Goal: Task Accomplishment & Management: Manage account settings

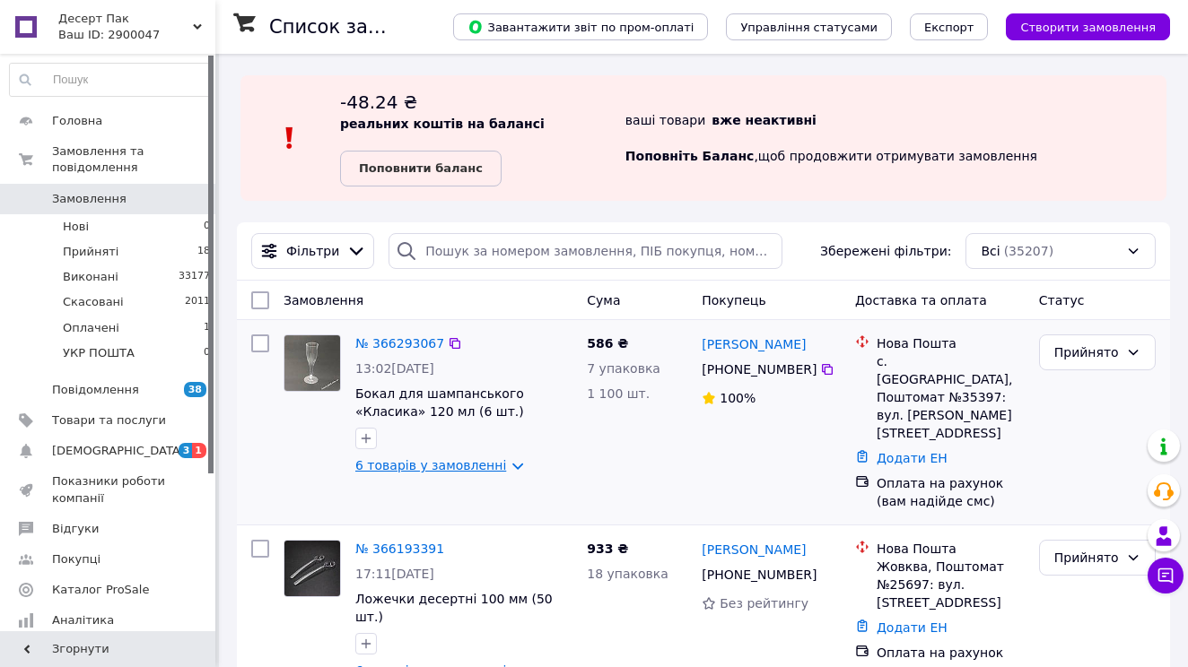
click at [440, 462] on link "6 товарів у замовленні" at bounding box center [430, 465] width 151 height 14
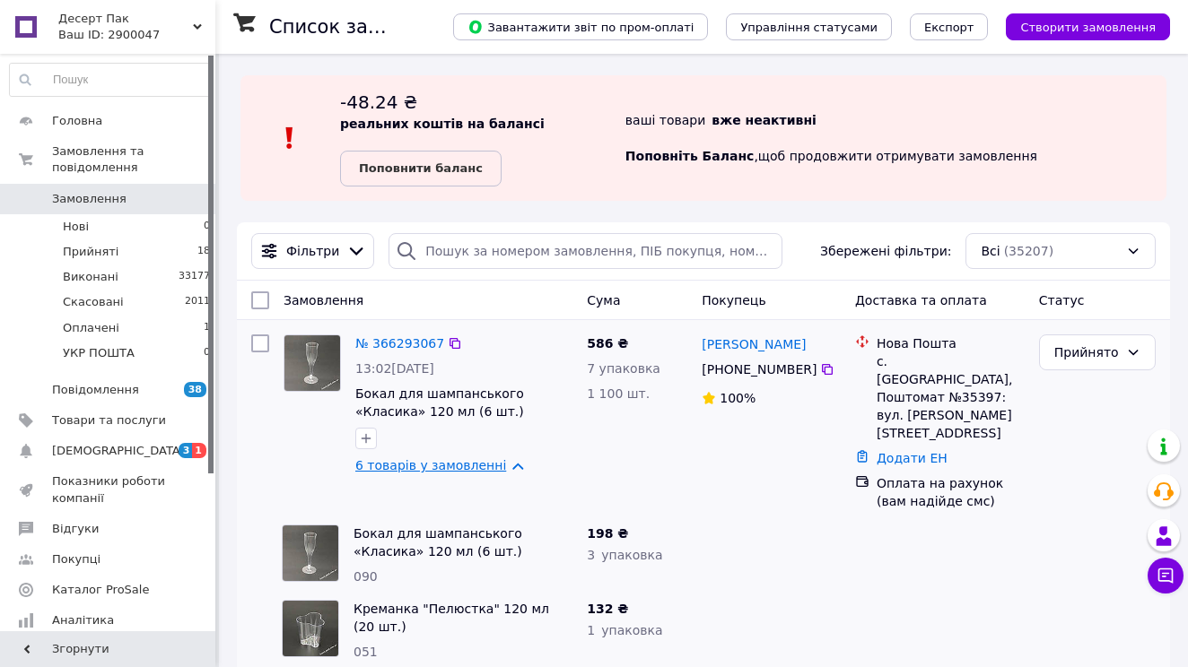
click at [441, 470] on link "6 товарів у замовленні" at bounding box center [430, 465] width 151 height 14
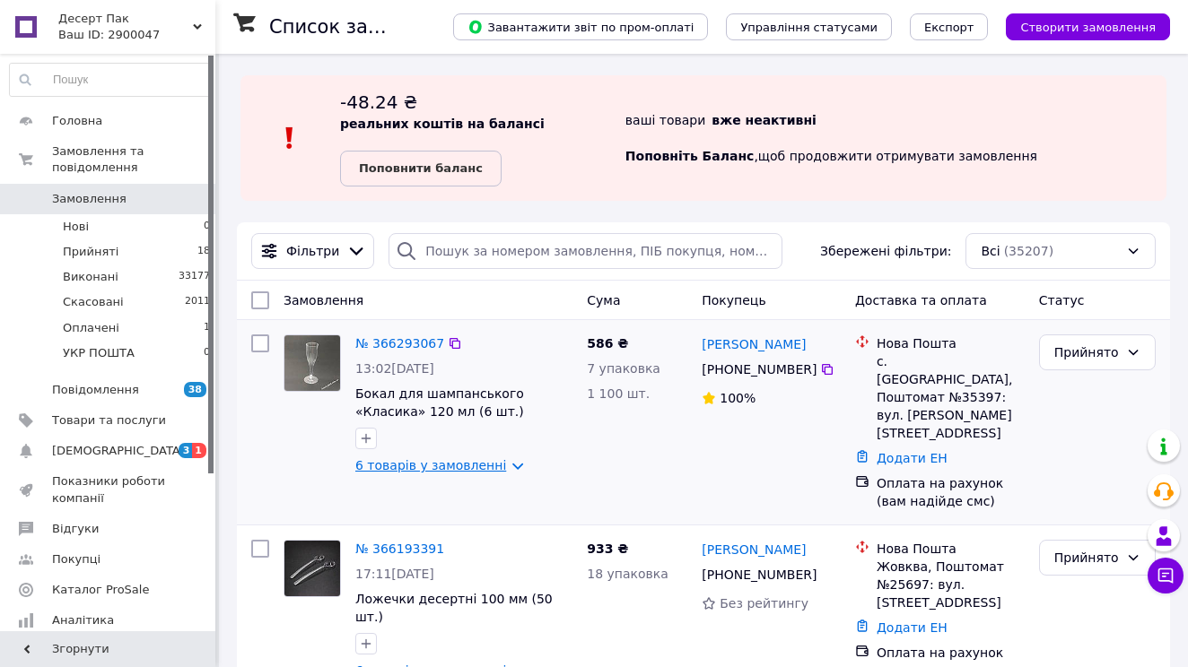
click at [442, 470] on link "6 товарів у замовленні" at bounding box center [430, 465] width 151 height 14
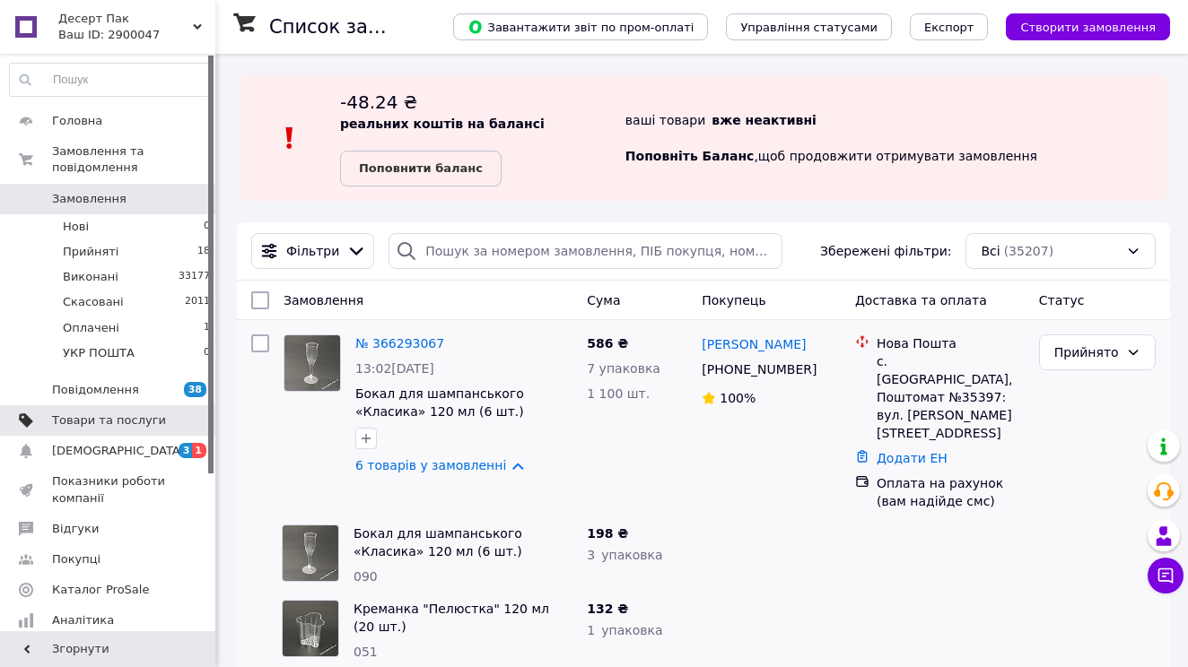
click at [117, 425] on span "Товари та послуги" at bounding box center [109, 421] width 114 height 16
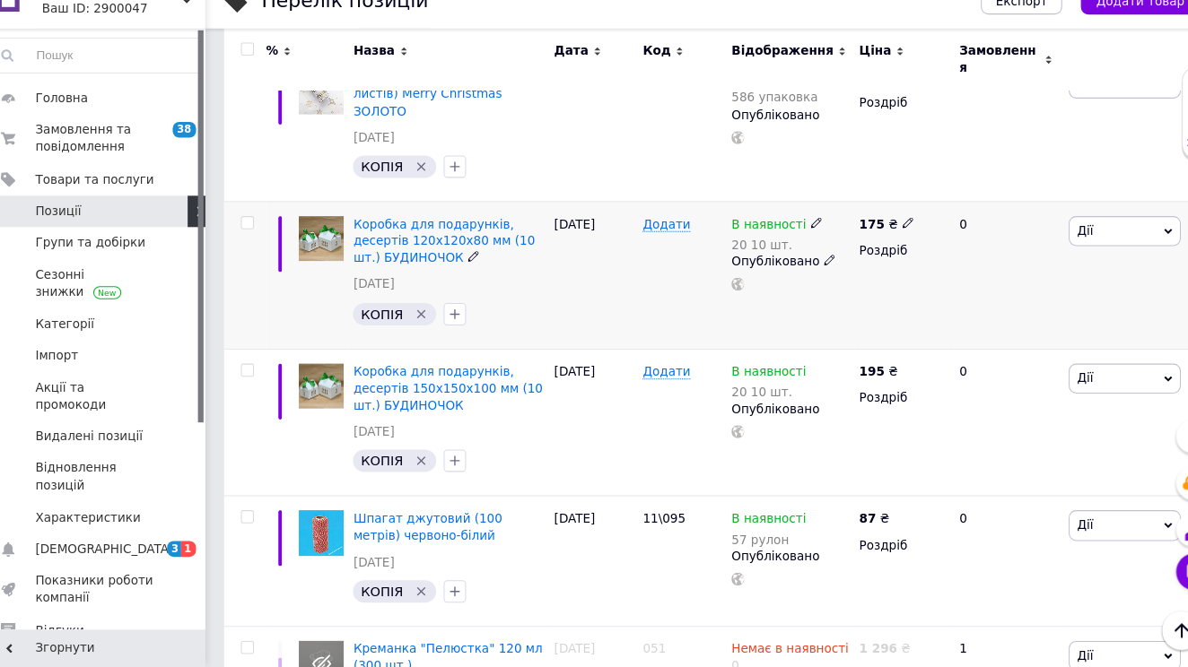
scroll to position [422, 0]
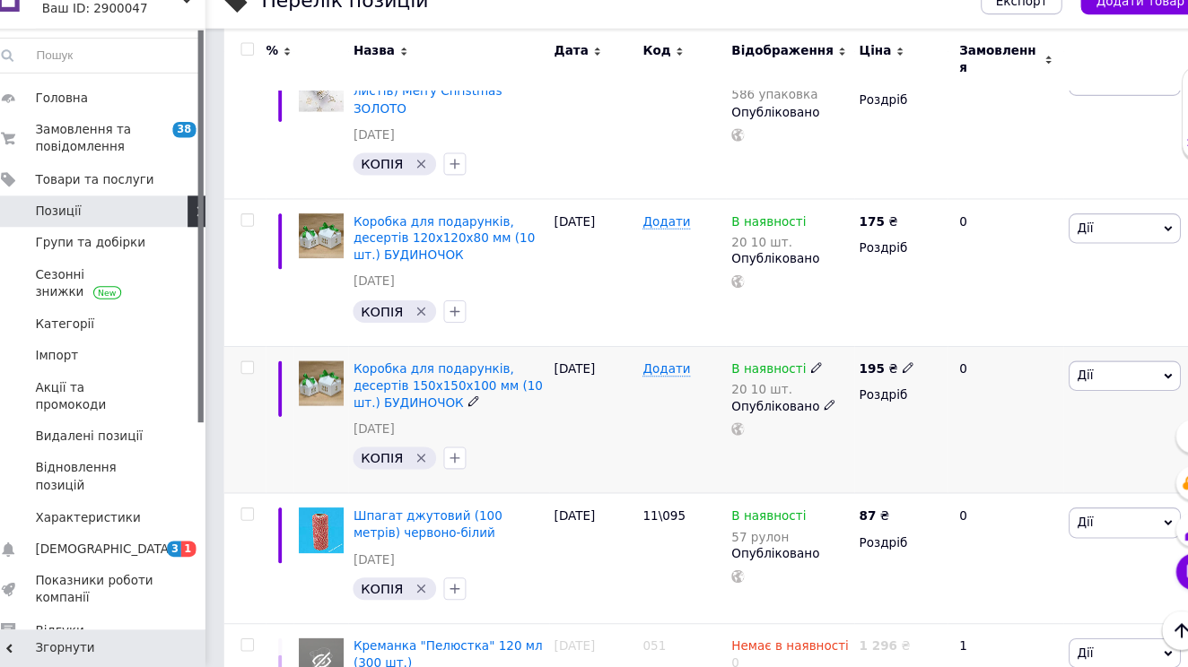
click at [418, 463] on icon "Видалити мітку" at bounding box center [422, 467] width 8 height 8
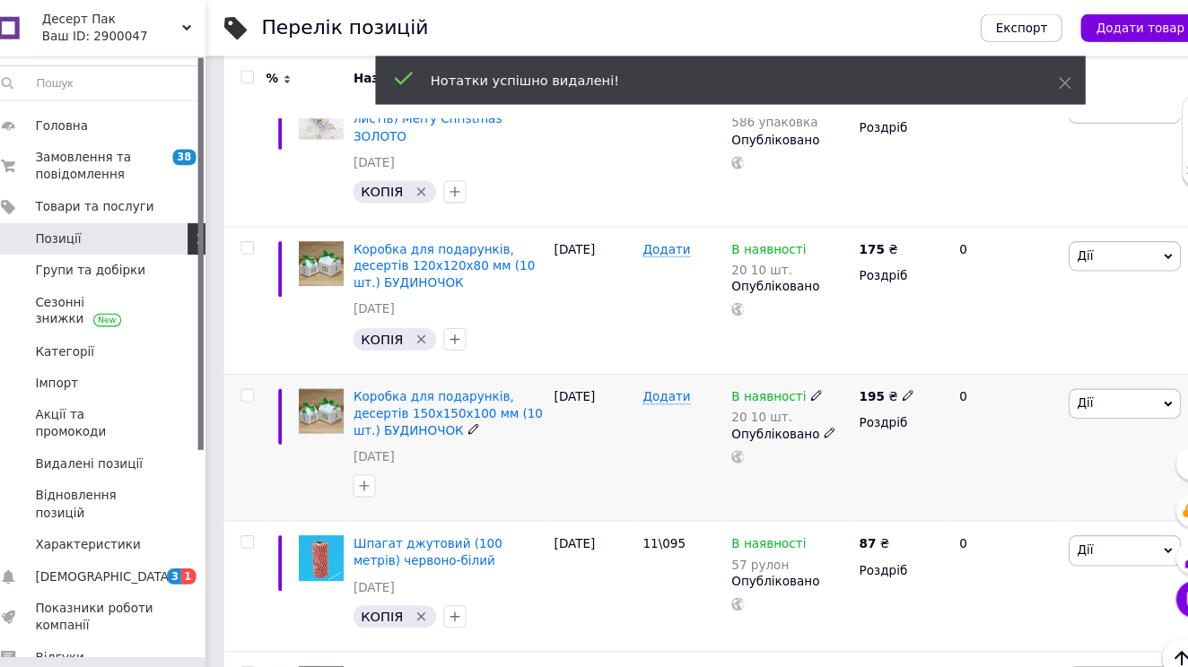
scroll to position [409, 0]
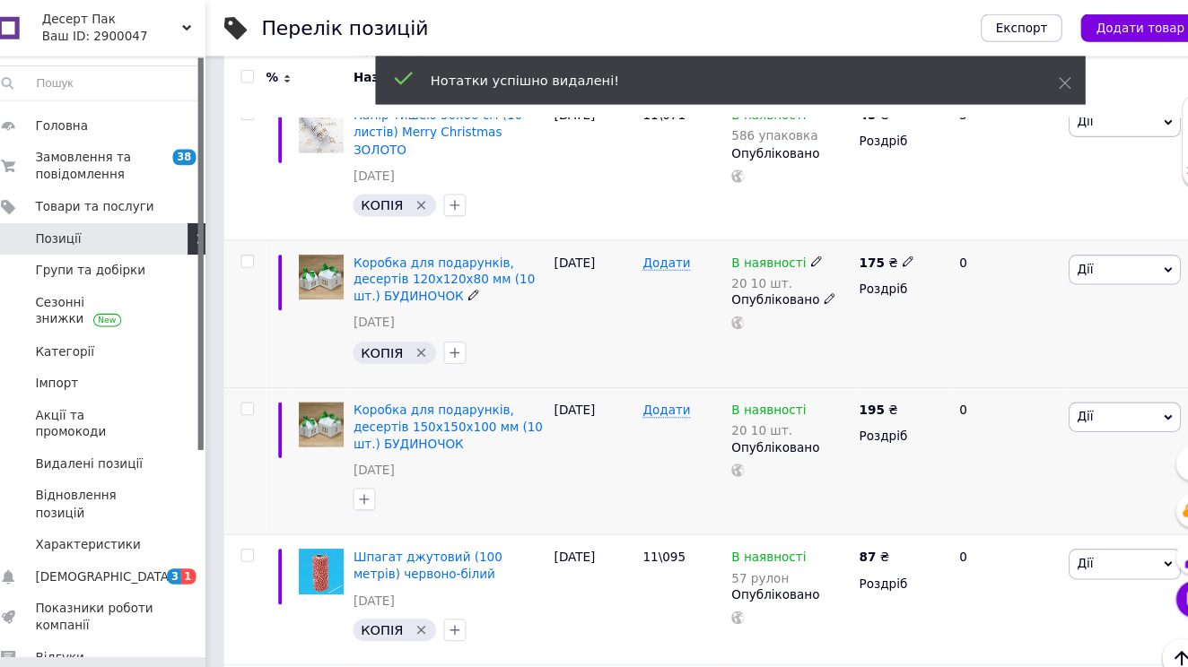
click at [415, 332] on icon "Видалити мітку" at bounding box center [422, 339] width 14 height 14
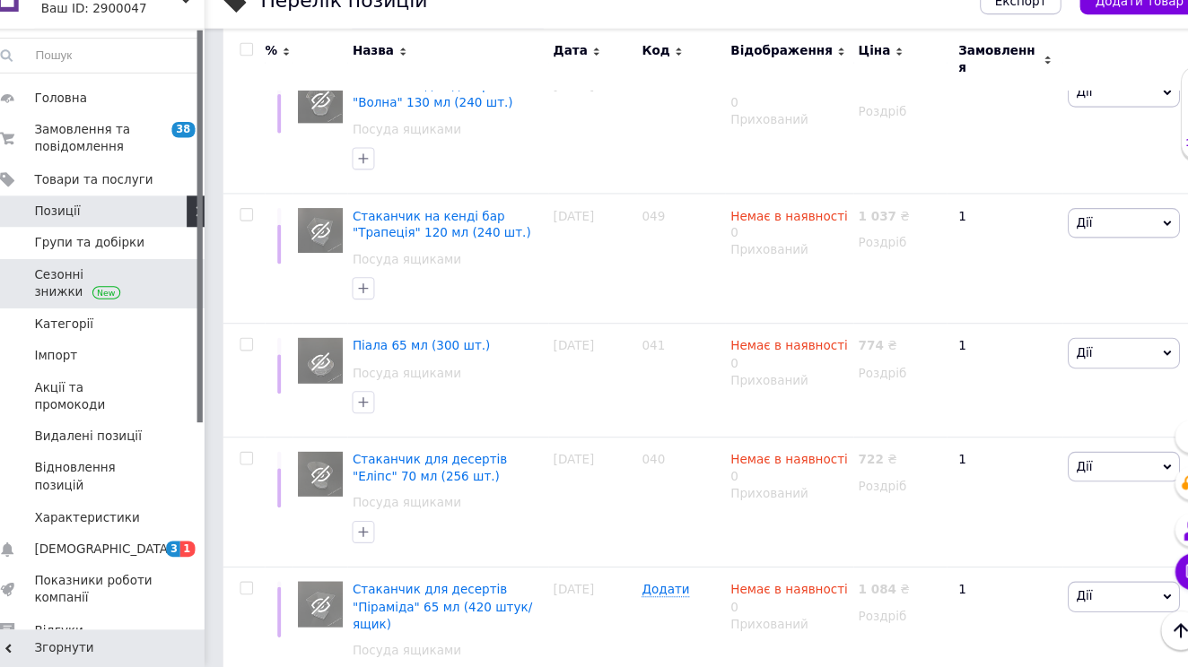
scroll to position [1254, 0]
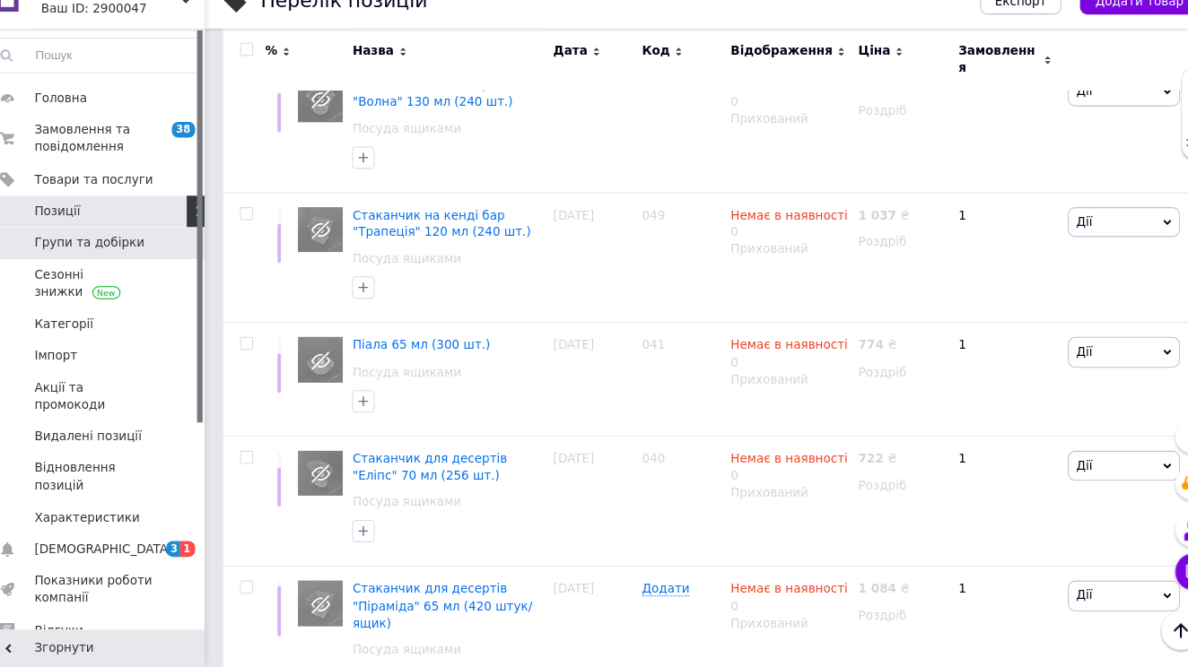
click at [144, 252] on span "Групи та добірки" at bounding box center [109, 260] width 114 height 16
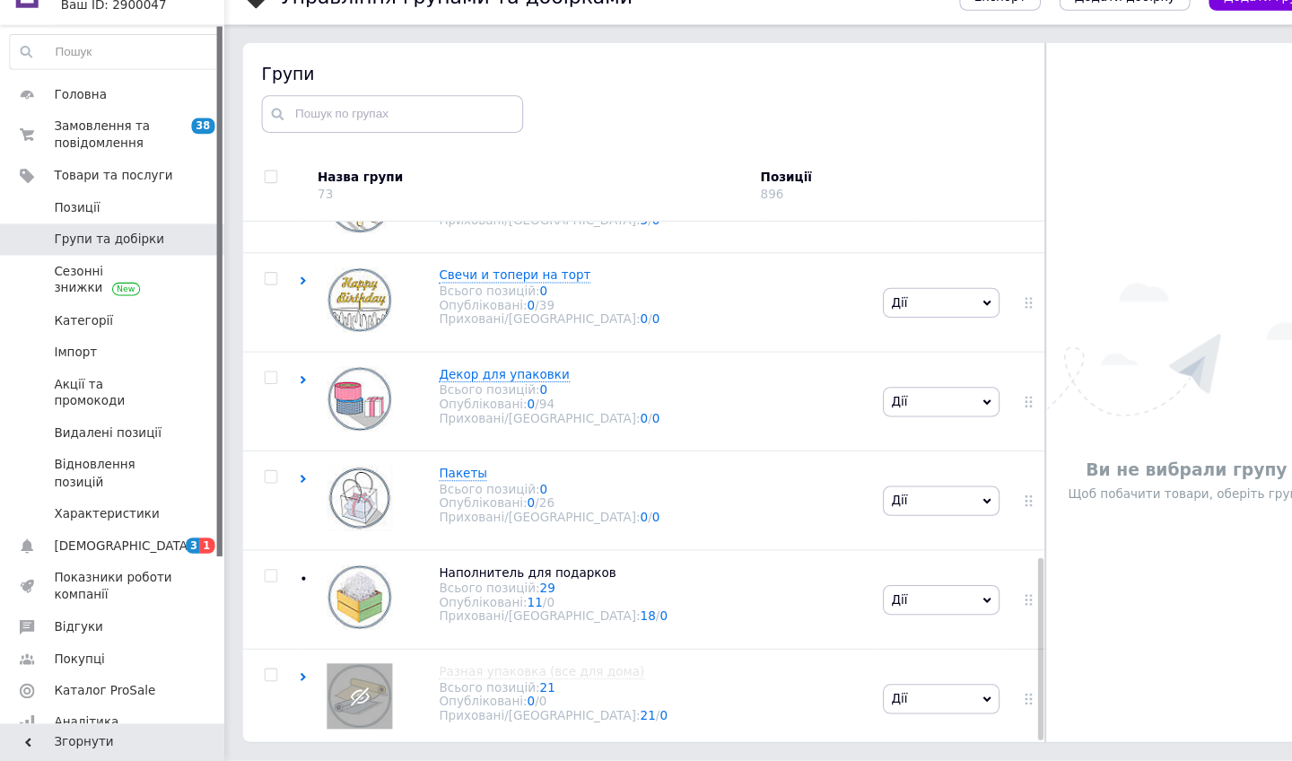
scroll to position [101, 0]
click at [412, 572] on div "Наполнитель для подарков Всього позицій: 29 Опубліковані: 11 / 0 Приховані/Вида…" at bounding box center [523, 601] width 238 height 58
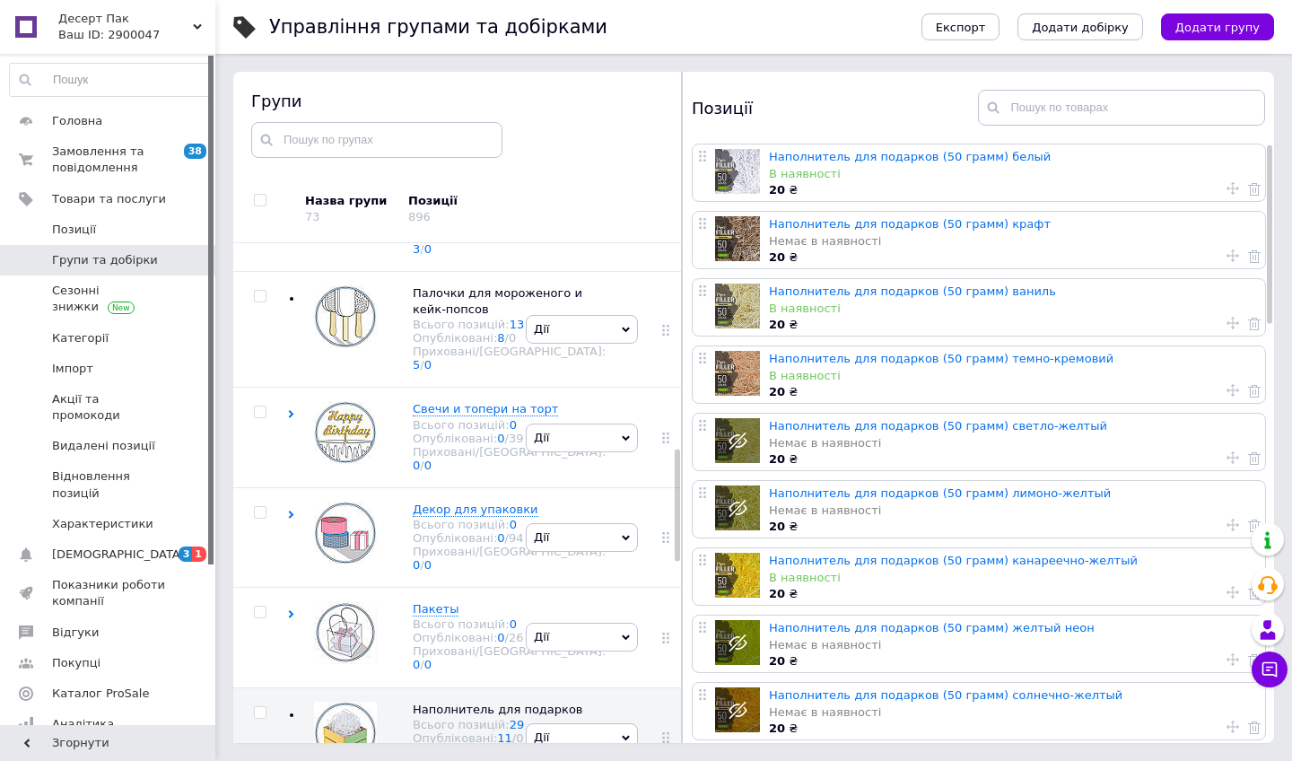
scroll to position [0, 0]
click at [144, 170] on span "Замовлення та повідомлення" at bounding box center [109, 160] width 114 height 32
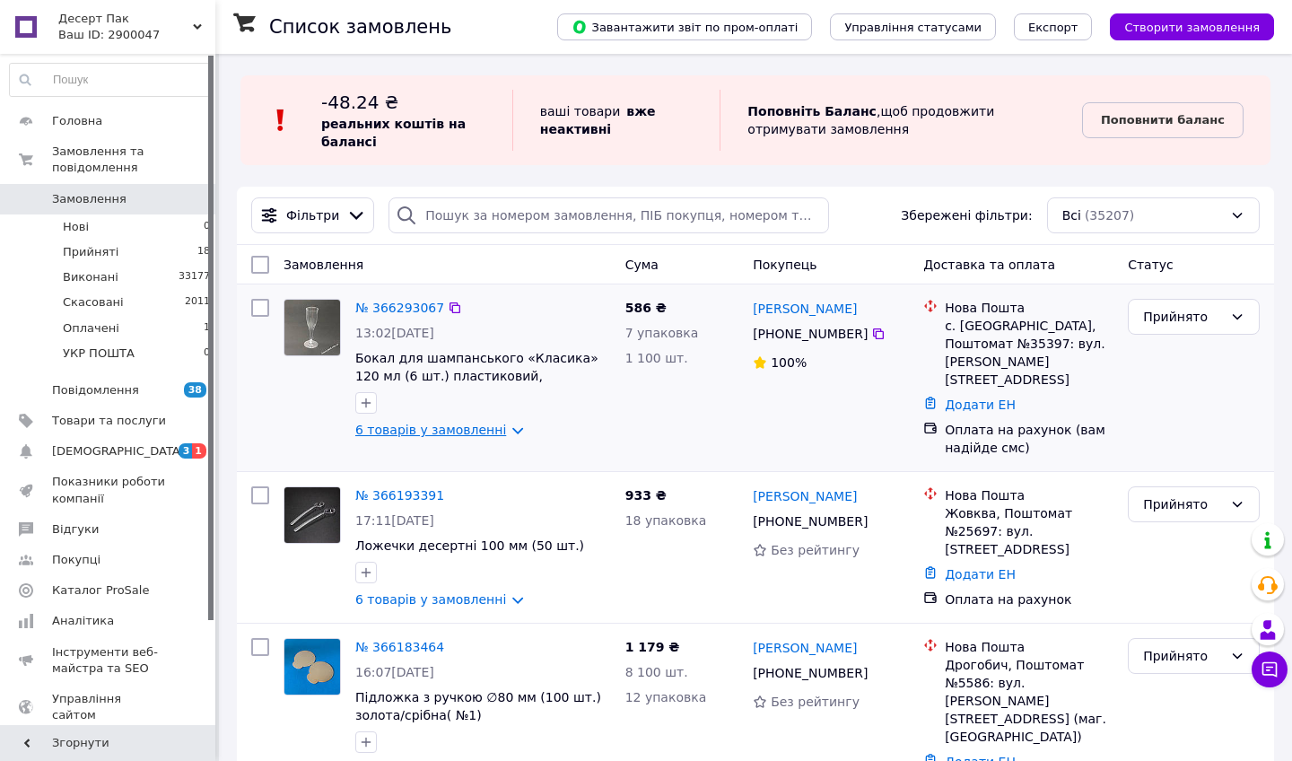
click at [387, 427] on link "6 товарів у замовленні" at bounding box center [430, 429] width 151 height 14
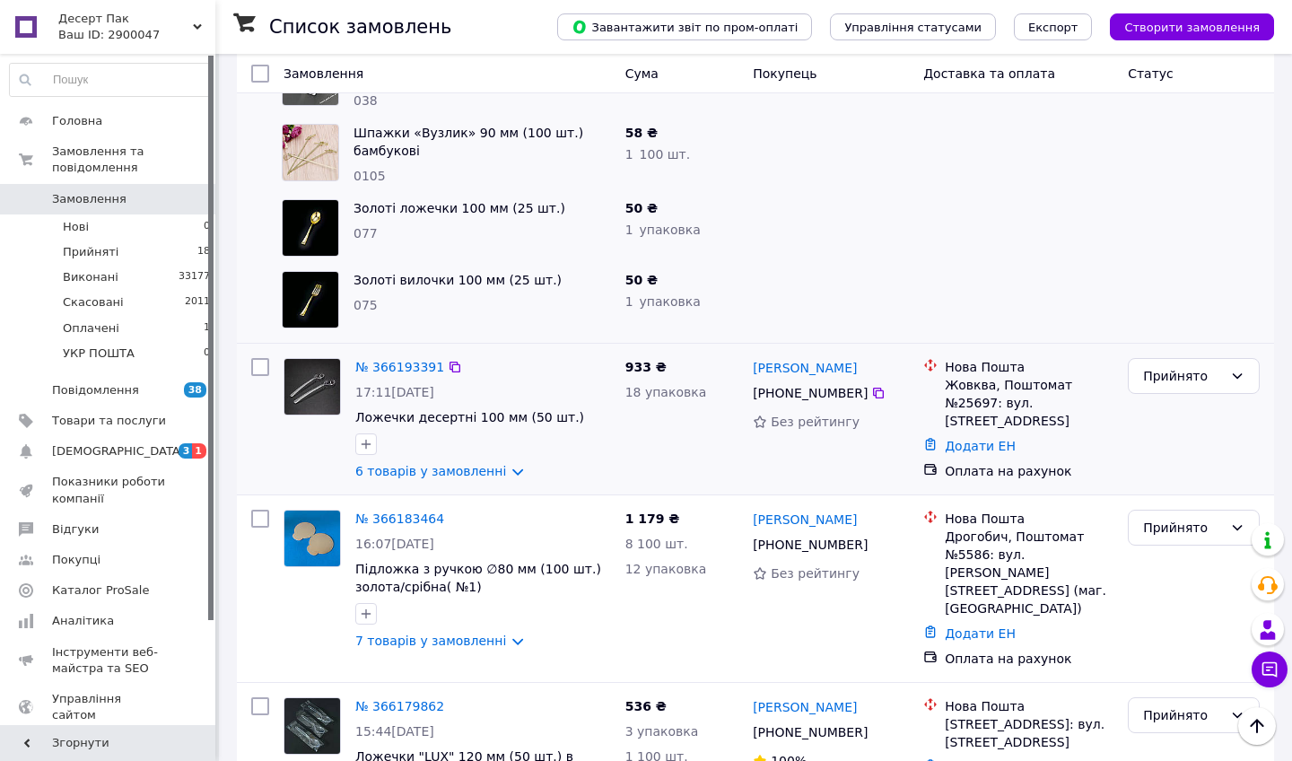
scroll to position [583, 0]
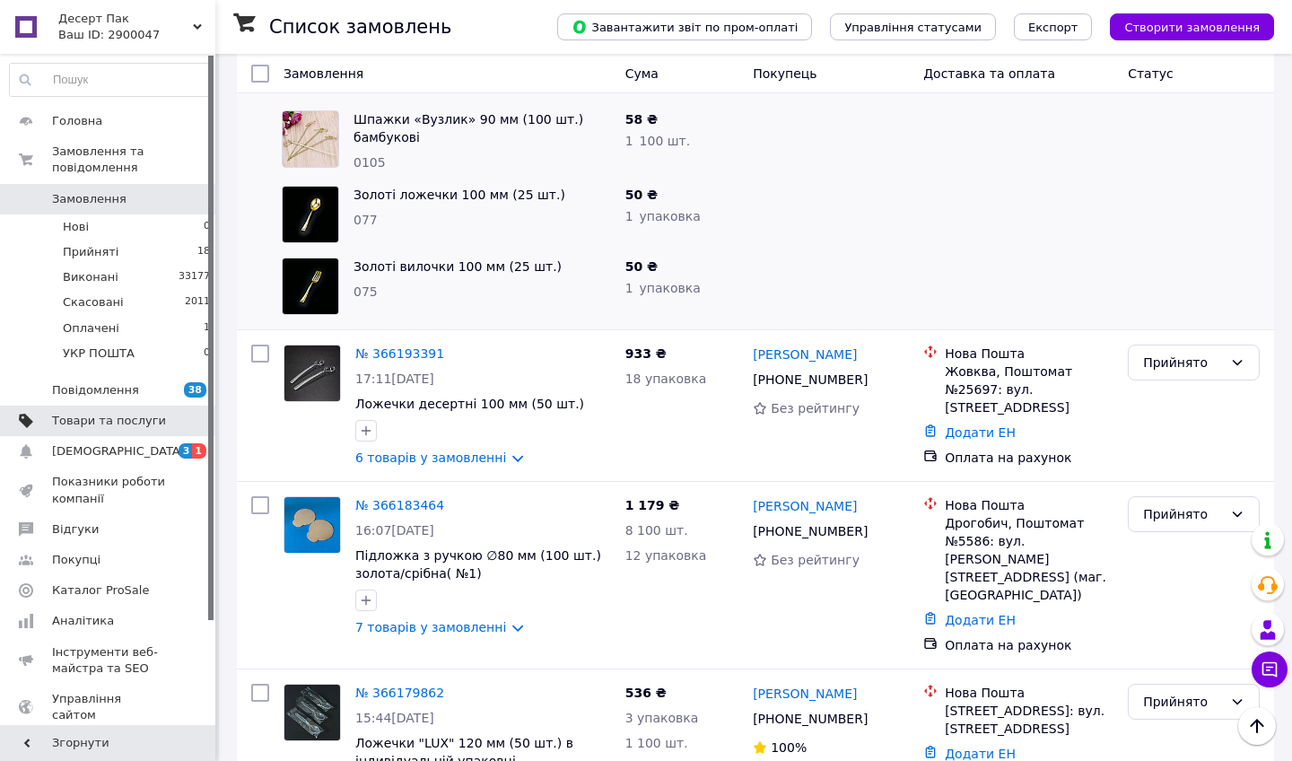
click at [126, 422] on span "Товари та послуги" at bounding box center [109, 421] width 114 height 16
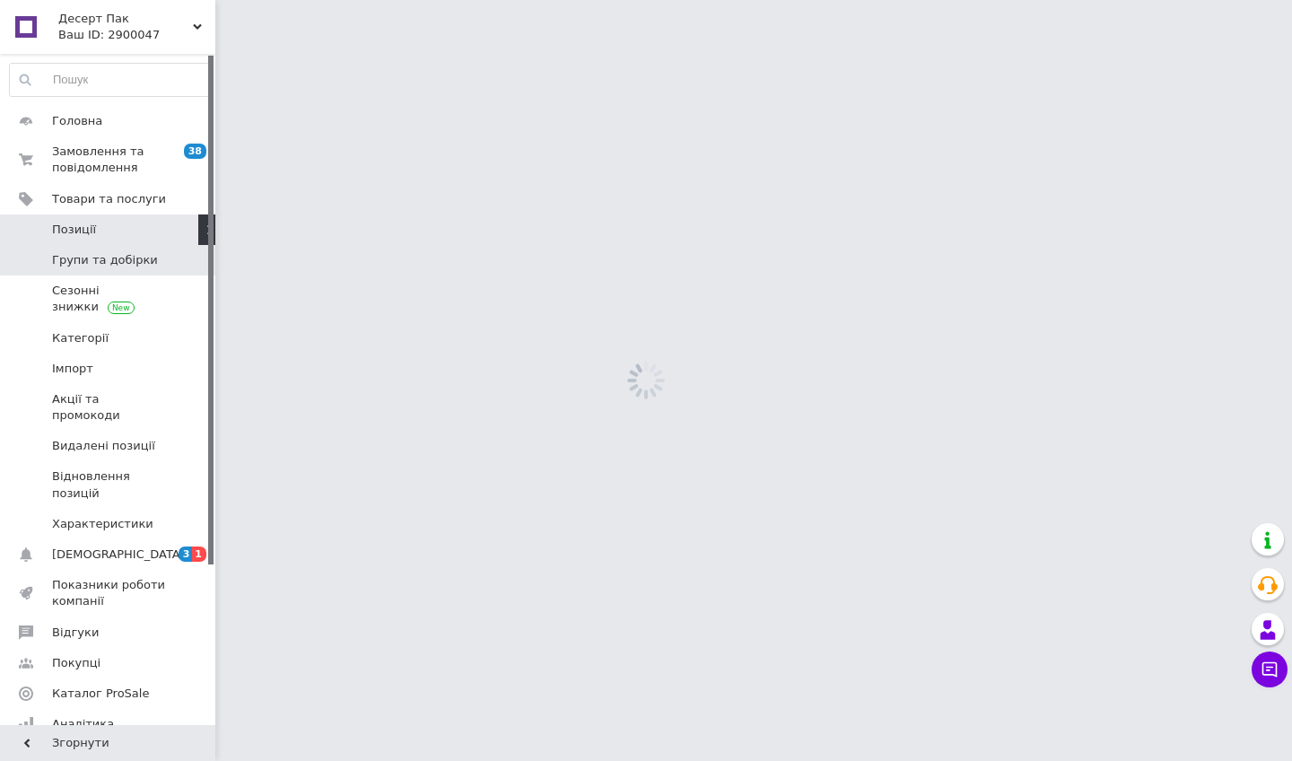
click at [133, 260] on span "Групи та добірки" at bounding box center [105, 260] width 106 height 16
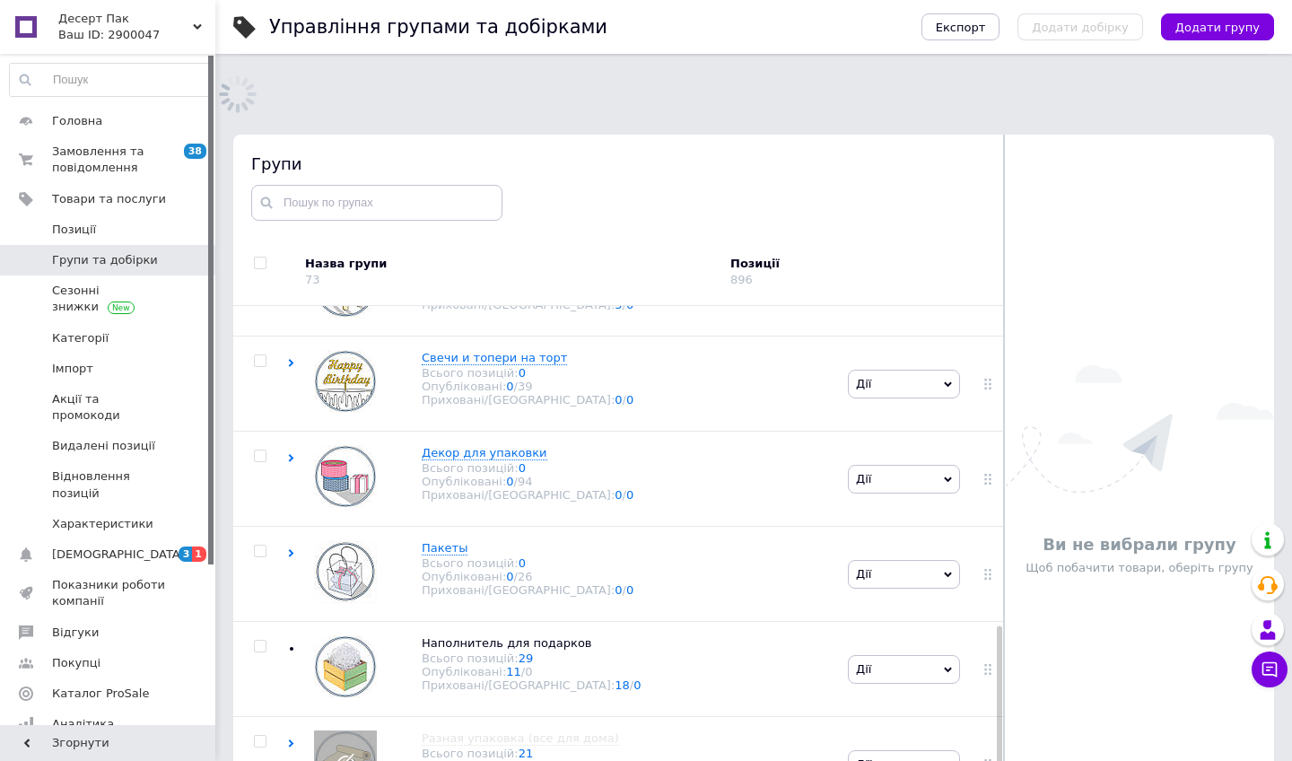
scroll to position [5, 0]
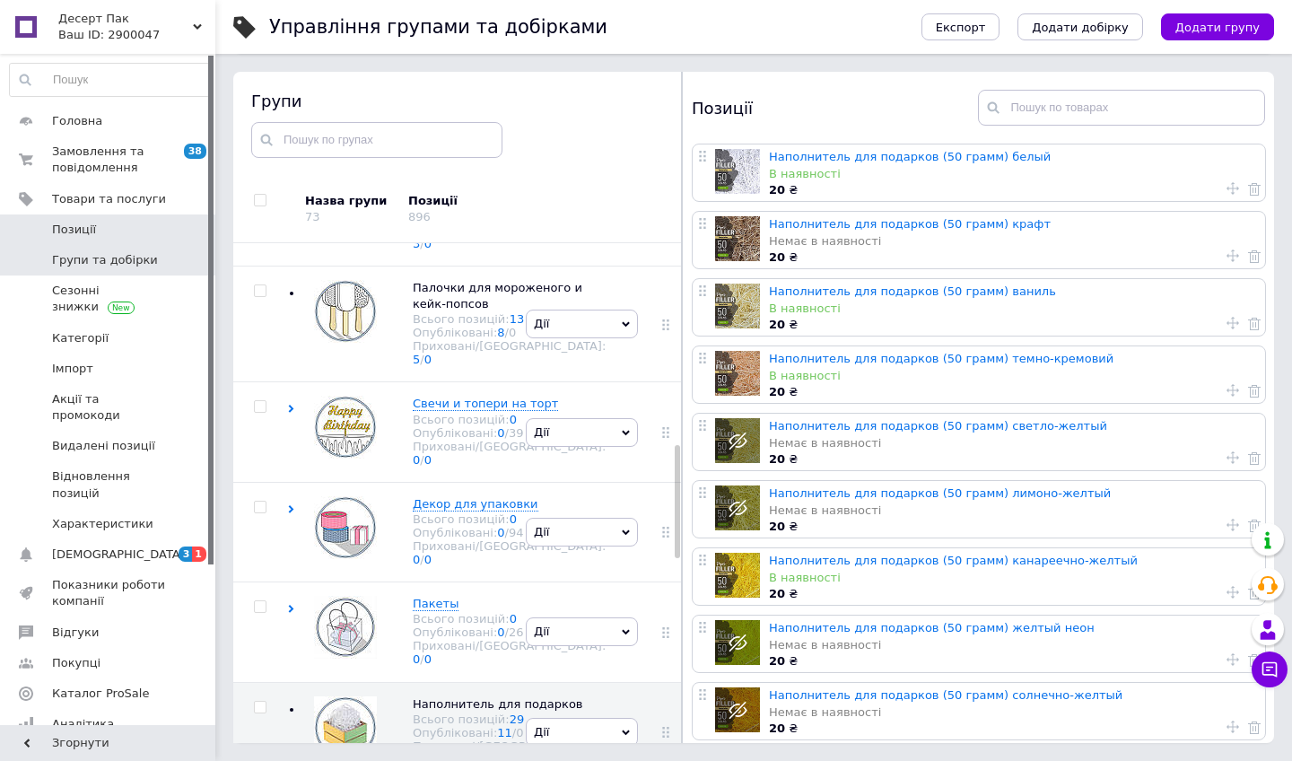
click at [144, 222] on span "Позиції" at bounding box center [109, 230] width 114 height 16
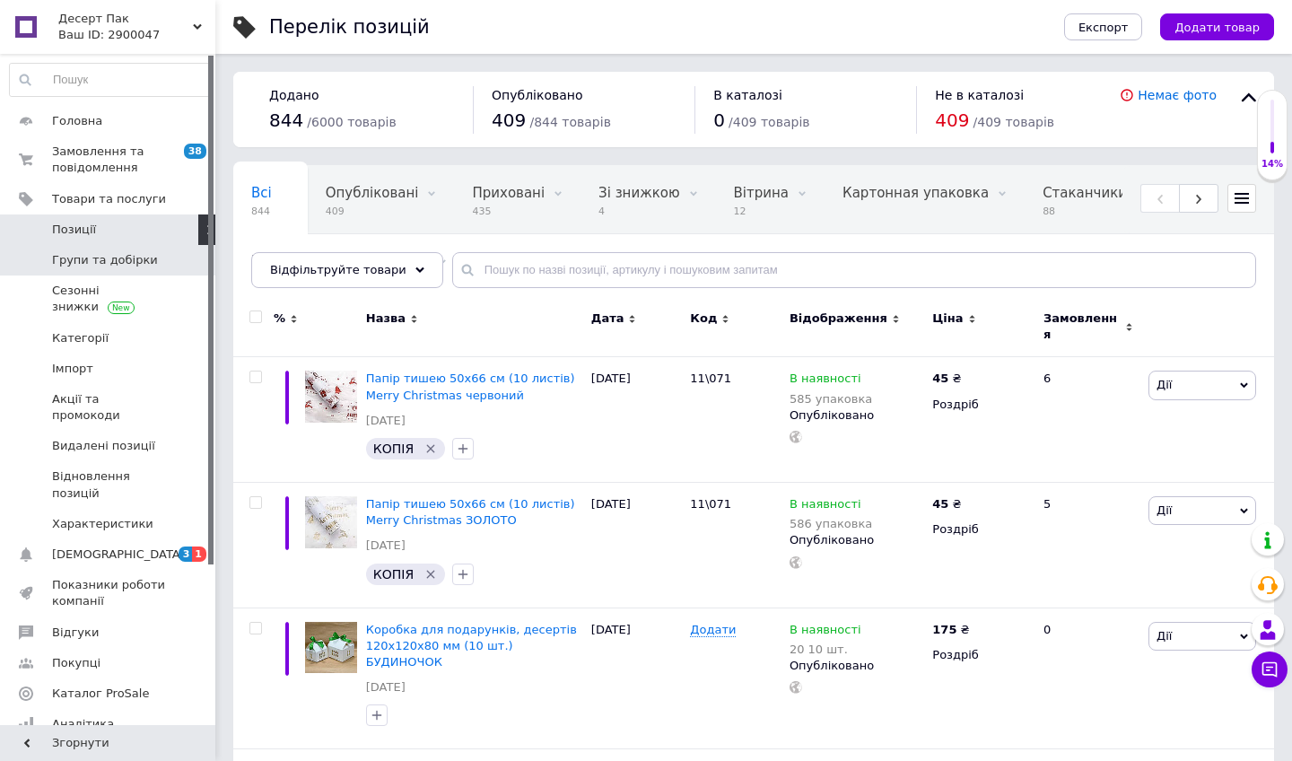
click at [161, 264] on span "Групи та добірки" at bounding box center [109, 260] width 114 height 16
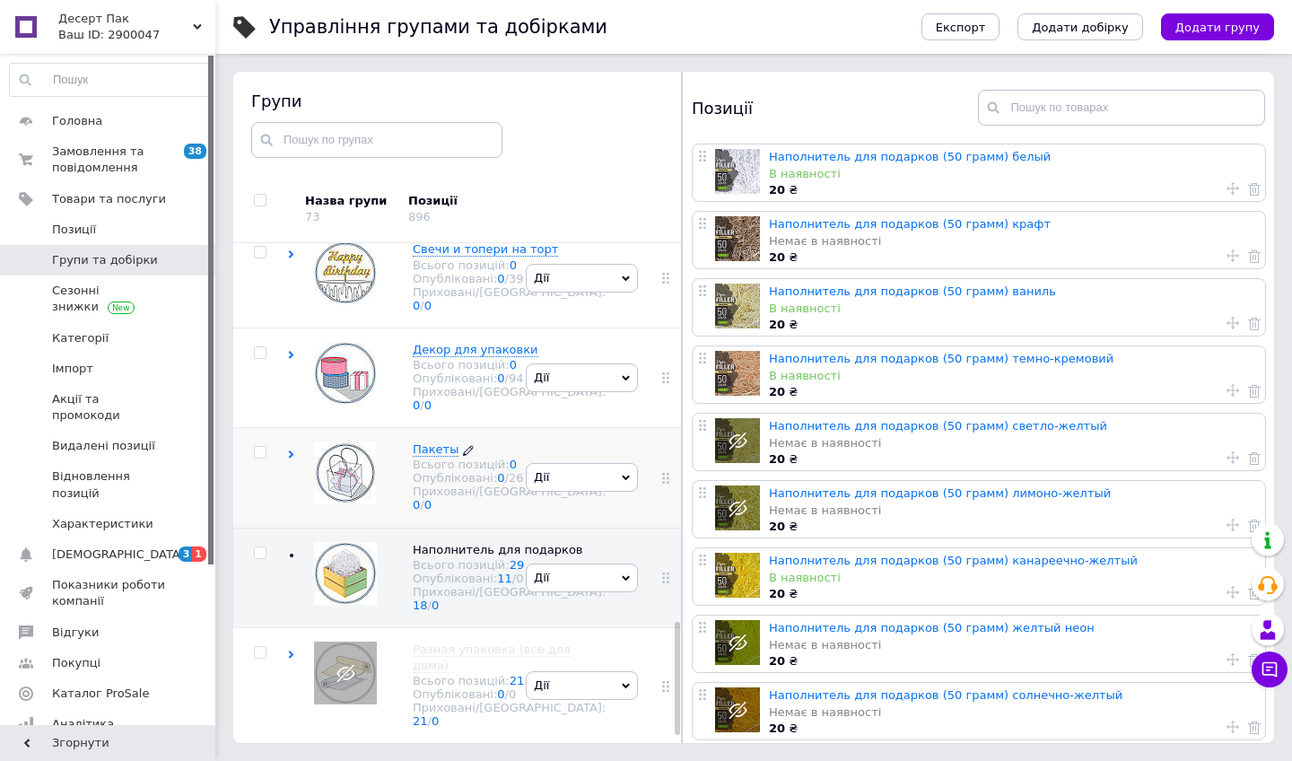
scroll to position [1708, 0]
click at [441, 527] on div "Наполнитель для подарков Всього позицій: 29 Опубліковані: 11 / 0 Приховані/Вида…" at bounding box center [404, 577] width 234 height 100
click at [447, 156] on span "Палочки для мороженого и кейк-попсов" at bounding box center [498, 141] width 170 height 30
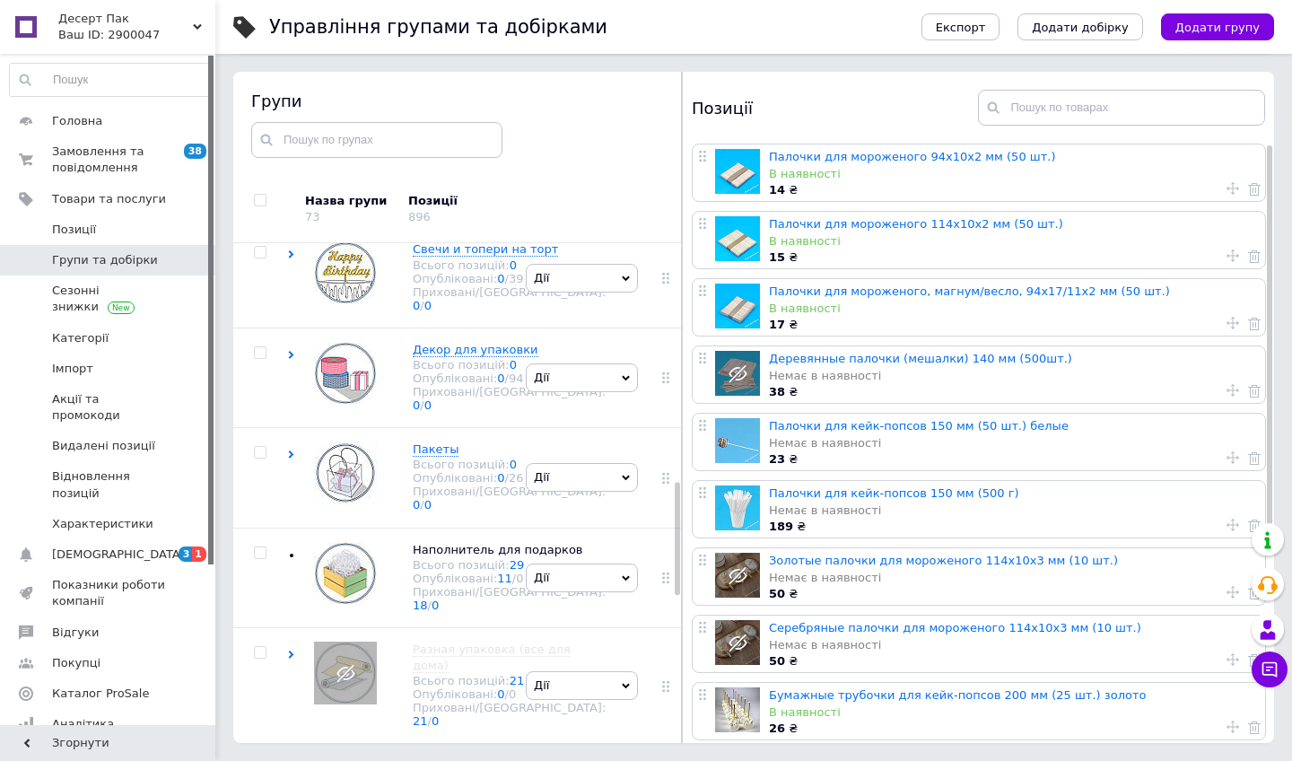
scroll to position [1076, 0]
click at [422, 39] on span "Бумага для выпечки и упаковки" at bounding box center [482, 25] width 138 height 30
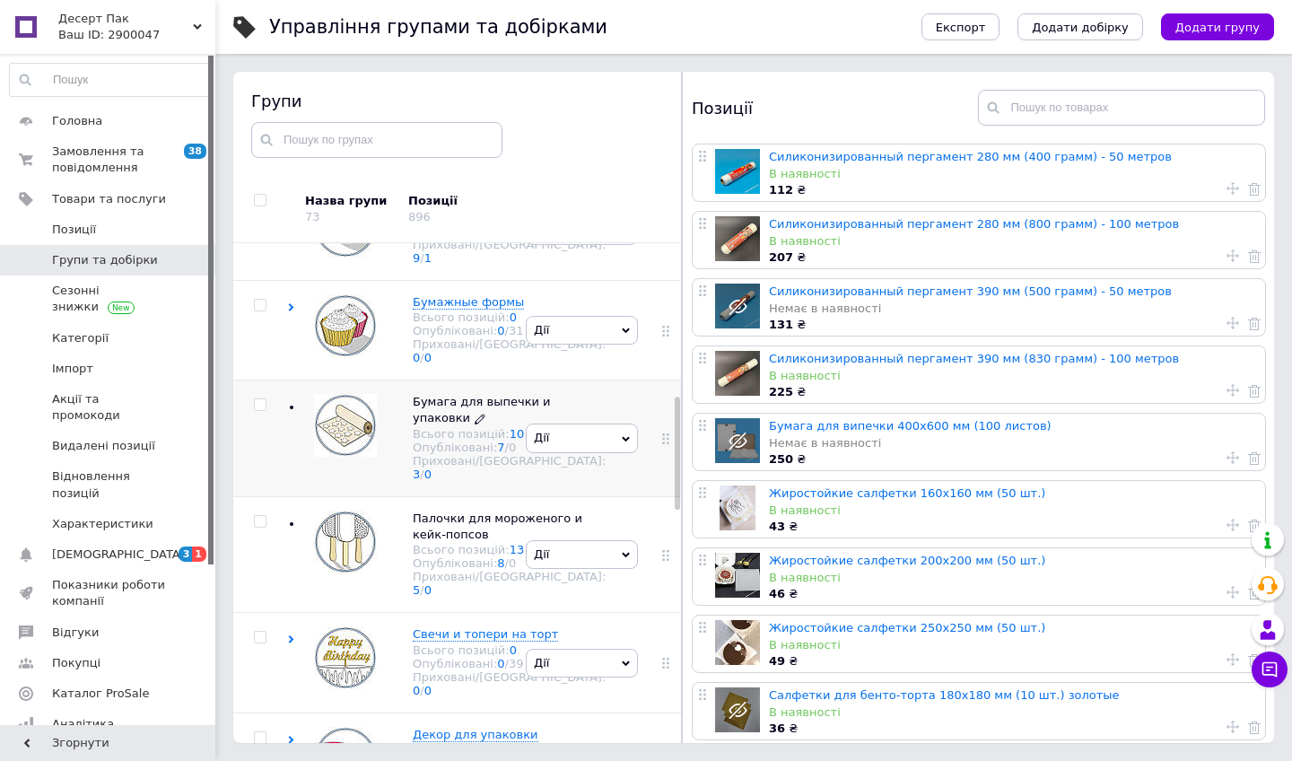
scroll to position [680, 0]
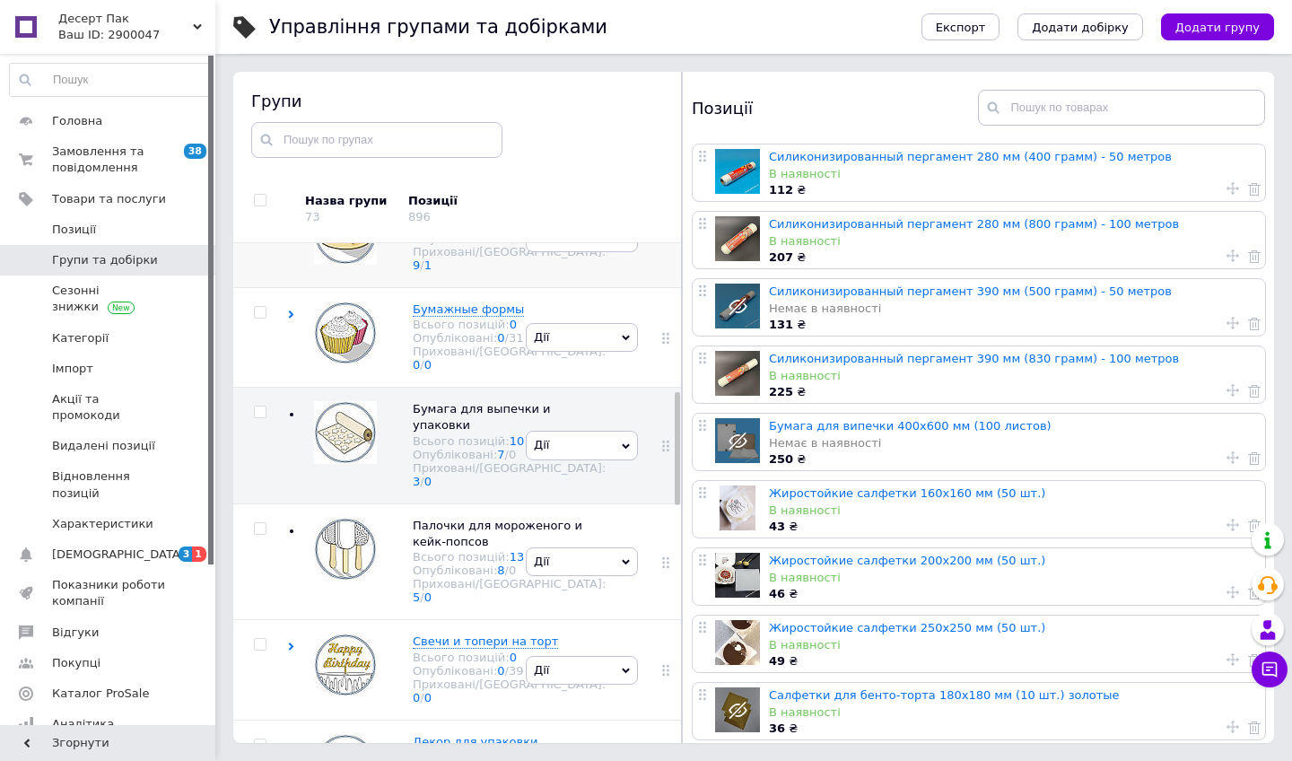
click at [414, 216] on span "Подложки под торт" at bounding box center [474, 209] width 122 height 13
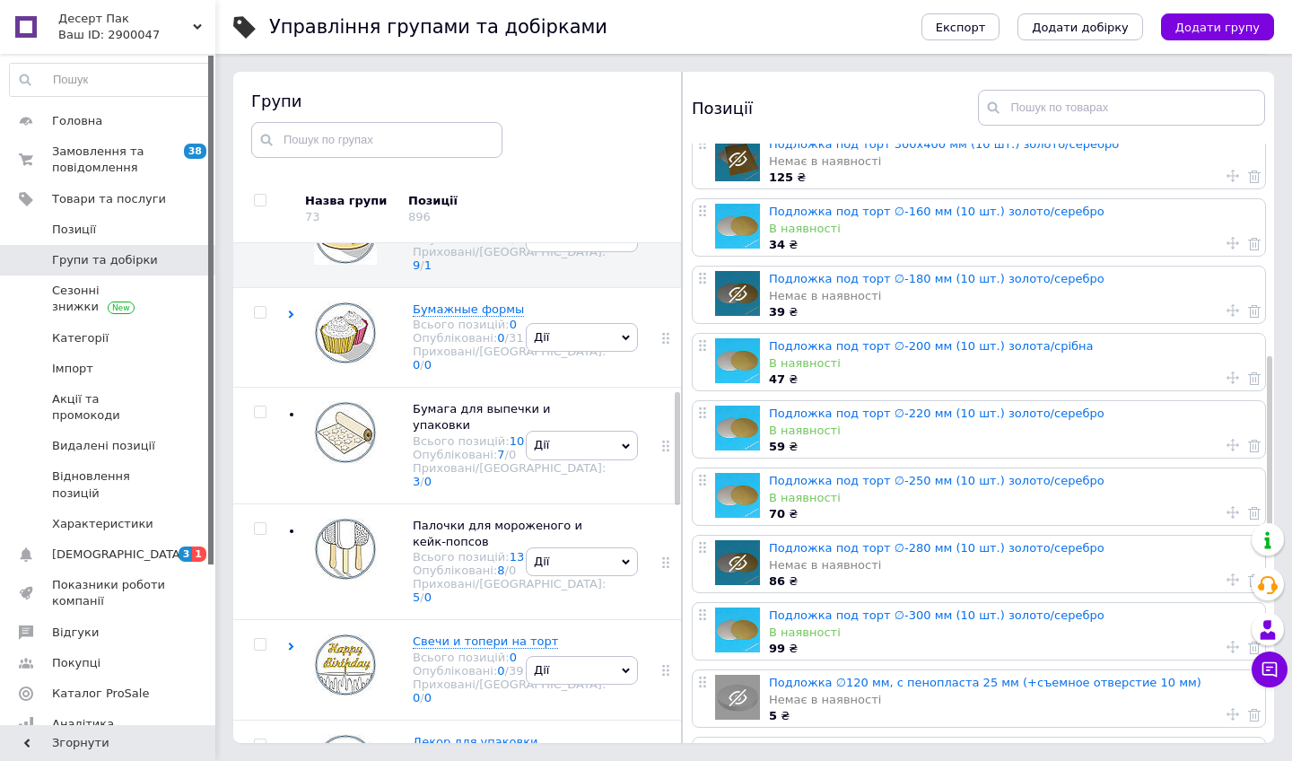
scroll to position [687, 0]
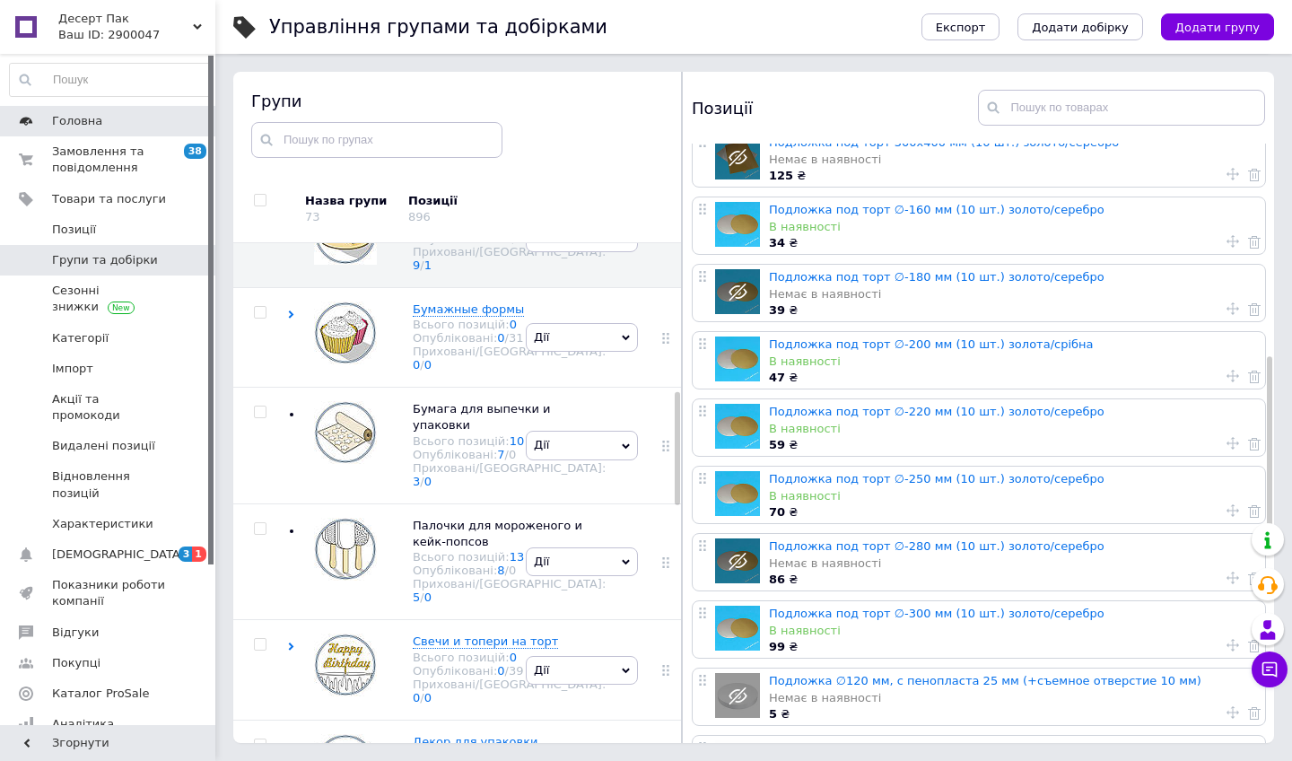
click at [149, 135] on link "Головна" at bounding box center [110, 121] width 221 height 30
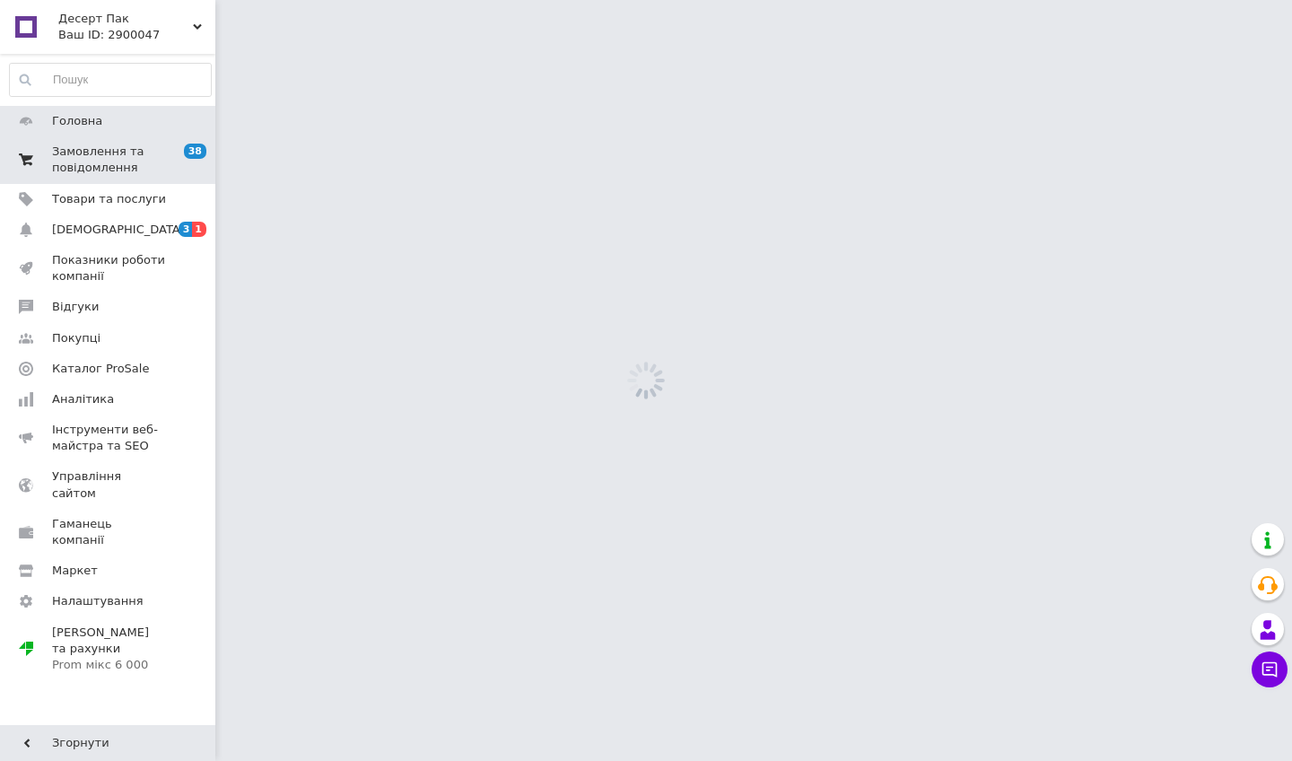
click at [132, 163] on span "Замовлення та повідомлення" at bounding box center [109, 160] width 114 height 32
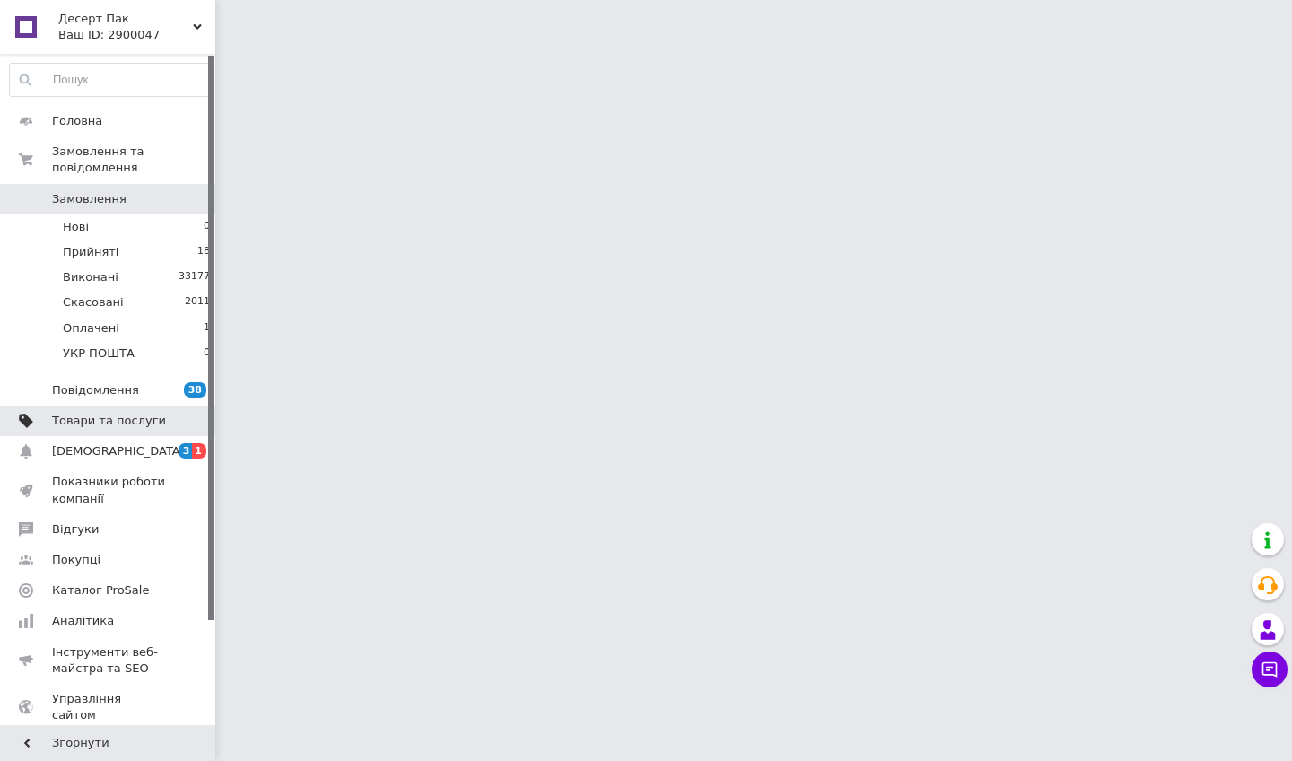
click at [109, 410] on link "Товари та послуги" at bounding box center [110, 420] width 221 height 30
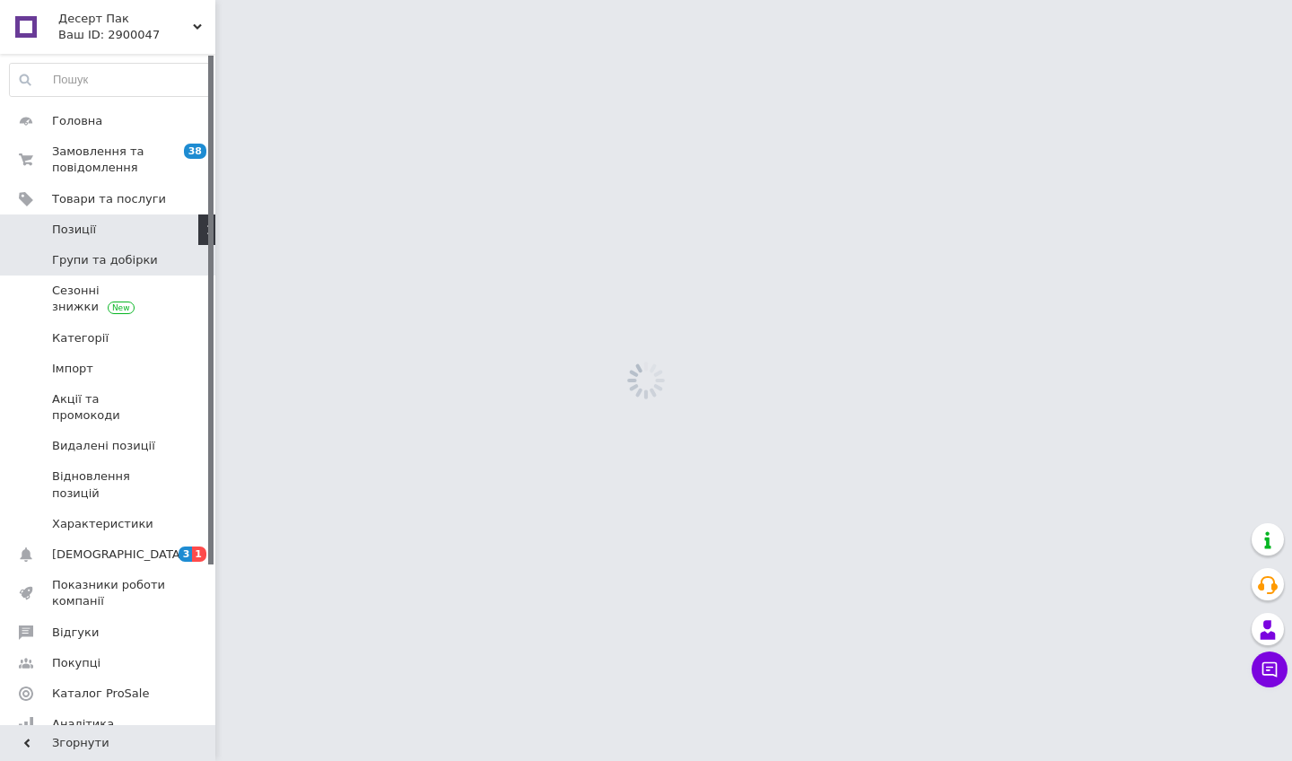
click at [123, 252] on span "Групи та добірки" at bounding box center [105, 260] width 106 height 16
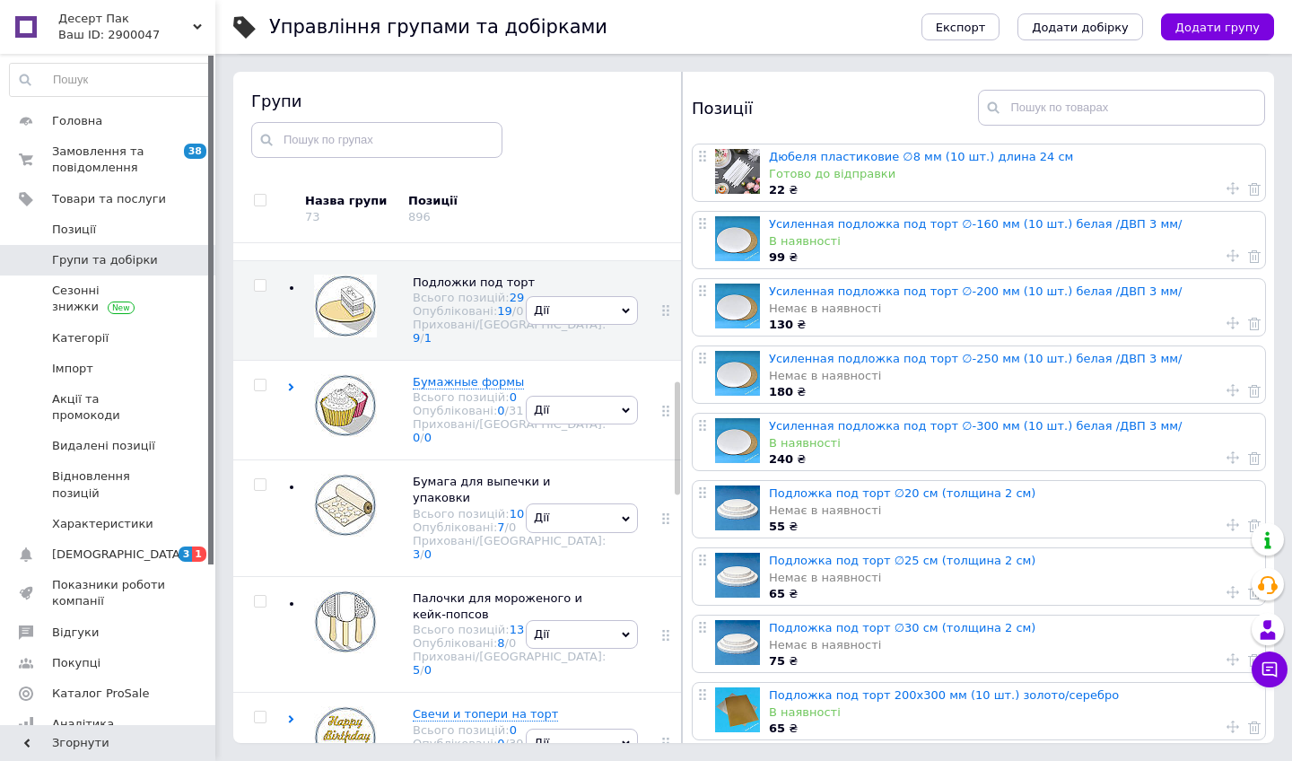
scroll to position [613, 0]
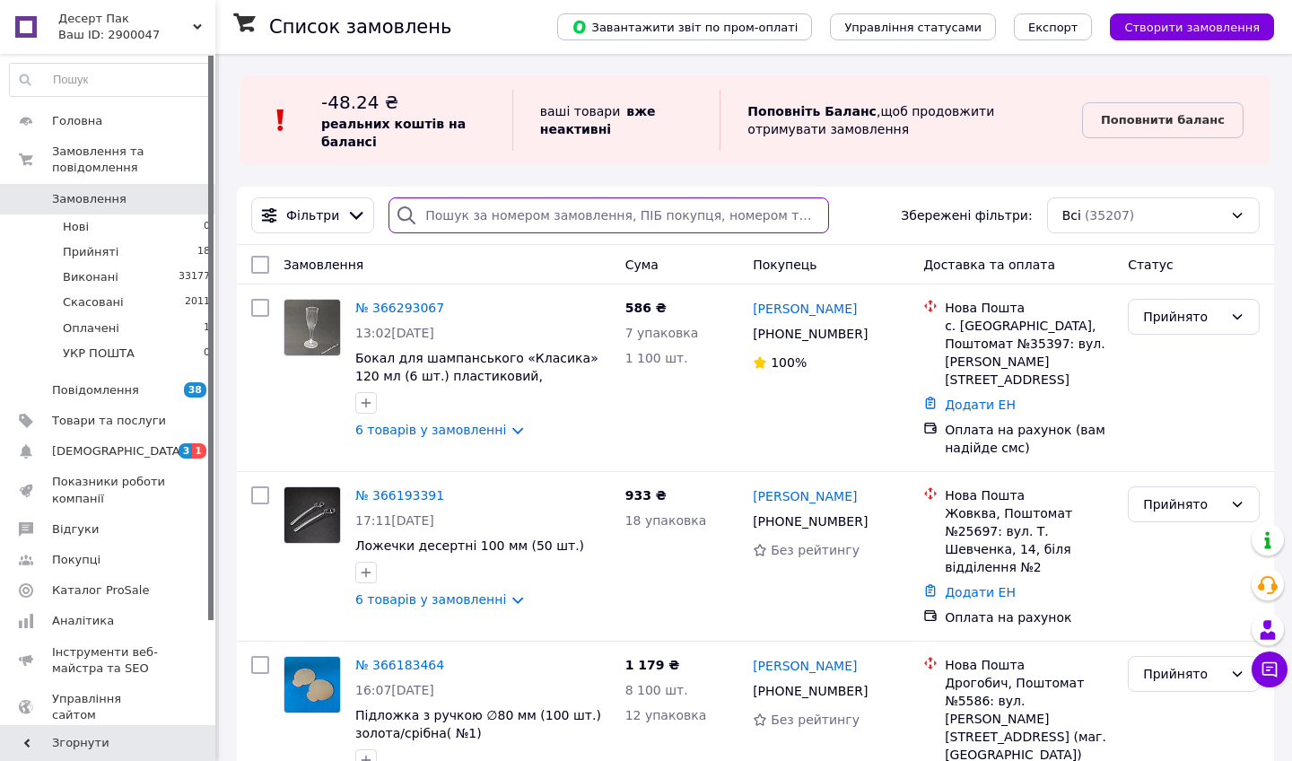
click at [657, 230] on input "search" at bounding box center [608, 215] width 440 height 36
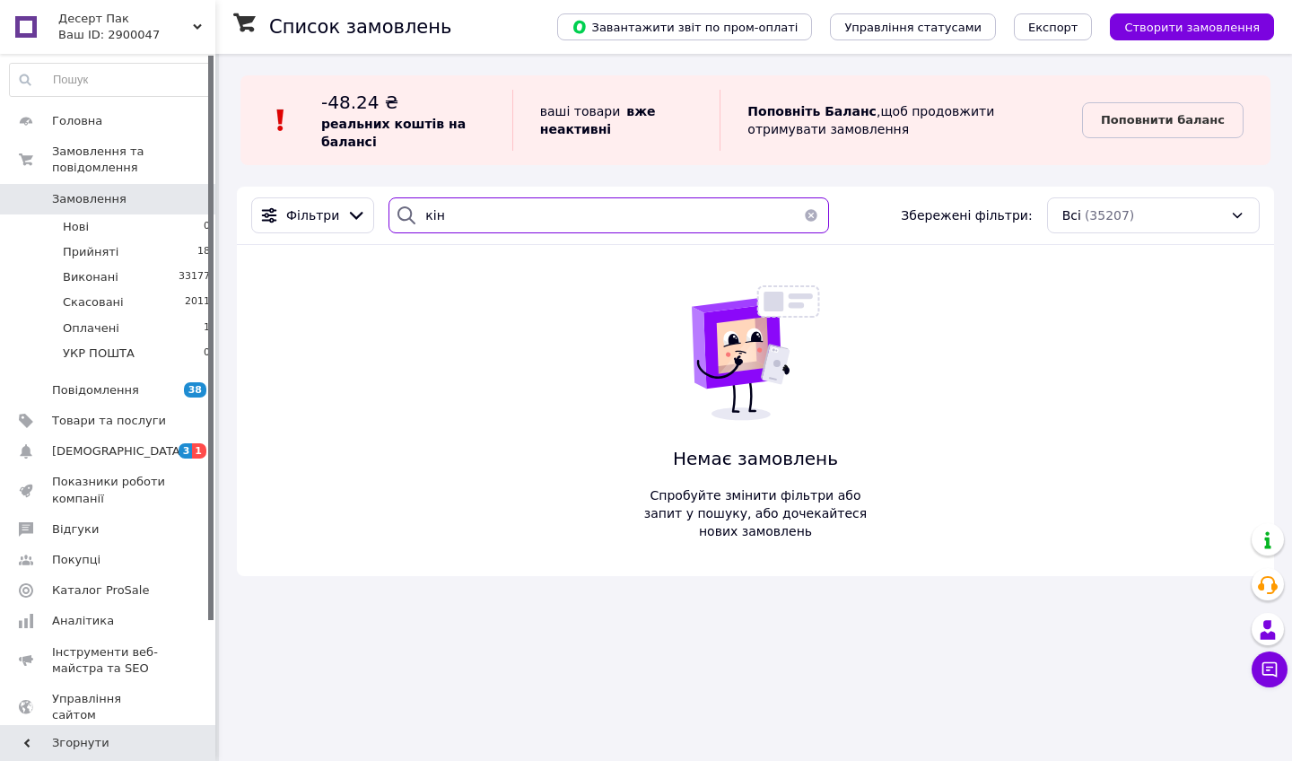
type input "кін"
click at [135, 194] on span "Замовлення" at bounding box center [109, 199] width 114 height 16
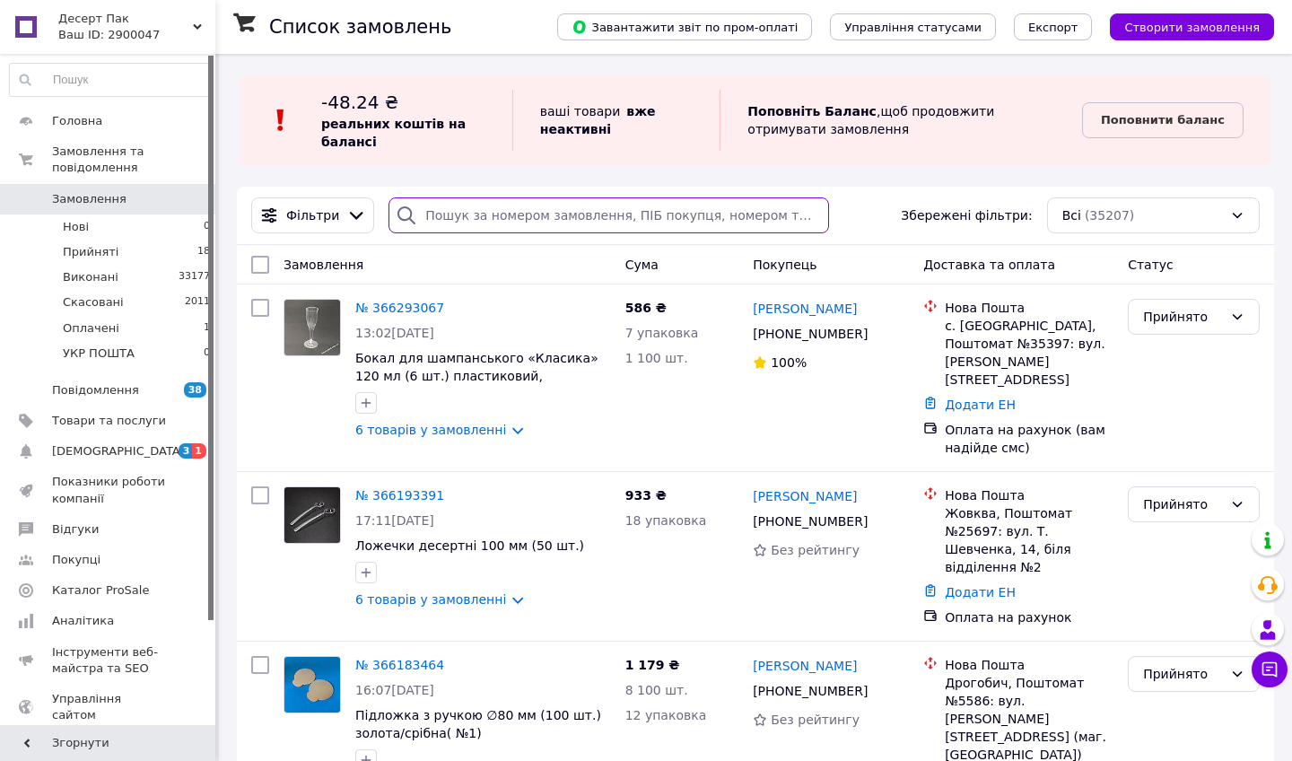
click at [520, 212] on input "search" at bounding box center [608, 215] width 440 height 36
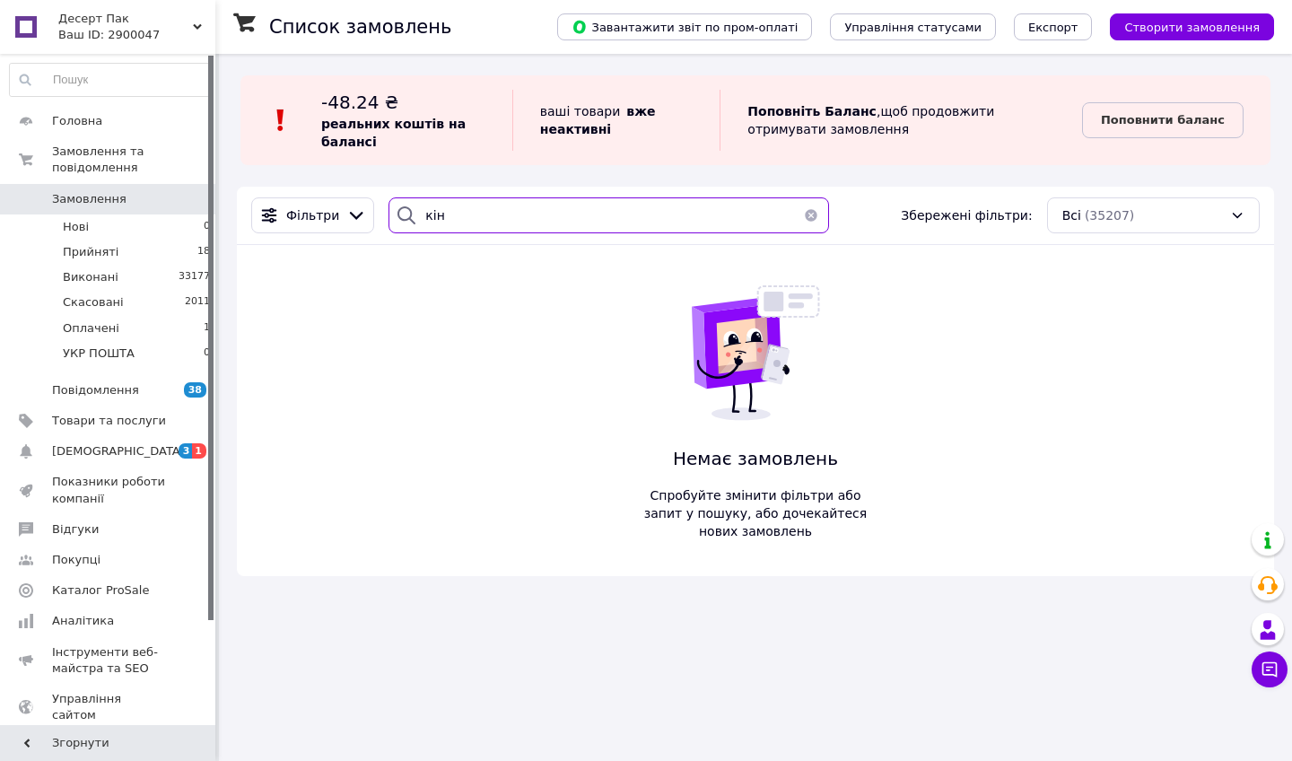
type input "кін"
click at [161, 204] on span "Замовлення" at bounding box center [109, 199] width 114 height 16
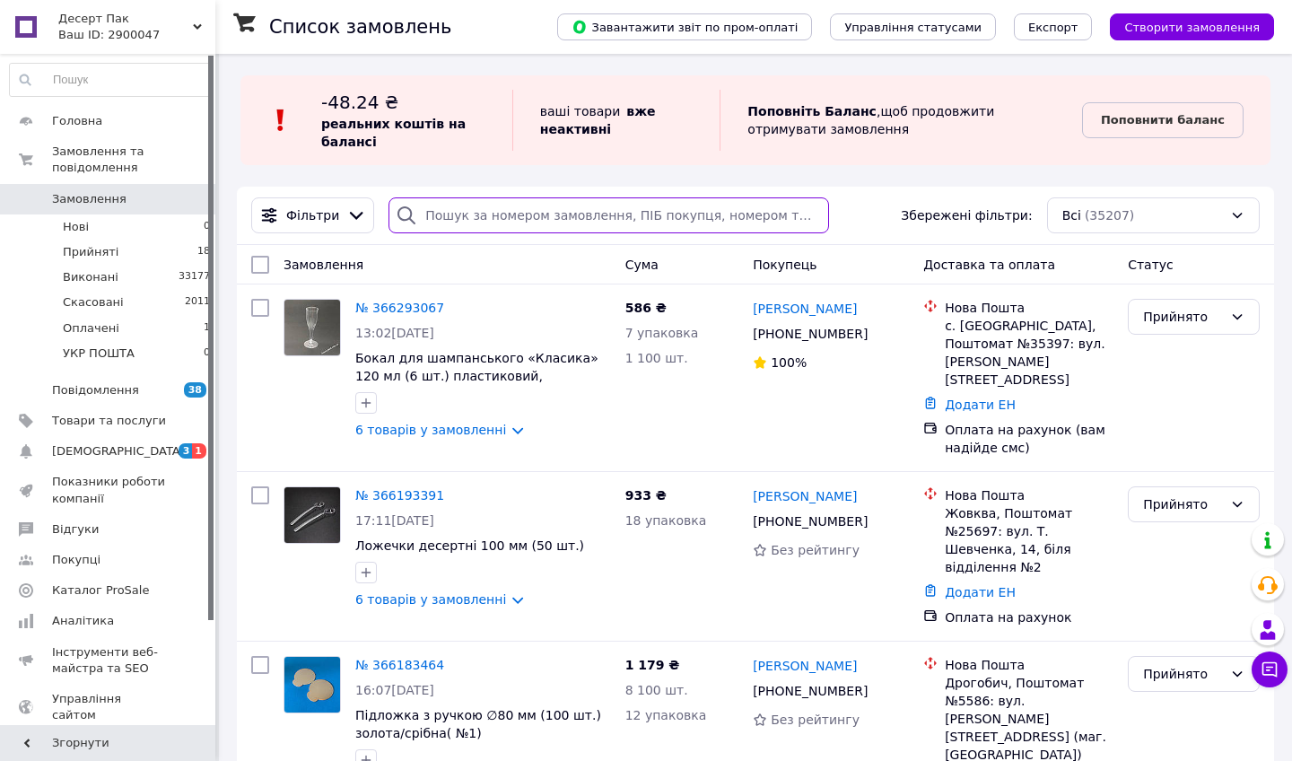
click at [721, 217] on input "search" at bounding box center [608, 215] width 440 height 36
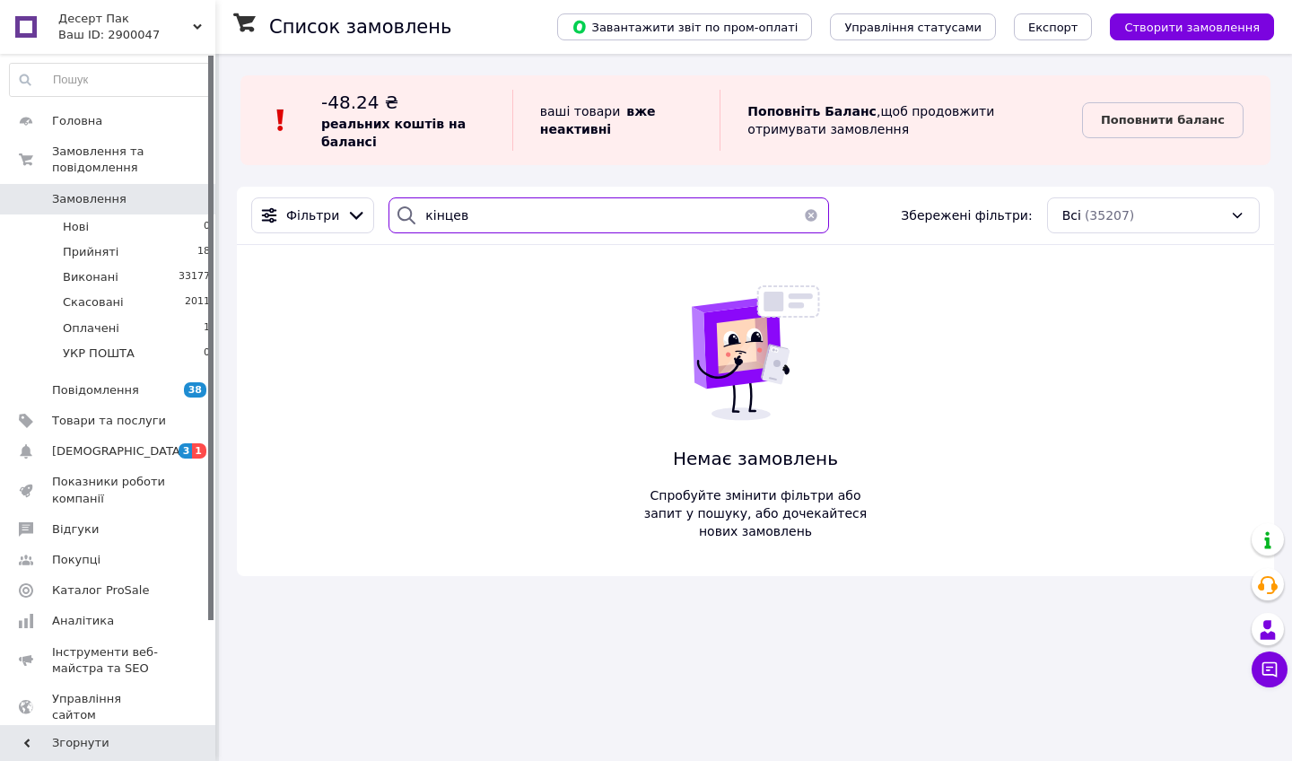
type input "кінцевий"
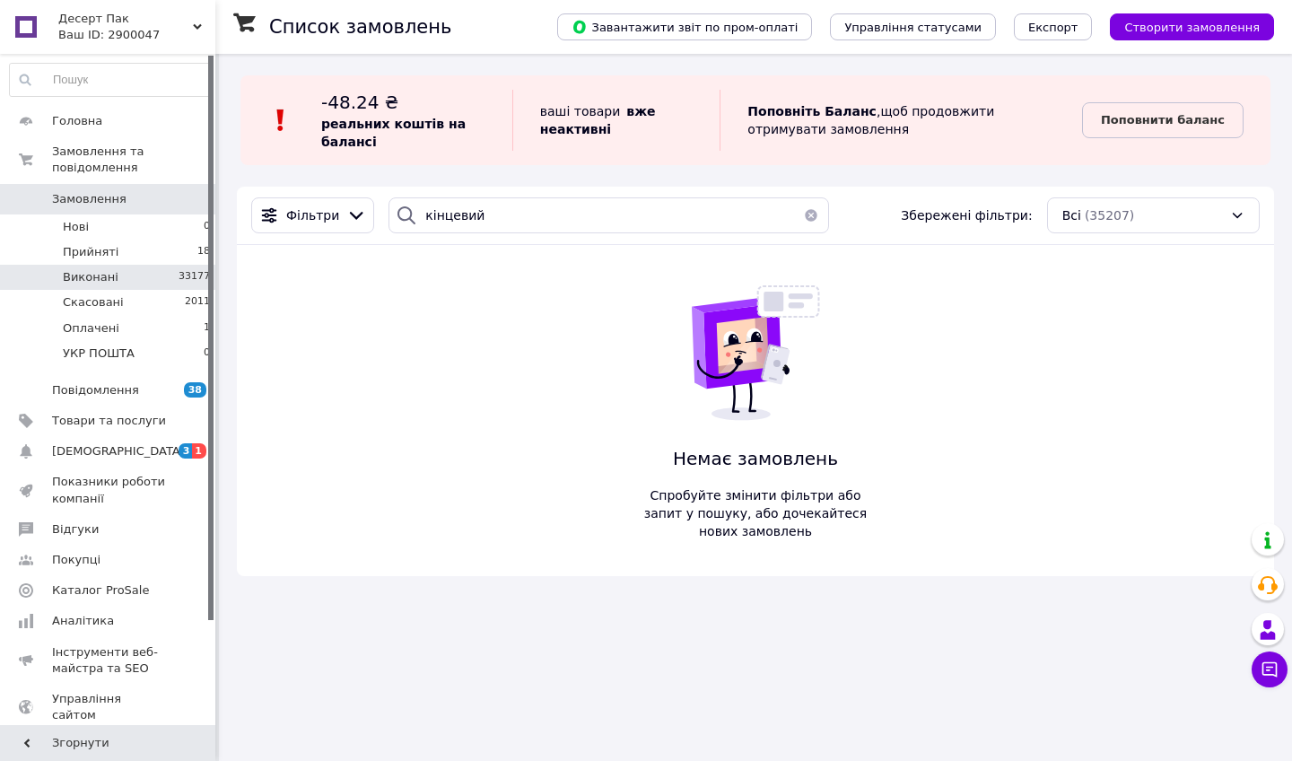
drag, startPoint x: 721, startPoint y: 218, endPoint x: 110, endPoint y: 283, distance: 614.3
click at [110, 283] on span "Виконані" at bounding box center [91, 277] width 56 height 16
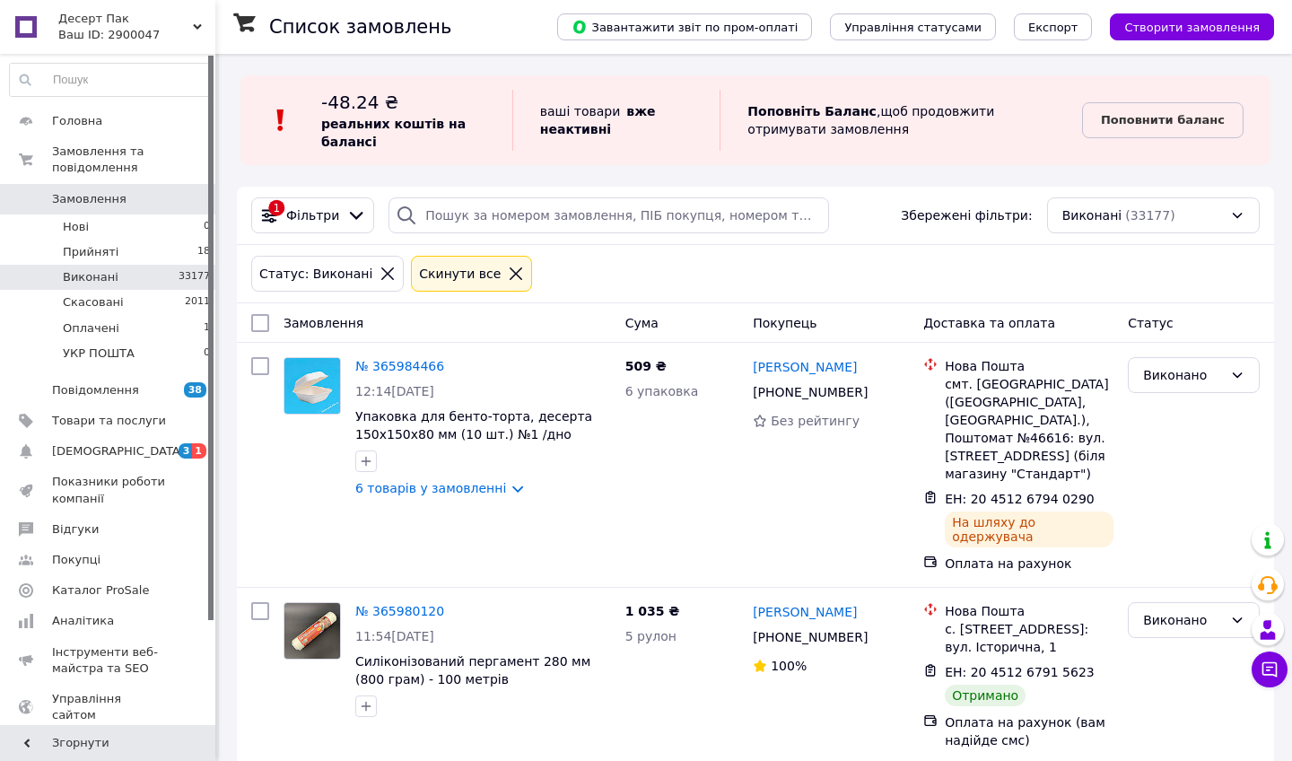
click at [148, 210] on link "Замовлення 0" at bounding box center [110, 199] width 221 height 30
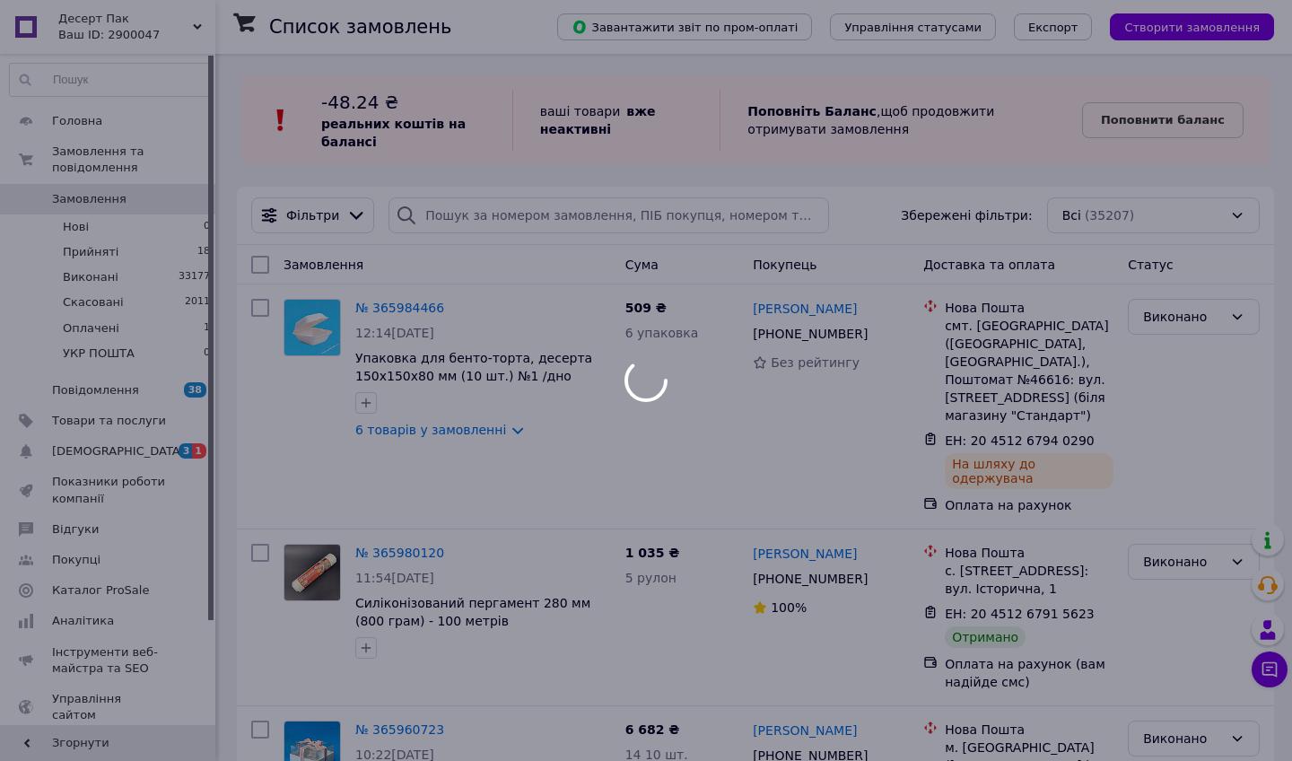
click at [146, 202] on div at bounding box center [646, 380] width 1292 height 761
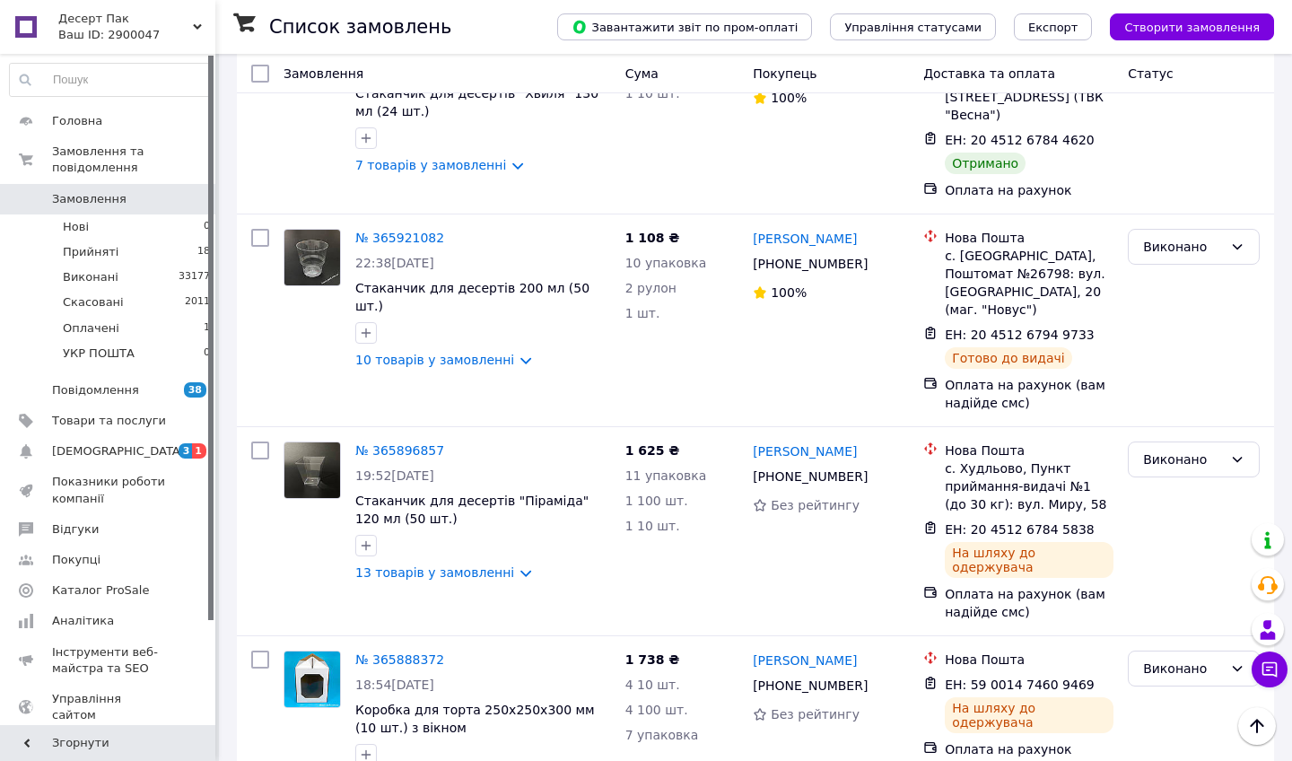
scroll to position [3139, 0]
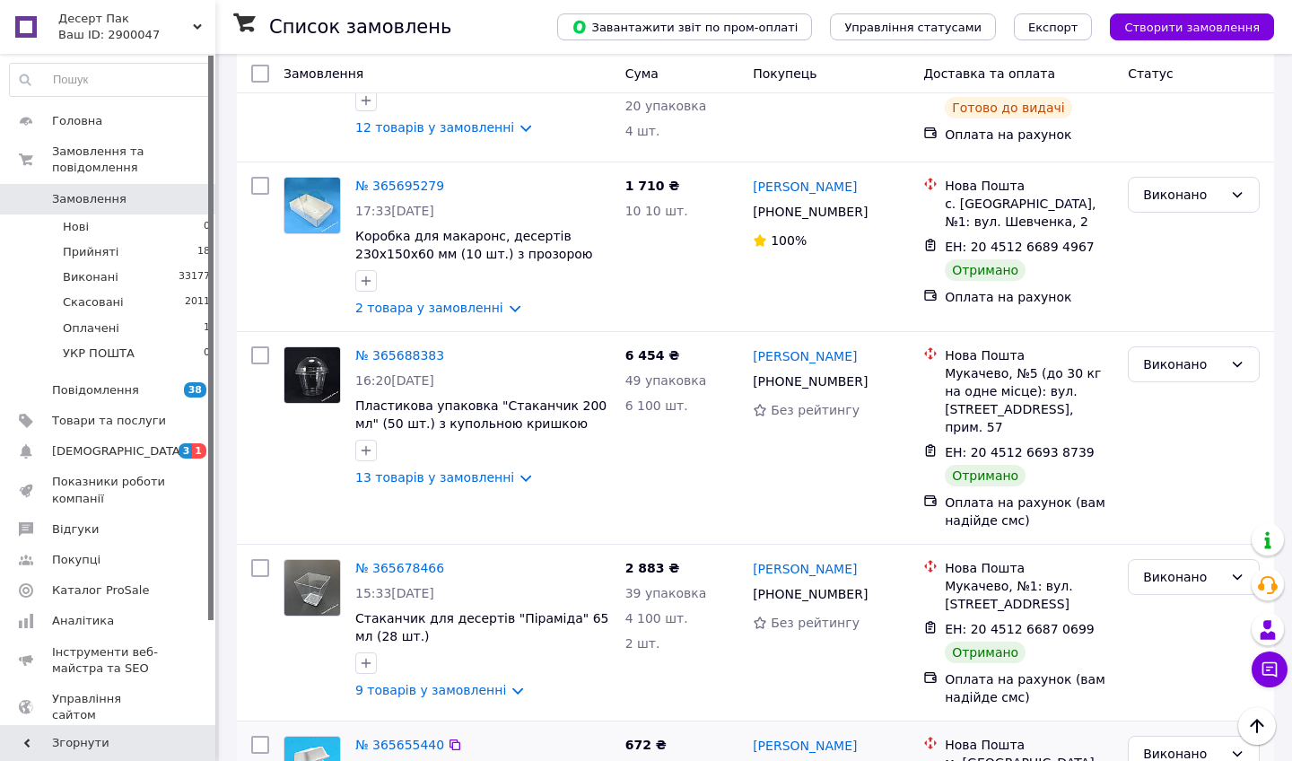
scroll to position [3228, 0]
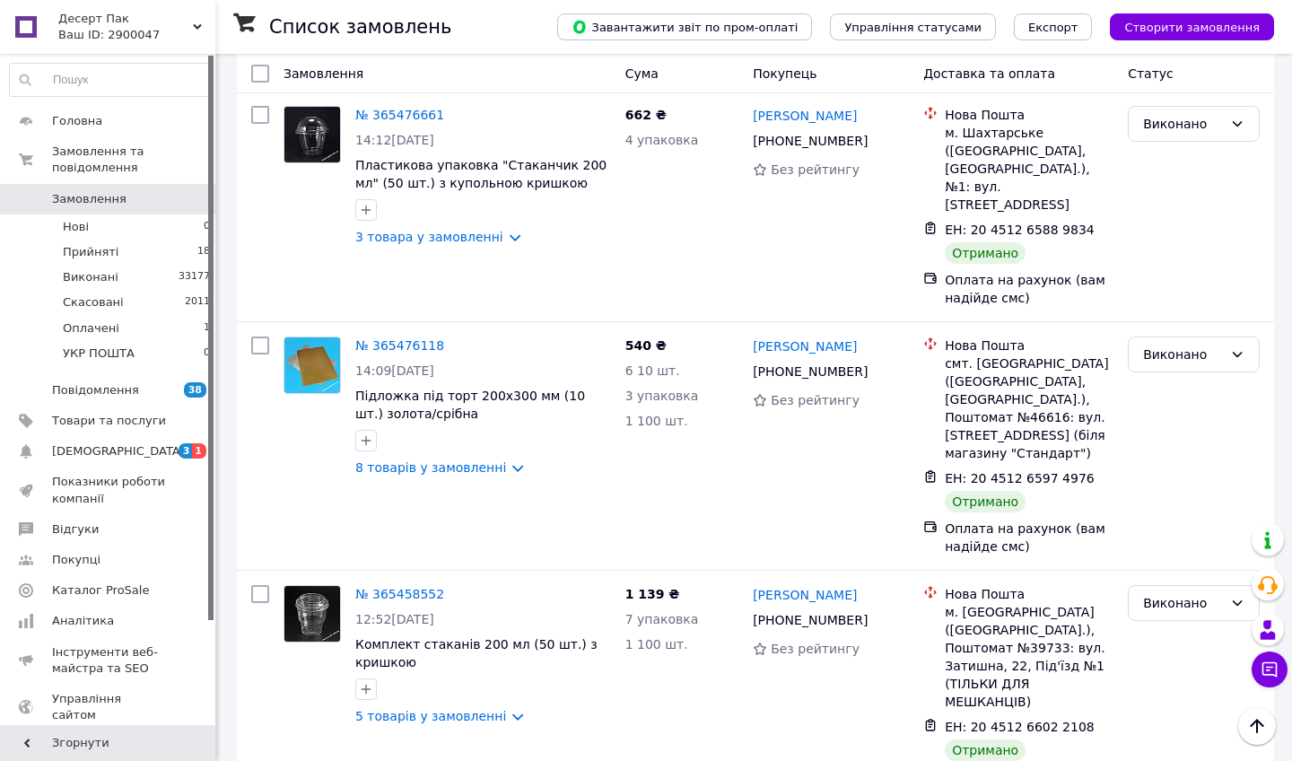
scroll to position [3338, 0]
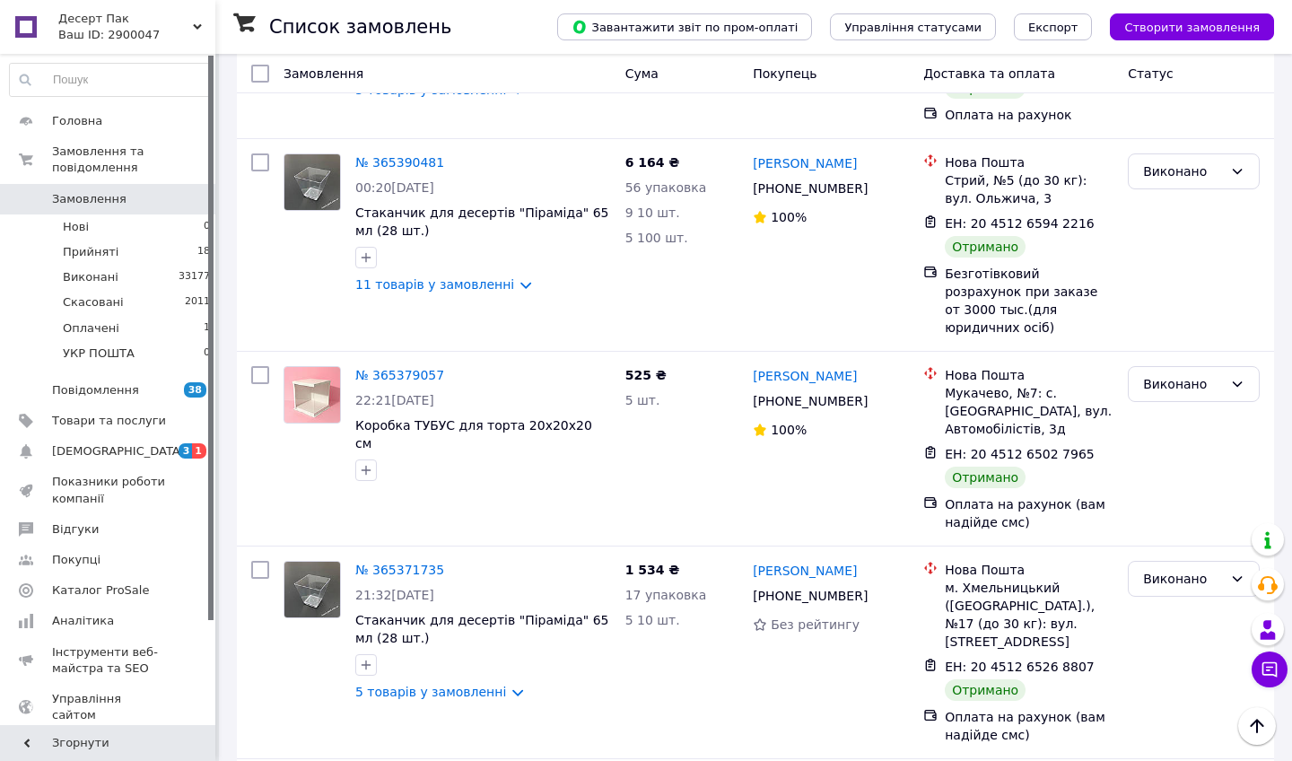
scroll to position [3434, 0]
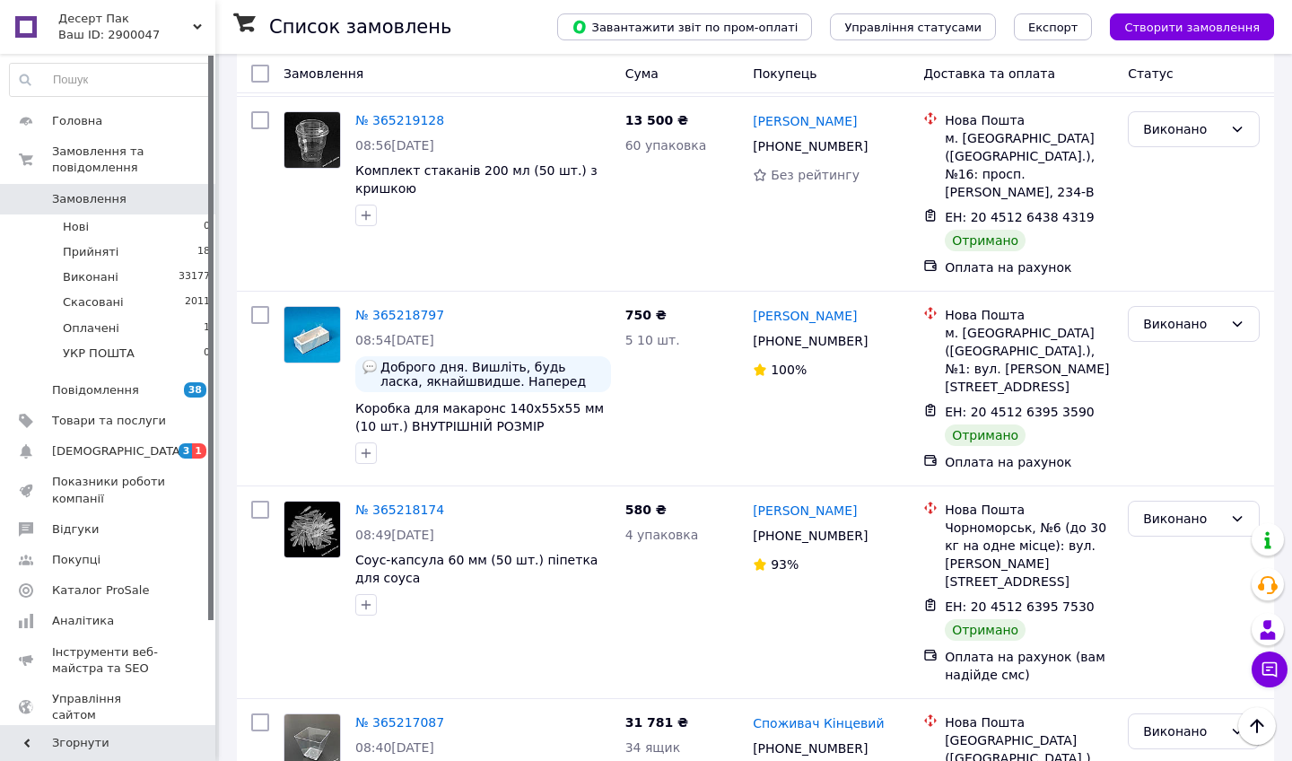
scroll to position [3354, 0]
click at [411, 716] on link "№ 365217087" at bounding box center [399, 723] width 89 height 14
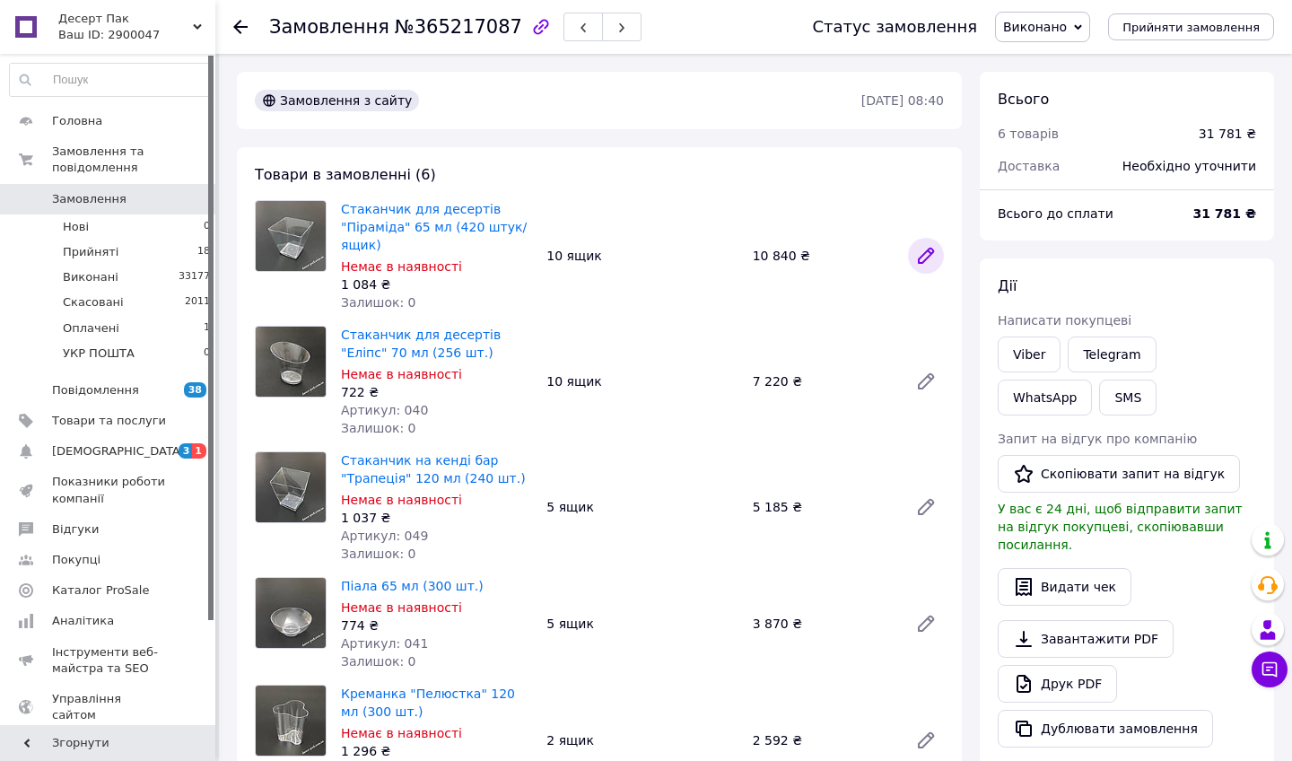
click at [914, 250] on link at bounding box center [926, 256] width 36 height 36
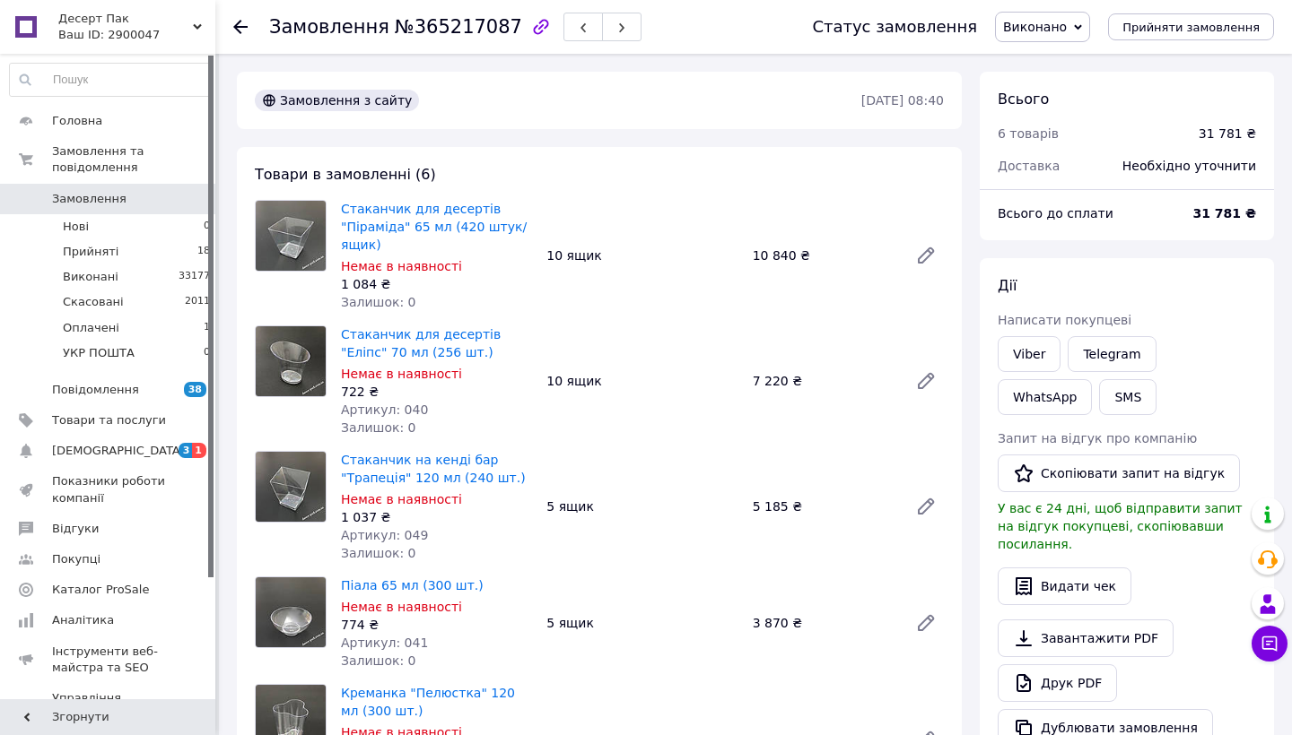
click at [1046, 13] on span "Виконано" at bounding box center [1042, 27] width 95 height 30
click at [1042, 59] on li "Прийнято" at bounding box center [1042, 62] width 93 height 27
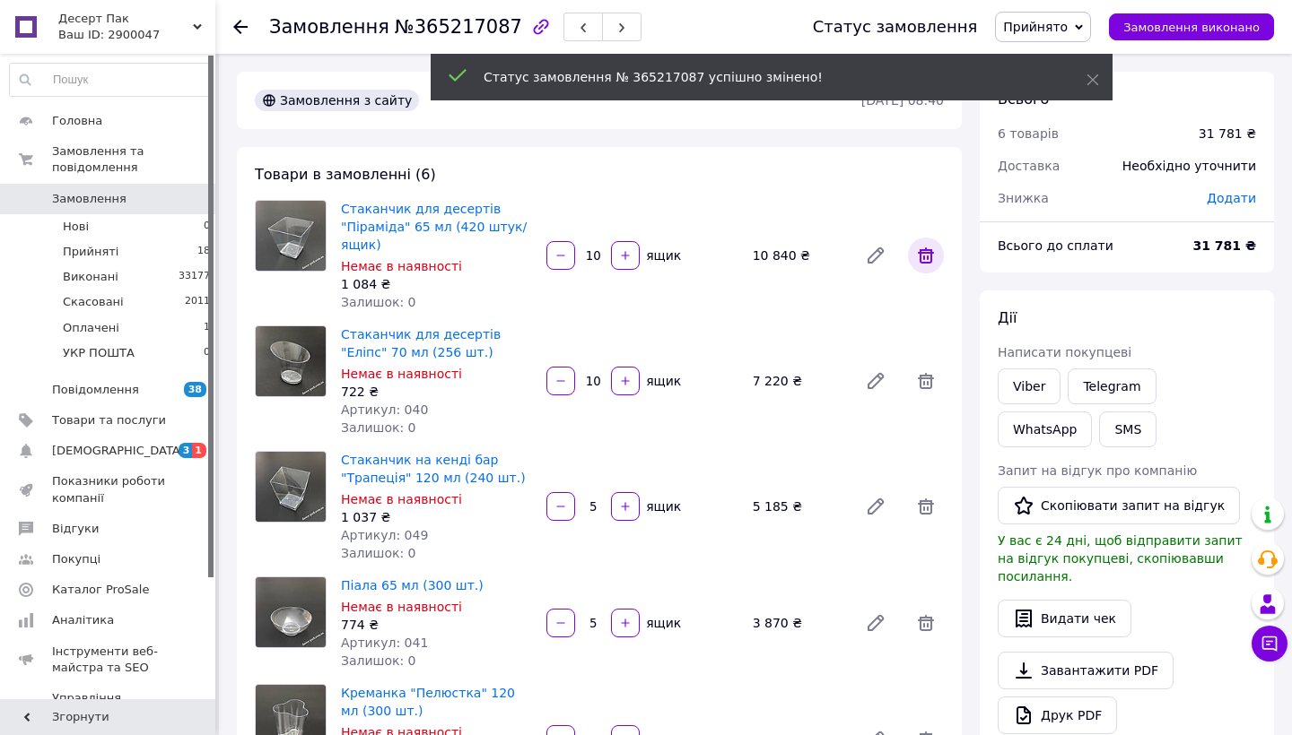
click at [923, 248] on icon at bounding box center [926, 256] width 16 height 16
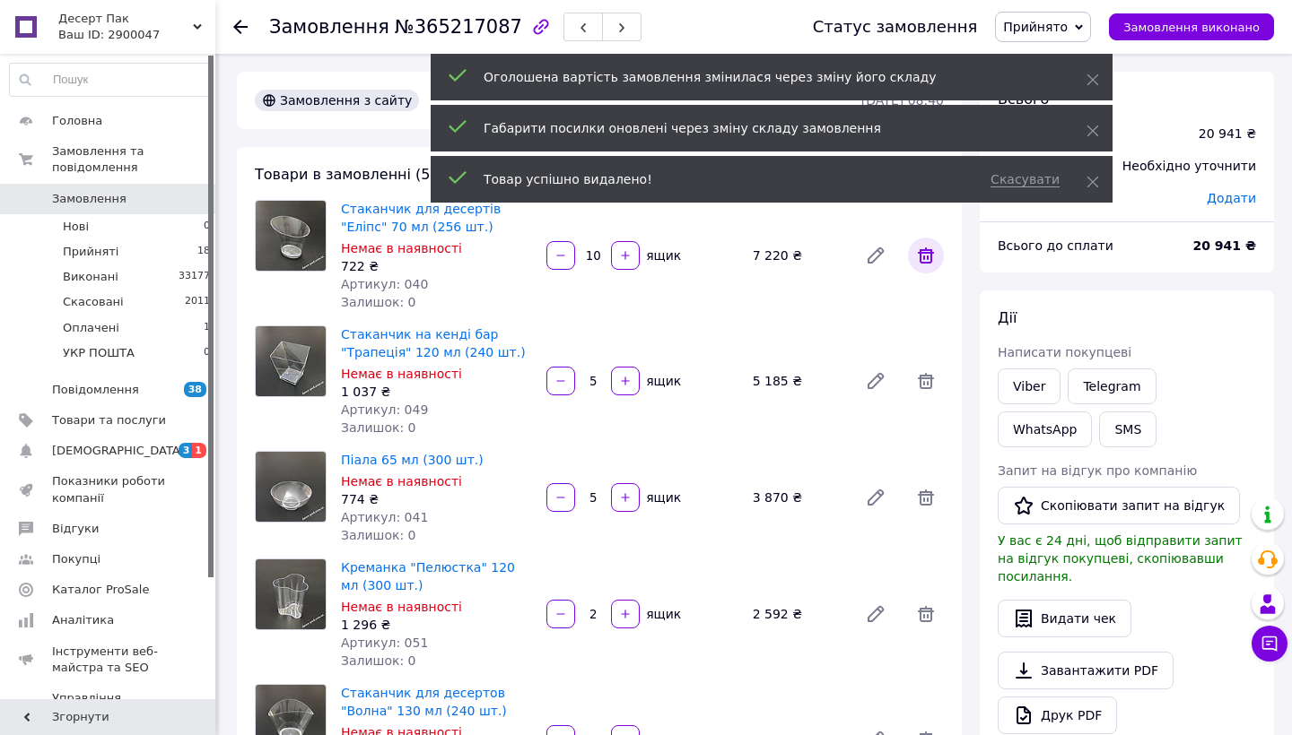
click at [923, 248] on icon at bounding box center [926, 256] width 22 height 22
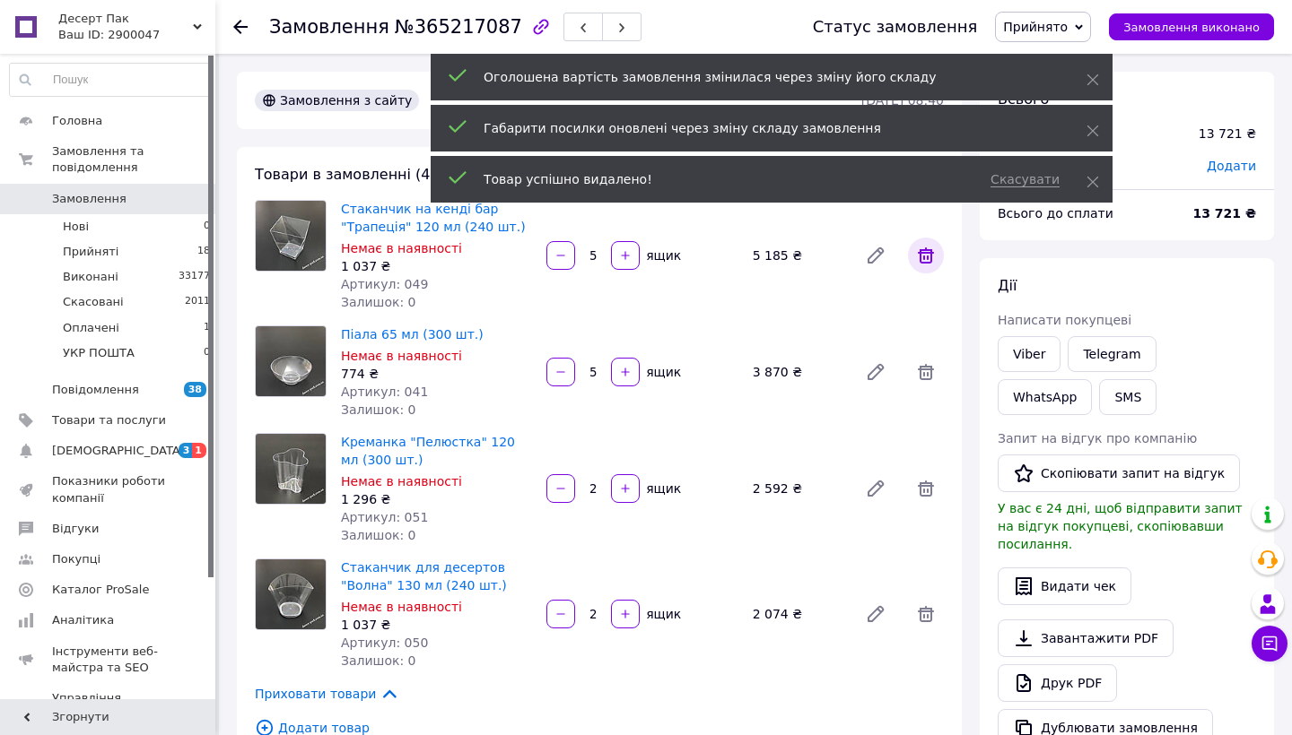
click at [923, 248] on icon at bounding box center [926, 256] width 22 height 22
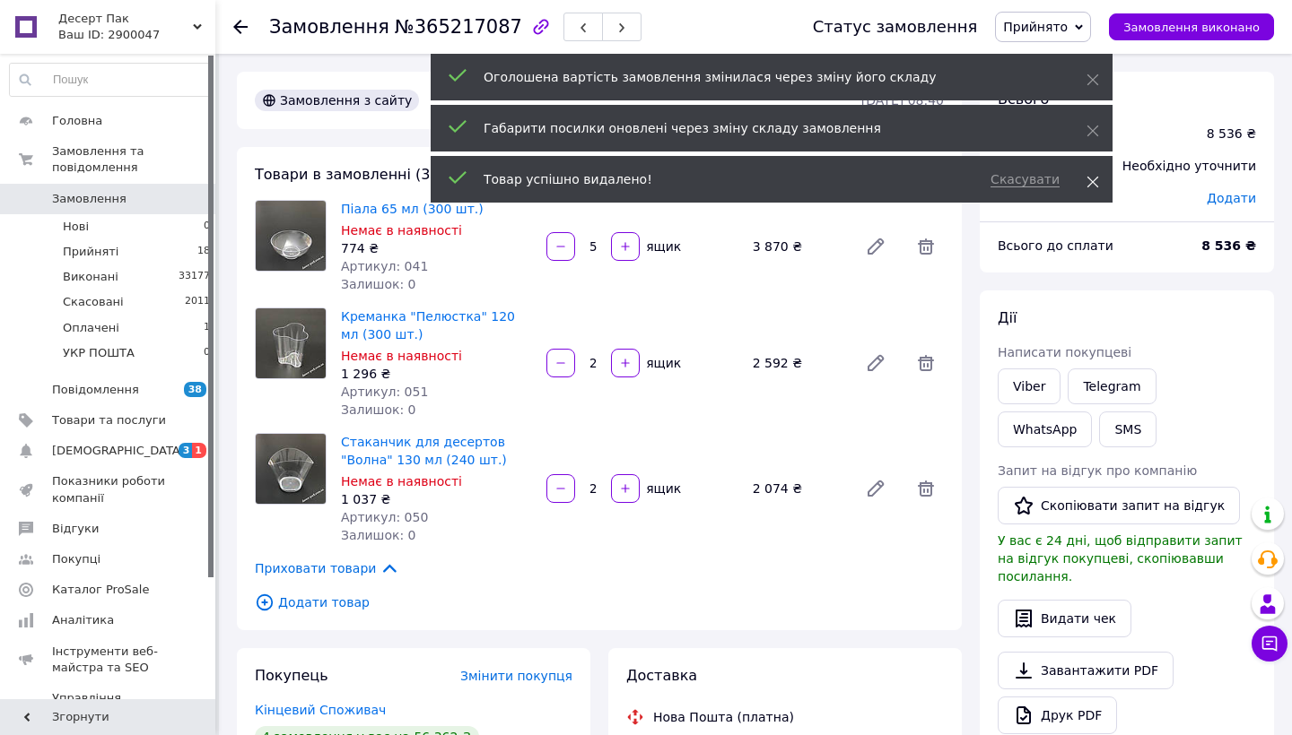
click at [1086, 182] on icon at bounding box center [1092, 182] width 13 height 13
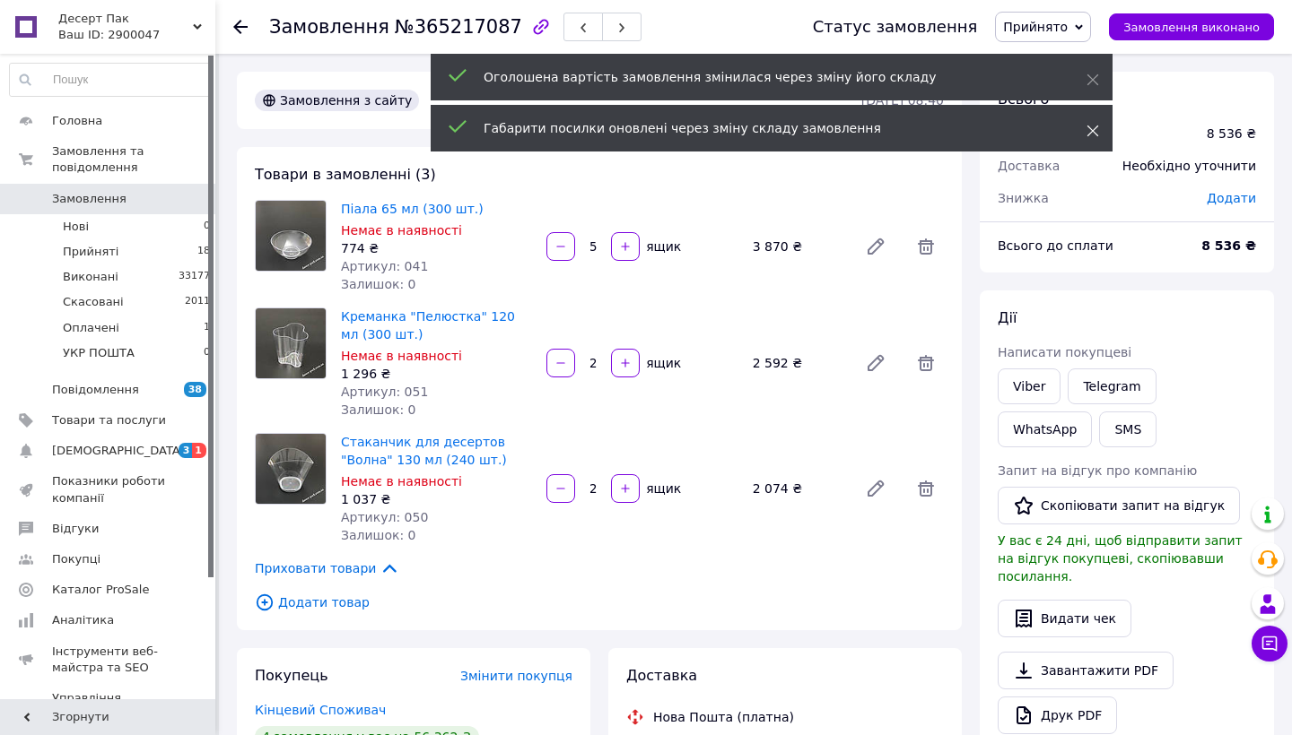
click at [1089, 131] on icon at bounding box center [1092, 131] width 13 height 13
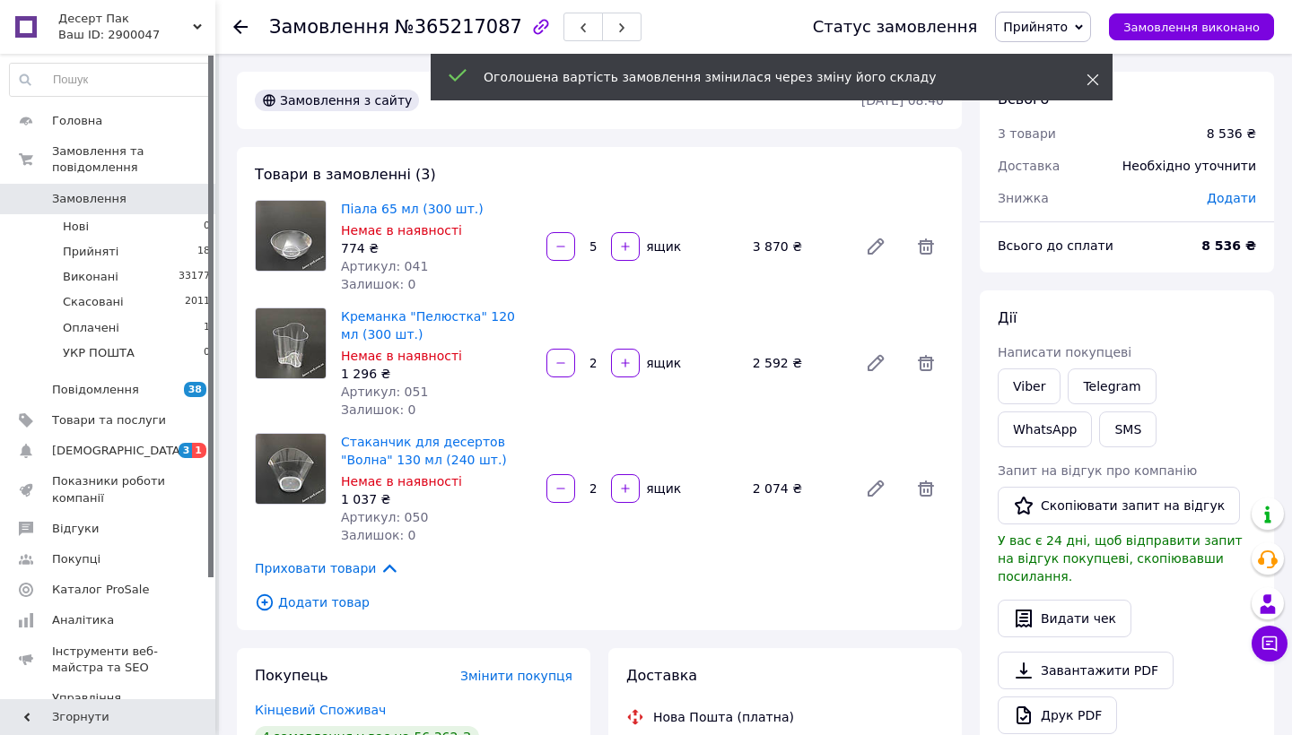
click at [1092, 75] on icon at bounding box center [1092, 80] width 13 height 13
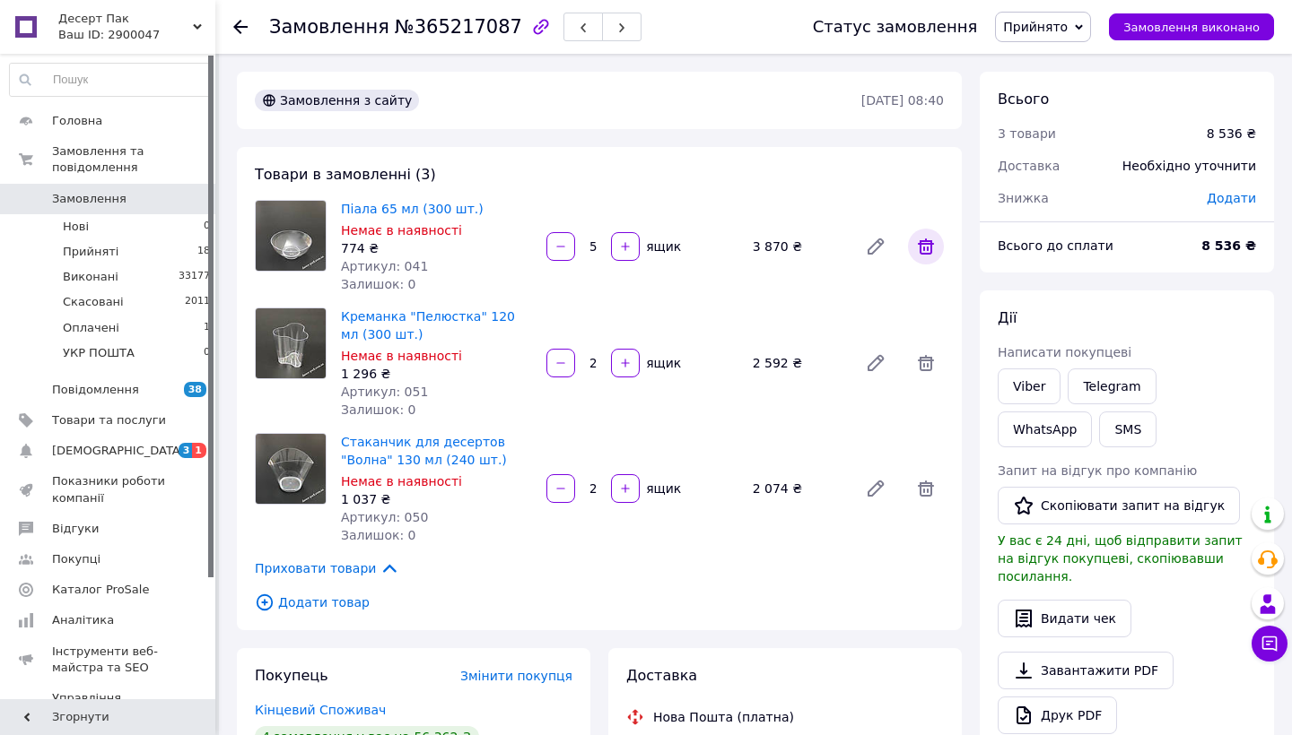
click at [931, 250] on icon at bounding box center [926, 247] width 16 height 16
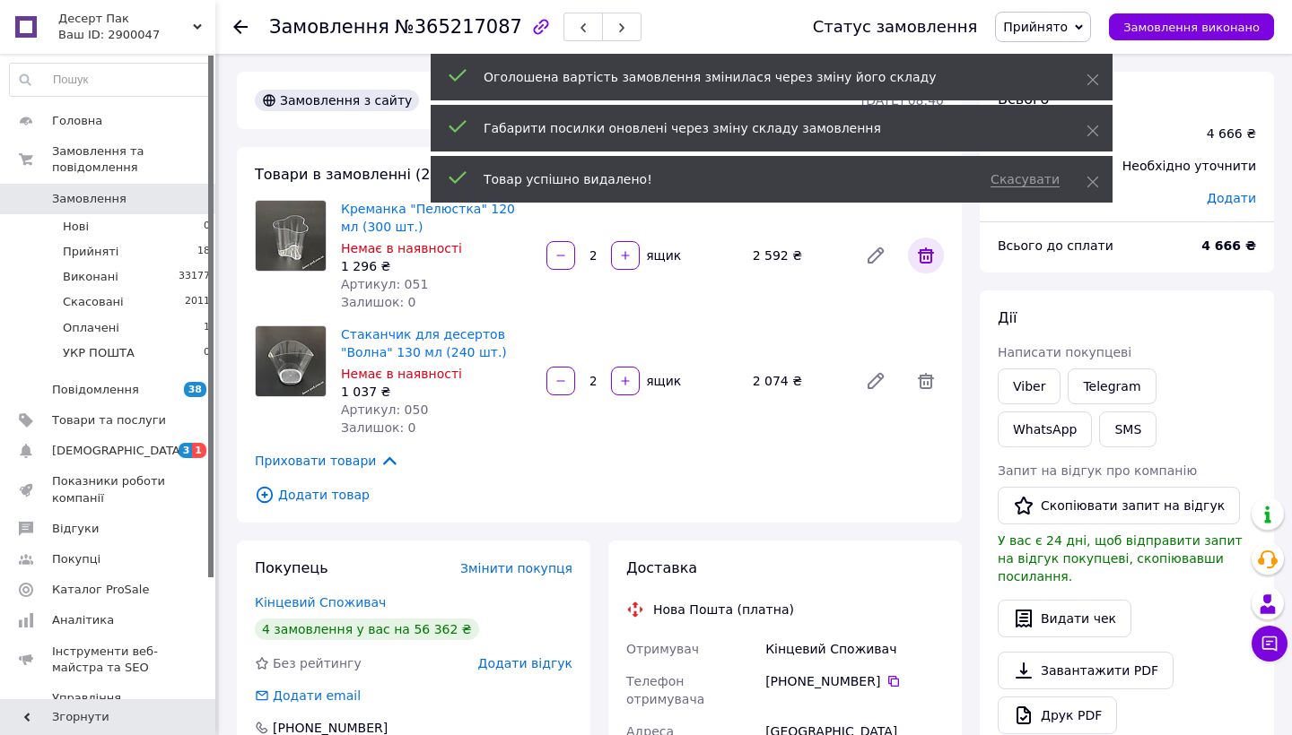
click at [935, 249] on icon at bounding box center [926, 256] width 22 height 22
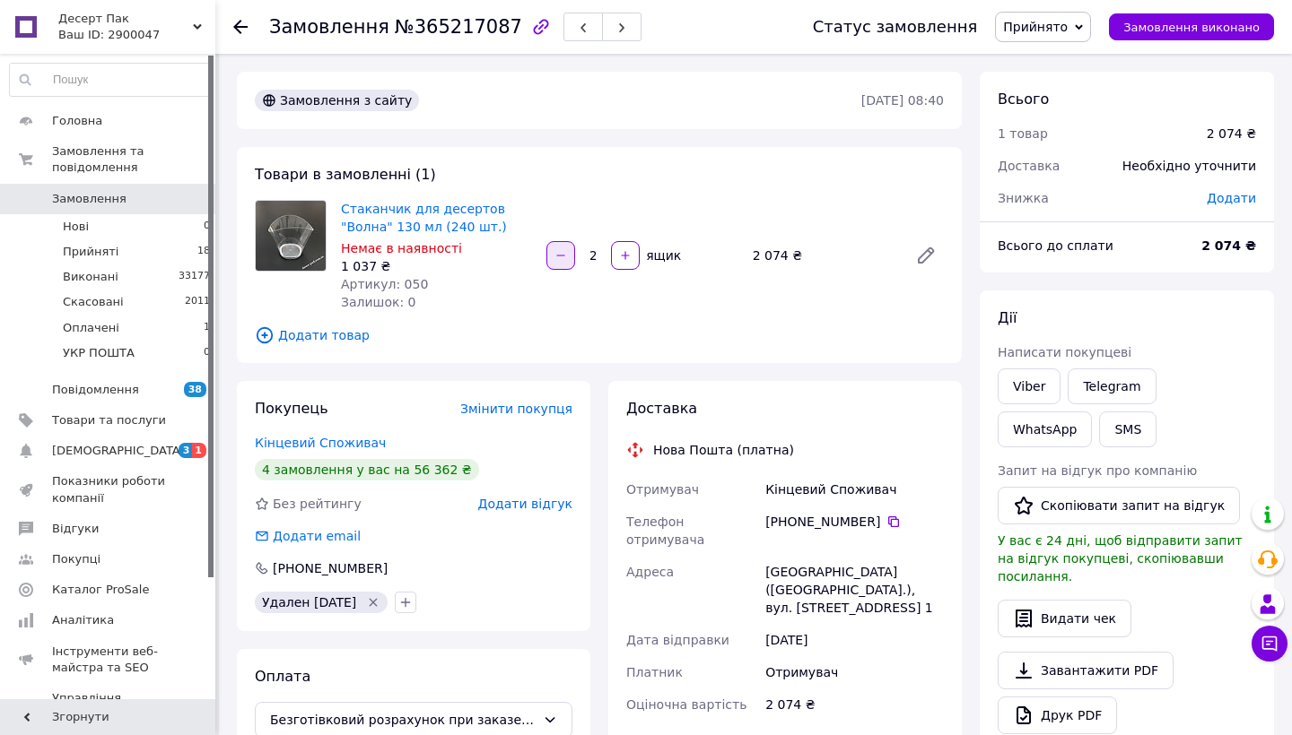
click at [570, 253] on button "button" at bounding box center [560, 255] width 29 height 29
type input "1"
click at [570, 253] on div at bounding box center [560, 255] width 32 height 29
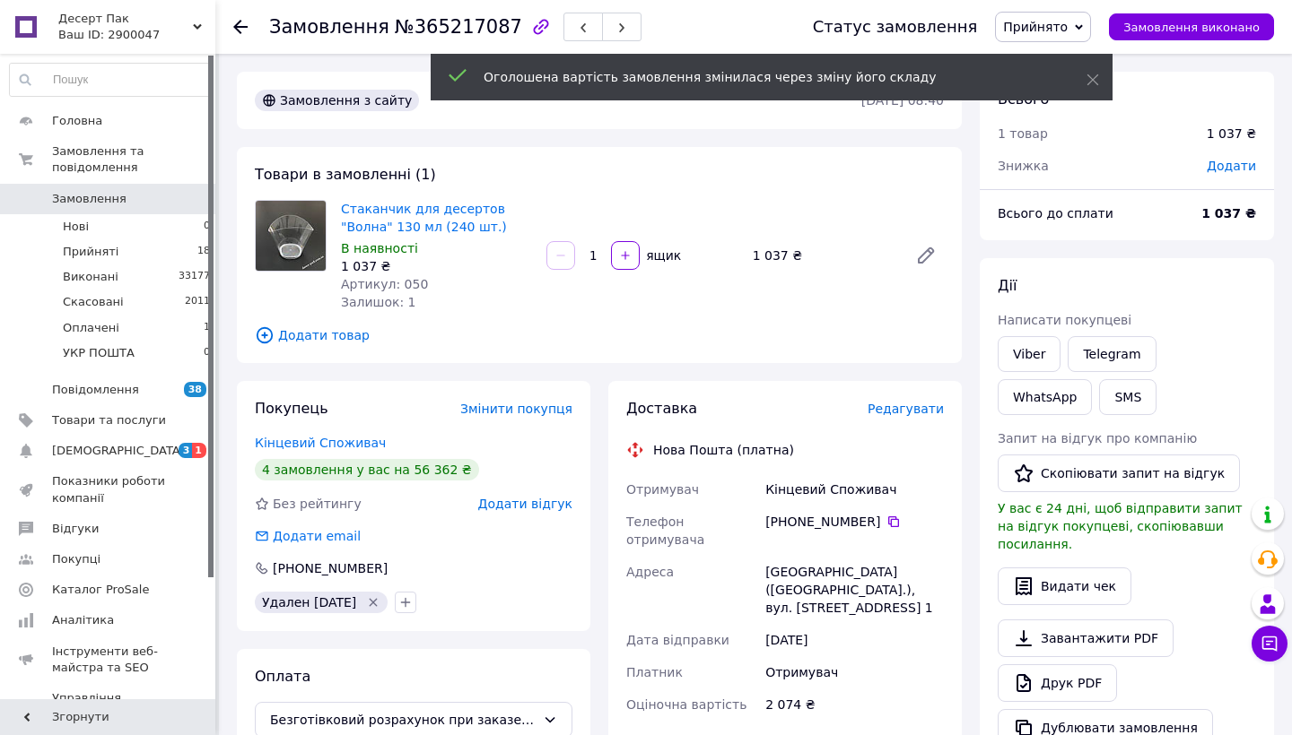
click at [565, 255] on div at bounding box center [560, 255] width 32 height 29
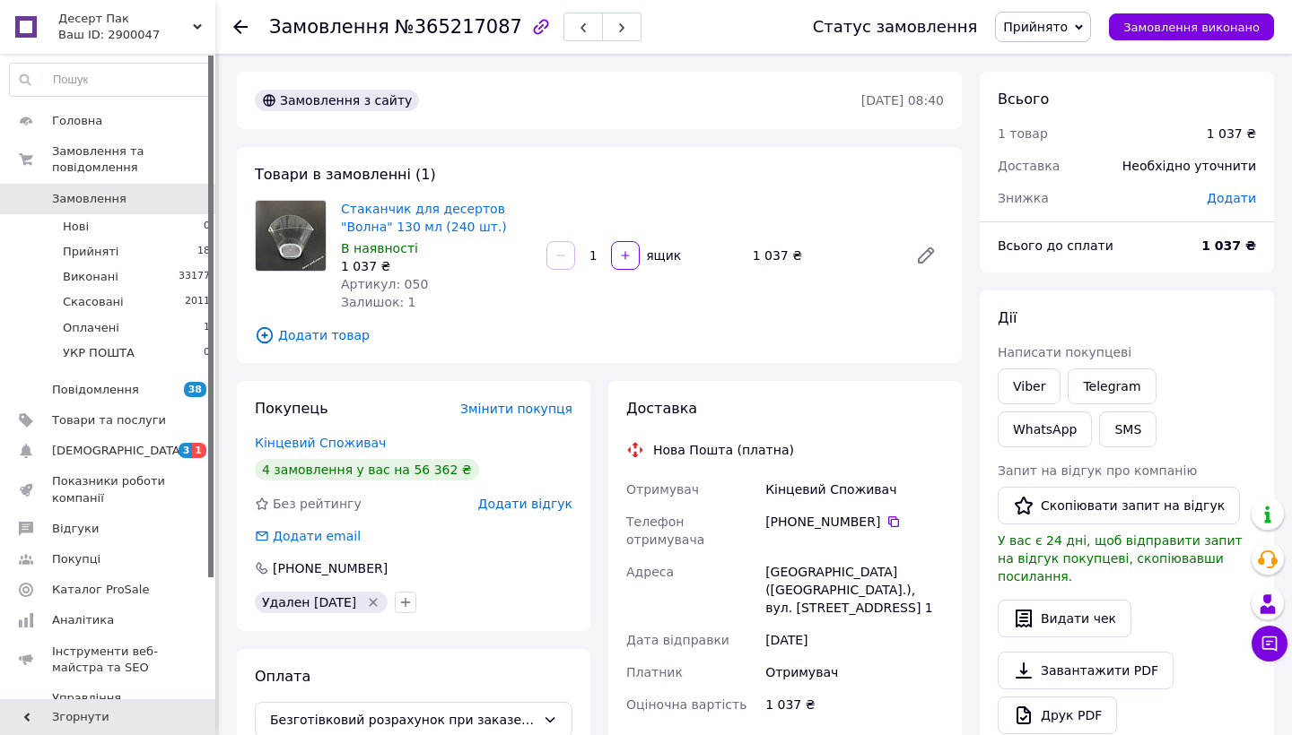
click at [349, 332] on span "Додати товар" at bounding box center [599, 336] width 689 height 20
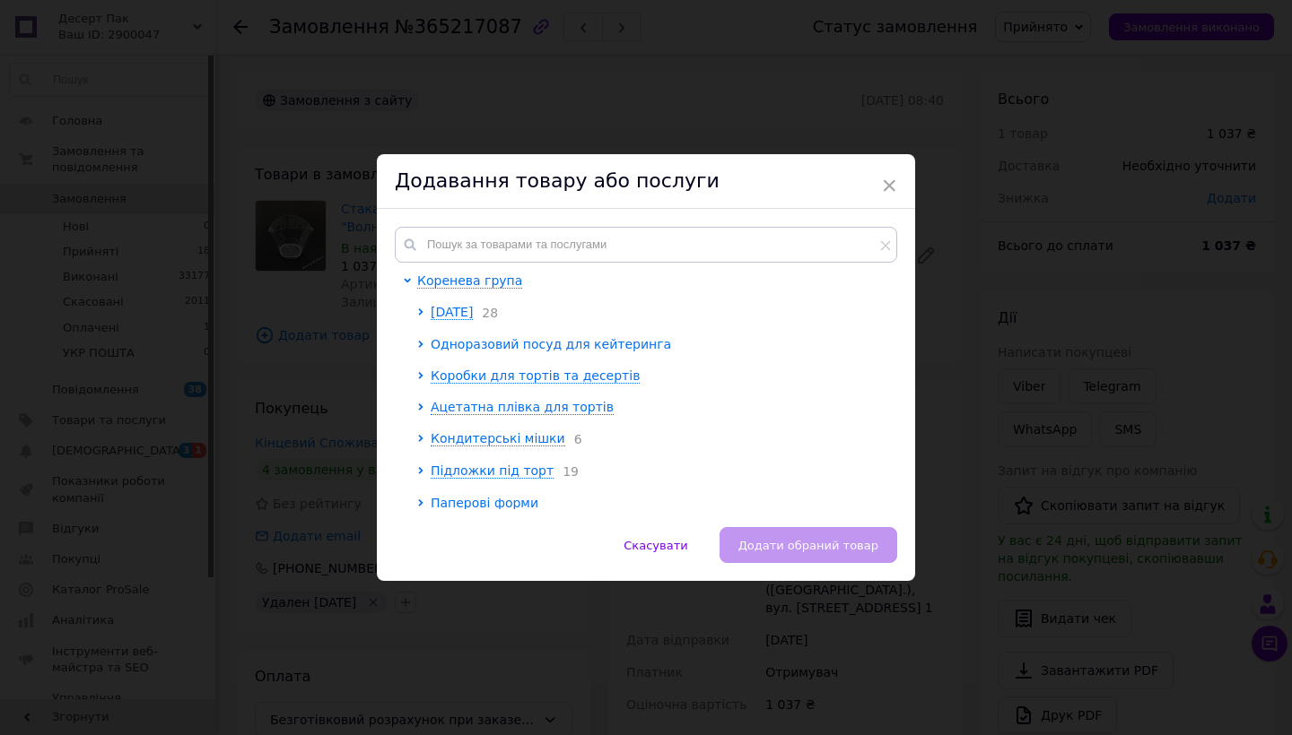
click at [465, 345] on span "Одноразовий посуд для кейтеринга" at bounding box center [551, 344] width 240 height 14
click at [473, 383] on span "Посуда для десертов и закусок" at bounding box center [548, 376] width 209 height 14
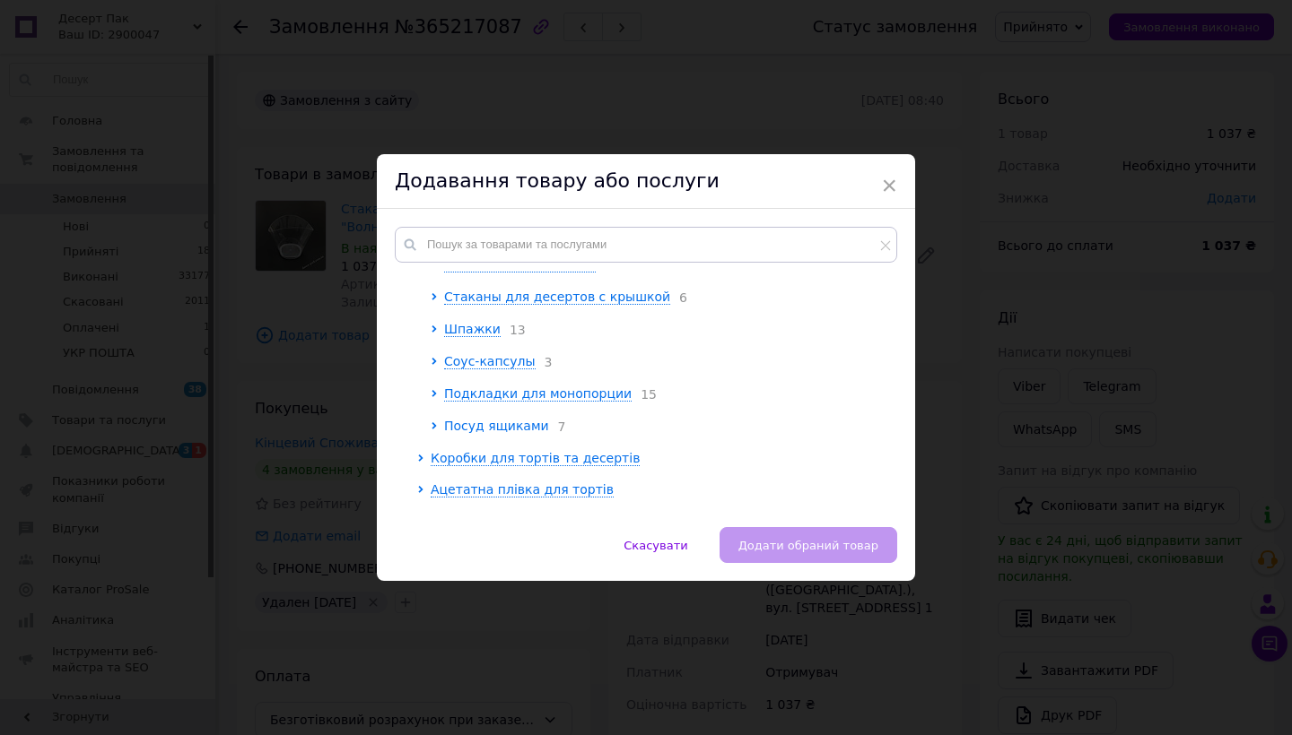
scroll to position [2315, 0]
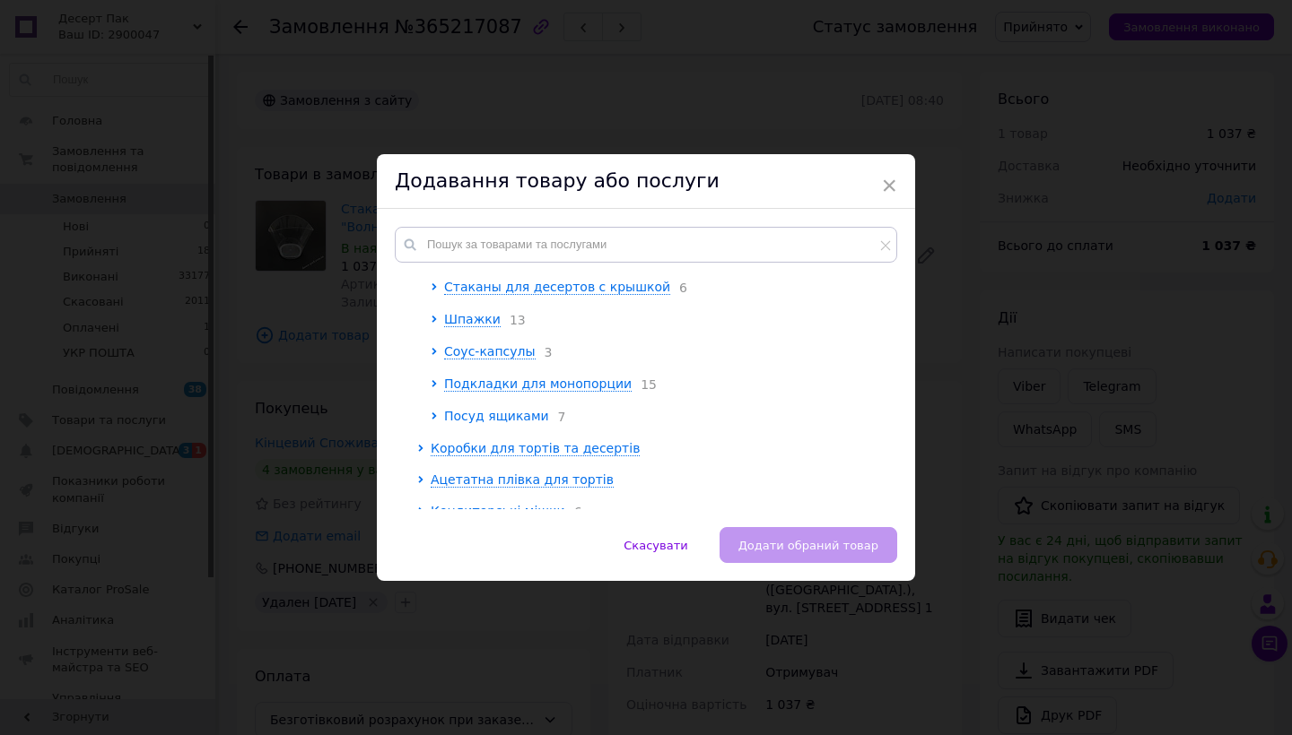
click at [500, 411] on span "Посуд ящиками" at bounding box center [496, 416] width 105 height 14
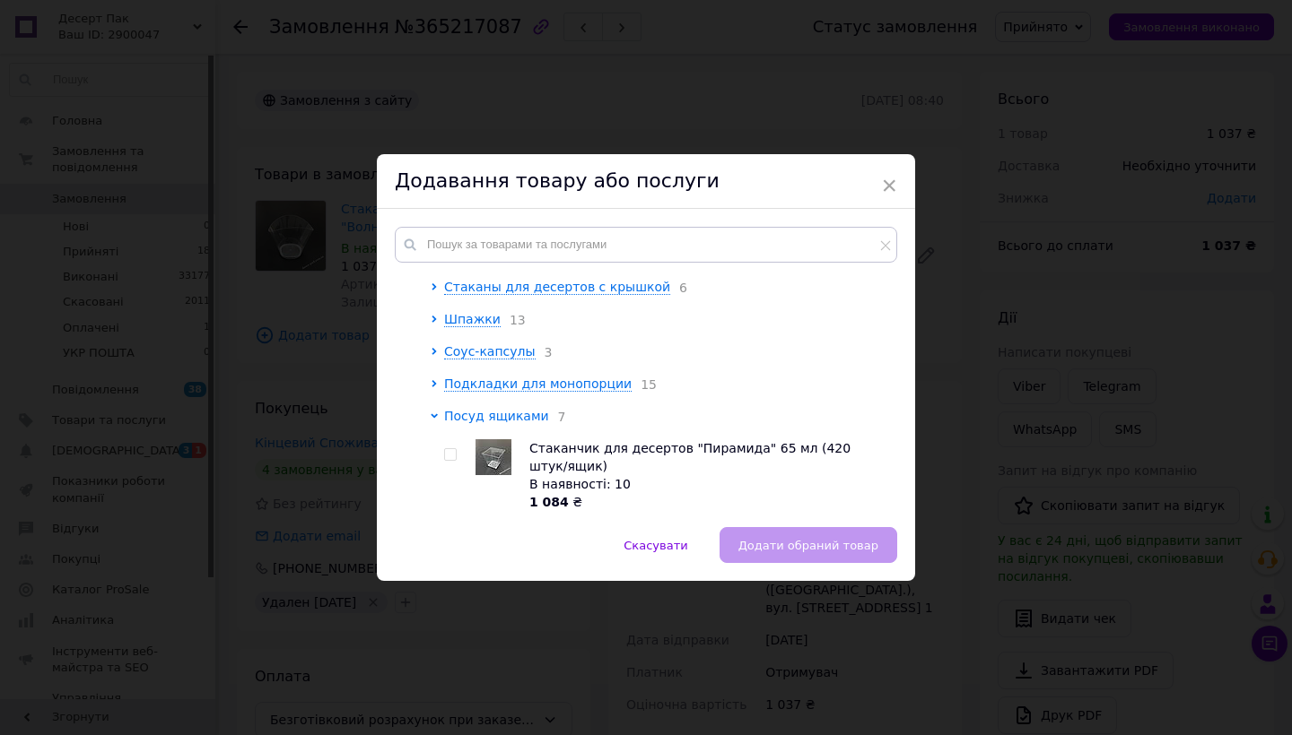
scroll to position [2432, 0]
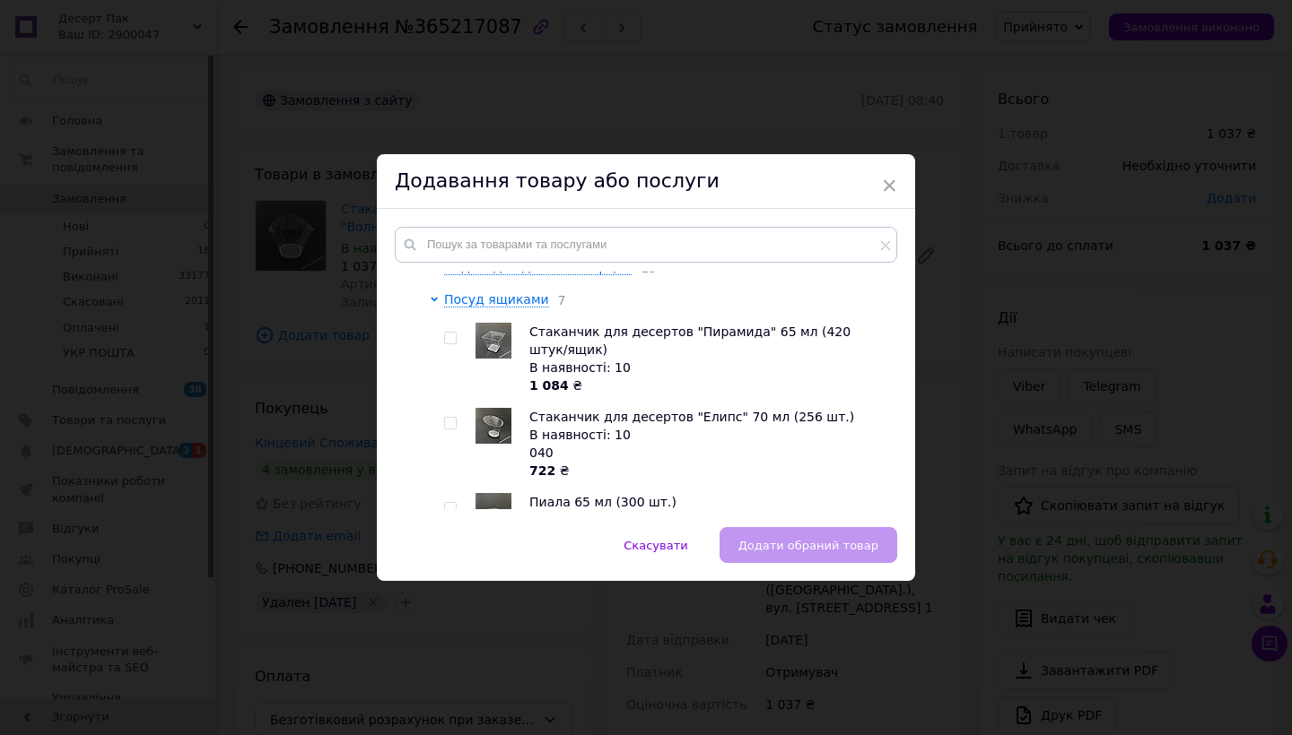
click at [447, 332] on span at bounding box center [450, 338] width 13 height 13
click at [447, 333] on input "checkbox" at bounding box center [450, 339] width 12 height 12
checkbox input "true"
click at [444, 418] on input "checkbox" at bounding box center [450, 424] width 12 height 12
checkbox input "true"
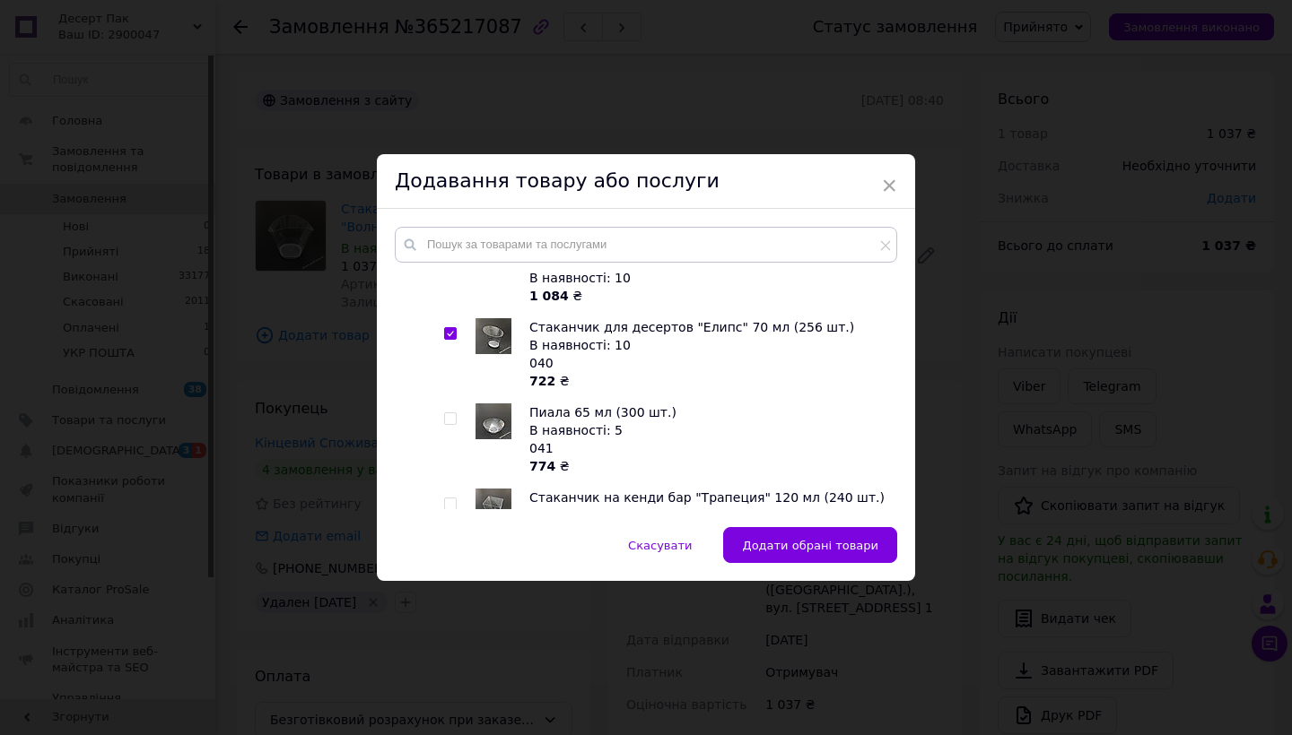
click at [444, 413] on input "checkbox" at bounding box center [450, 419] width 12 height 12
checkbox input "true"
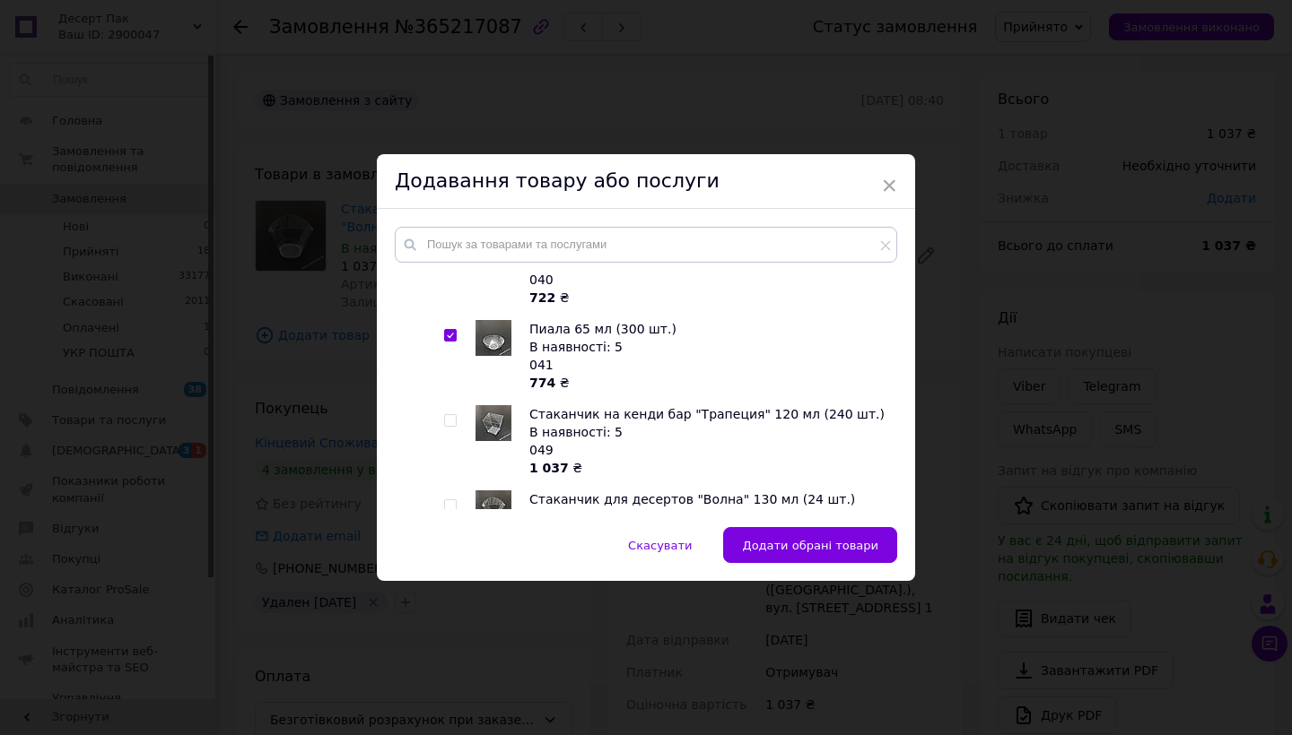
click at [444, 415] on input "checkbox" at bounding box center [450, 421] width 12 height 12
checkbox input "true"
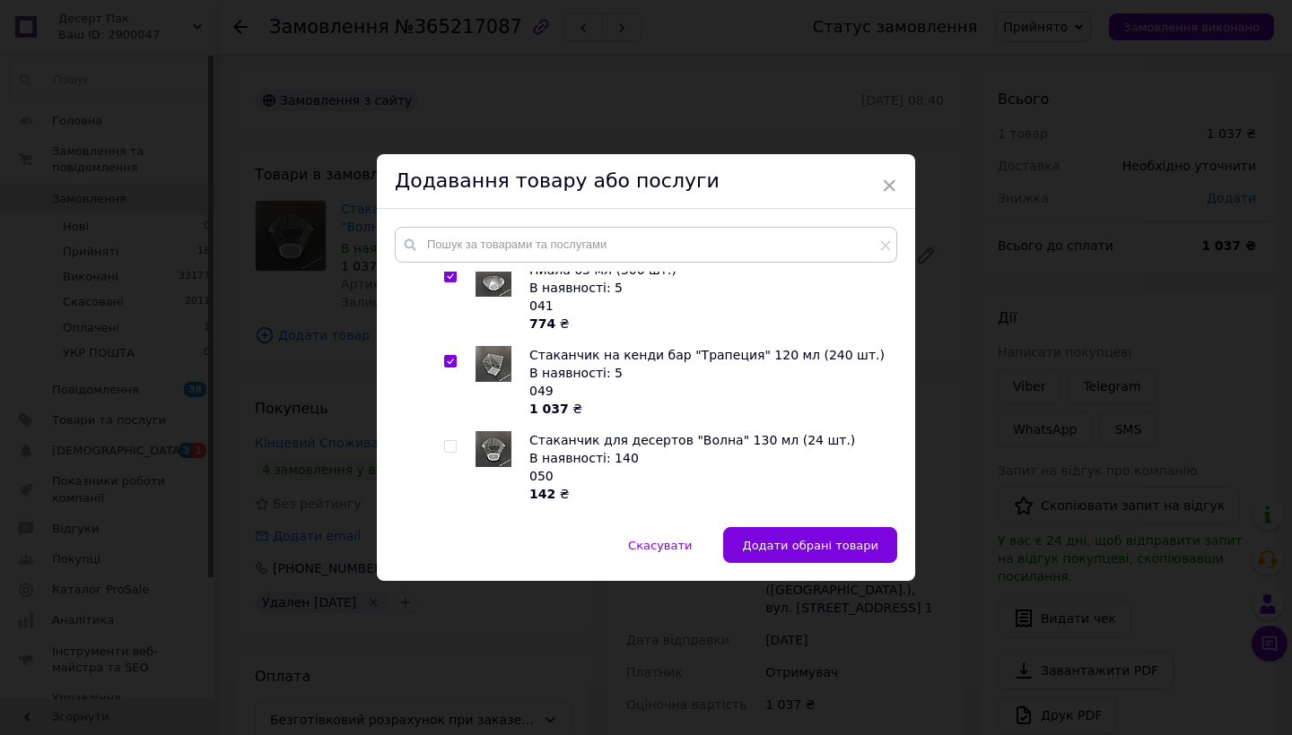
click at [447, 431] on div at bounding box center [453, 467] width 18 height 72
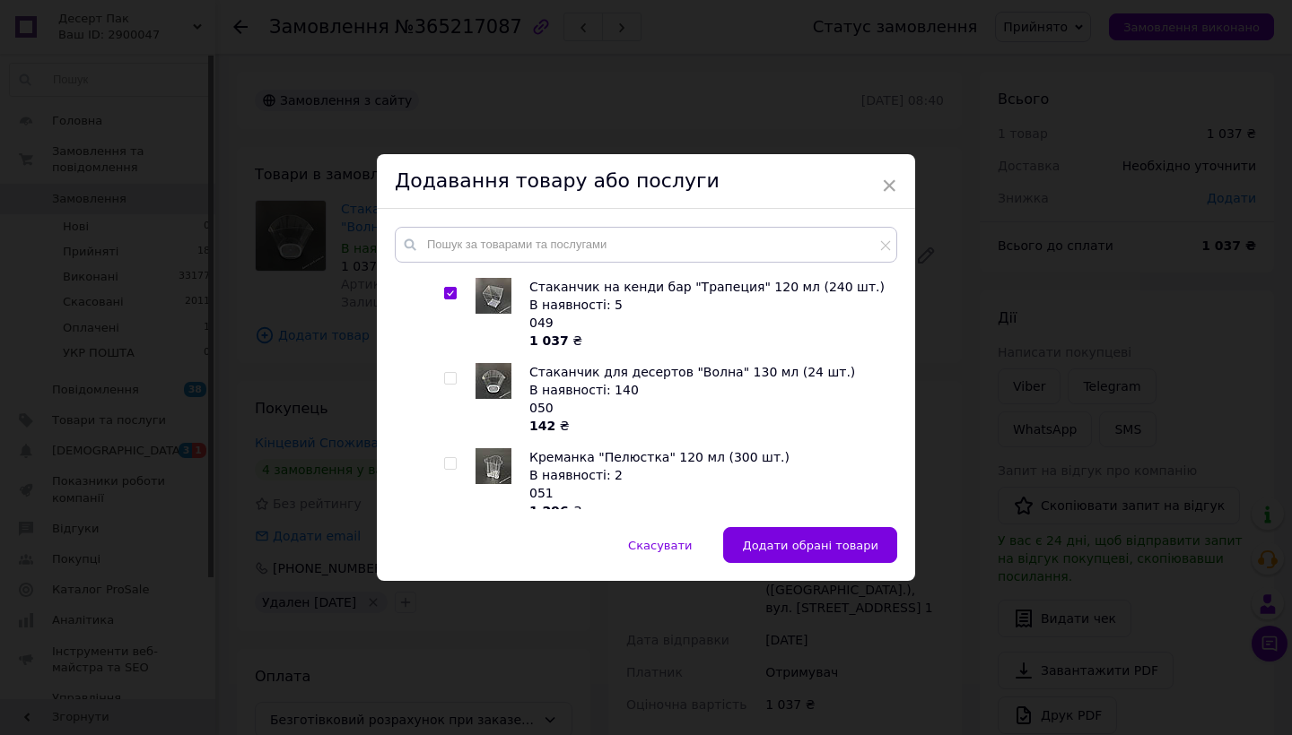
scroll to position [2742, 0]
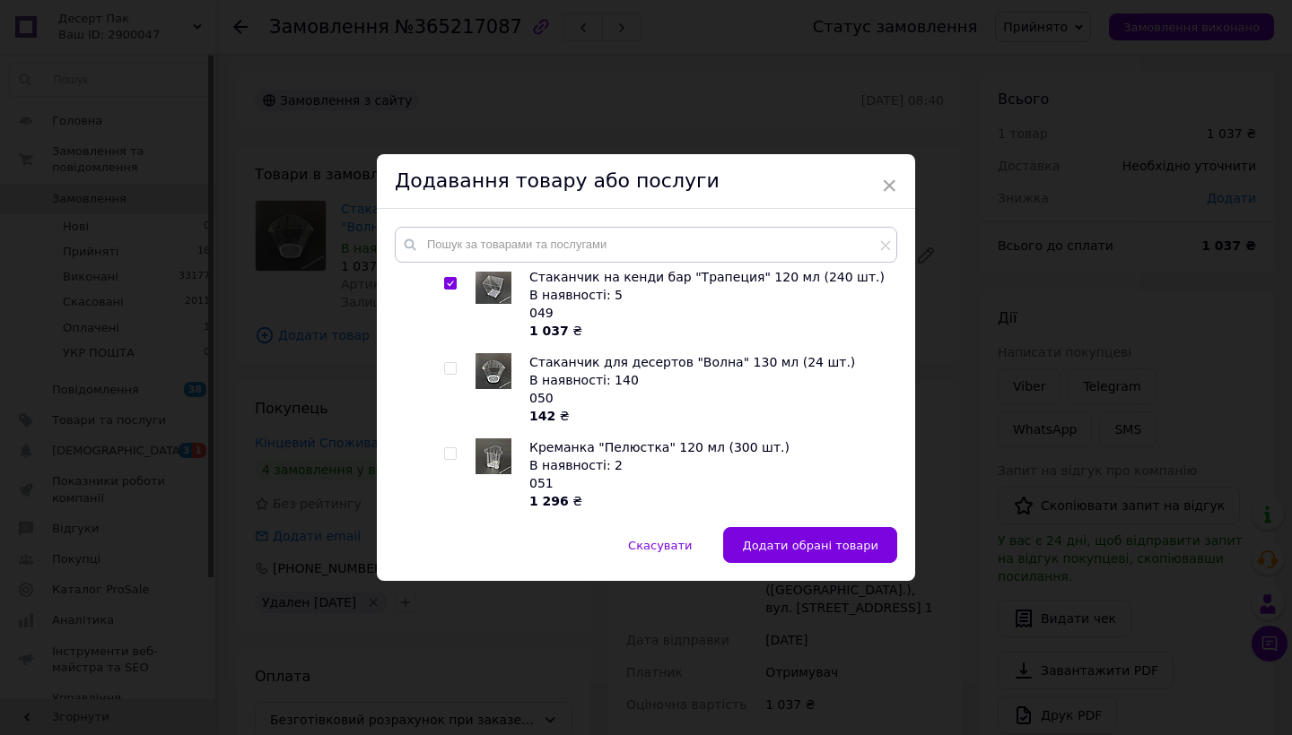
click at [448, 363] on input "checkbox" at bounding box center [450, 369] width 12 height 12
checkbox input "true"
click at [448, 448] on input "checkbox" at bounding box center [450, 454] width 12 height 12
checkbox input "true"
click at [752, 533] on button "Додати обрані товари" at bounding box center [810, 545] width 174 height 36
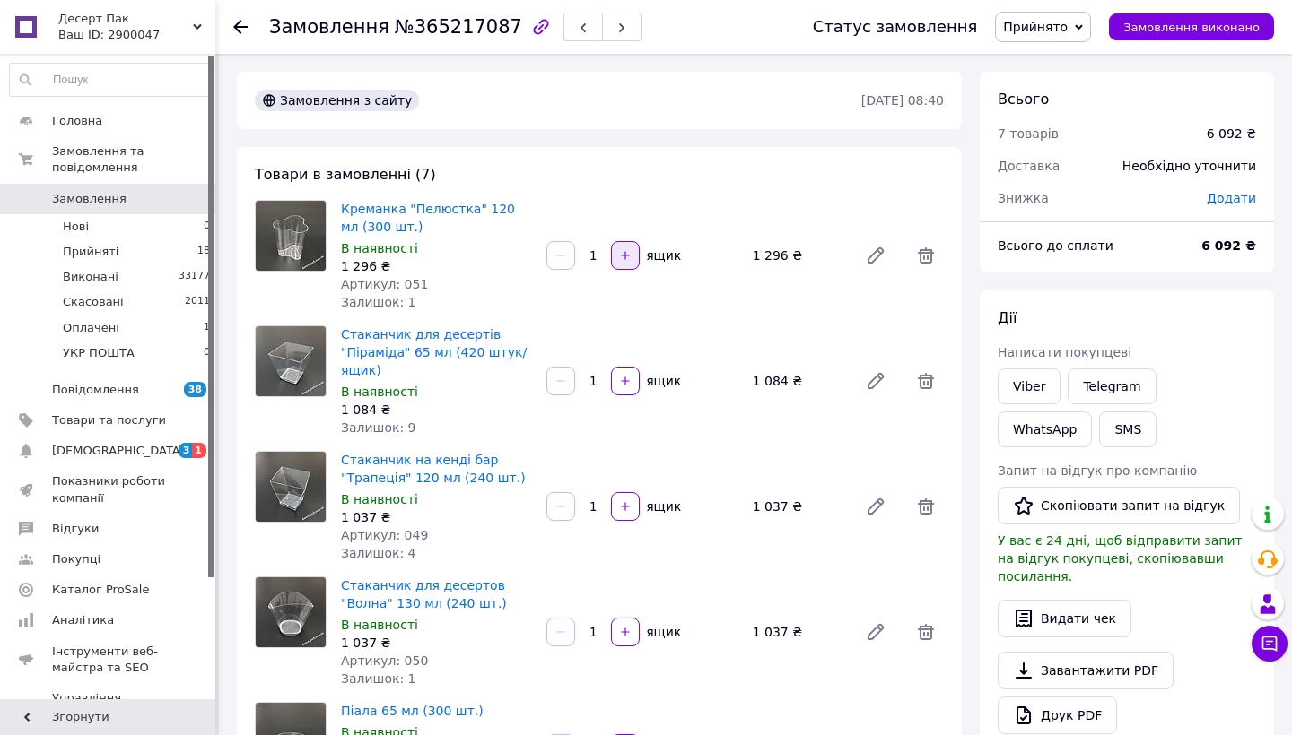
click at [621, 261] on button "button" at bounding box center [625, 255] width 29 height 29
type input "2"
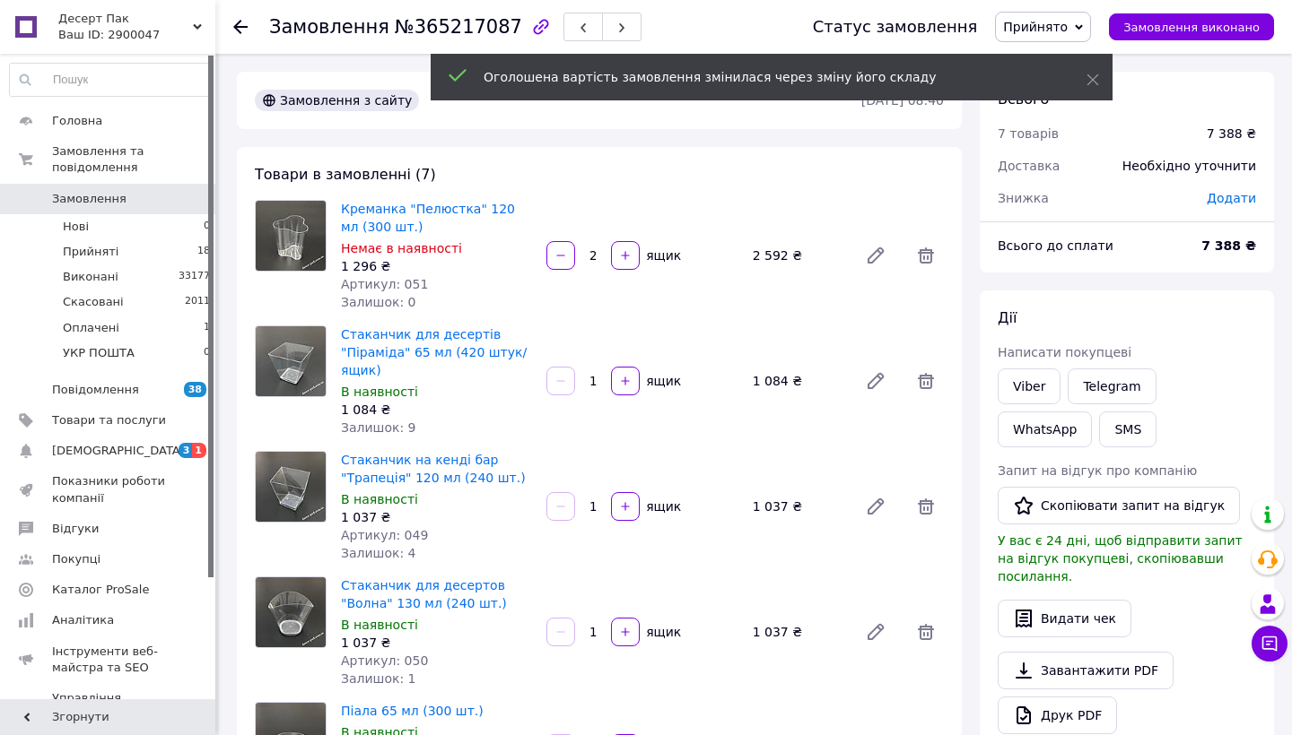
click at [600, 375] on input "1" at bounding box center [593, 381] width 29 height 13
type input "10"
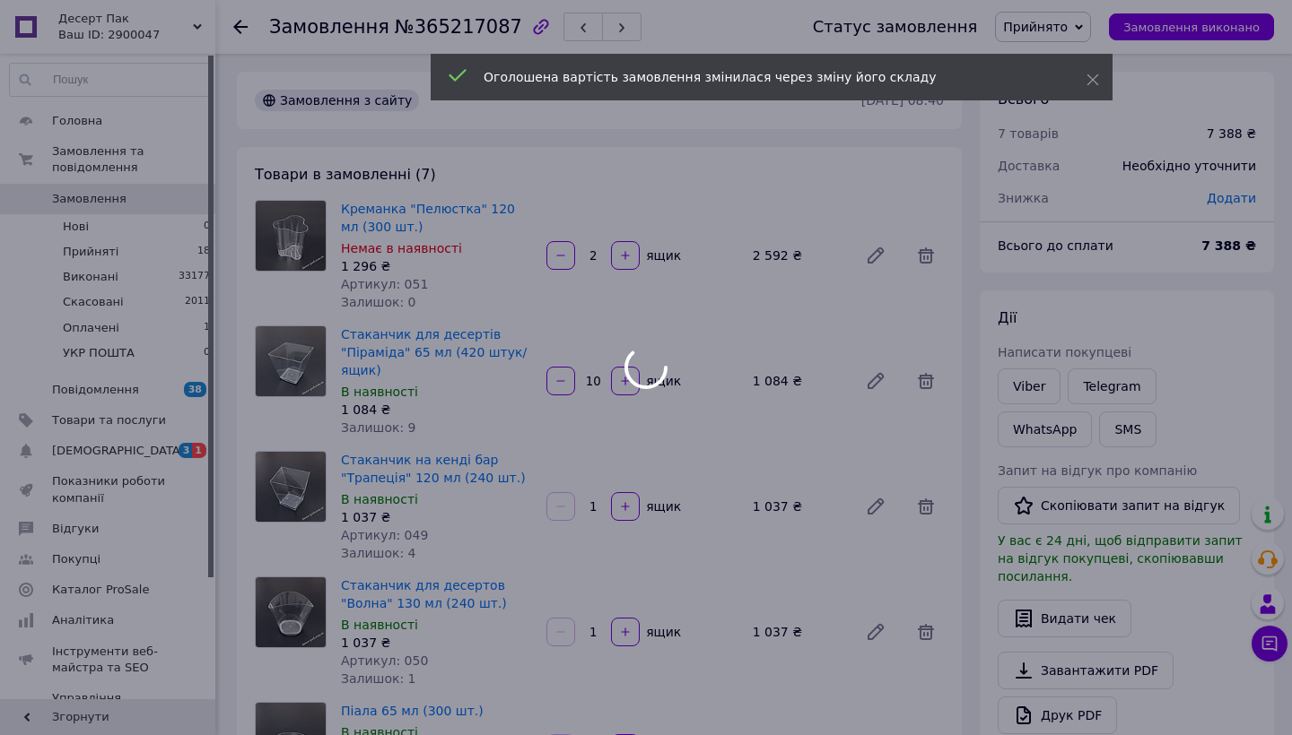
type input "10"
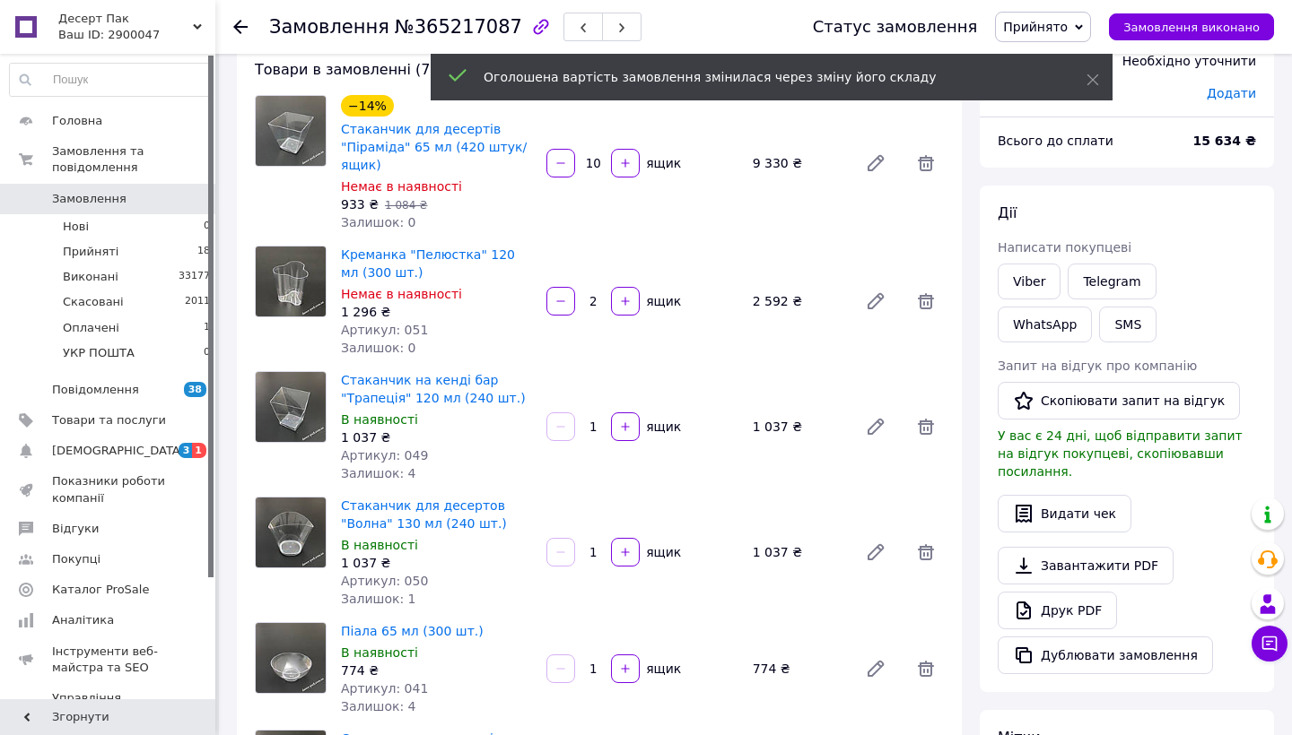
scroll to position [164, 0]
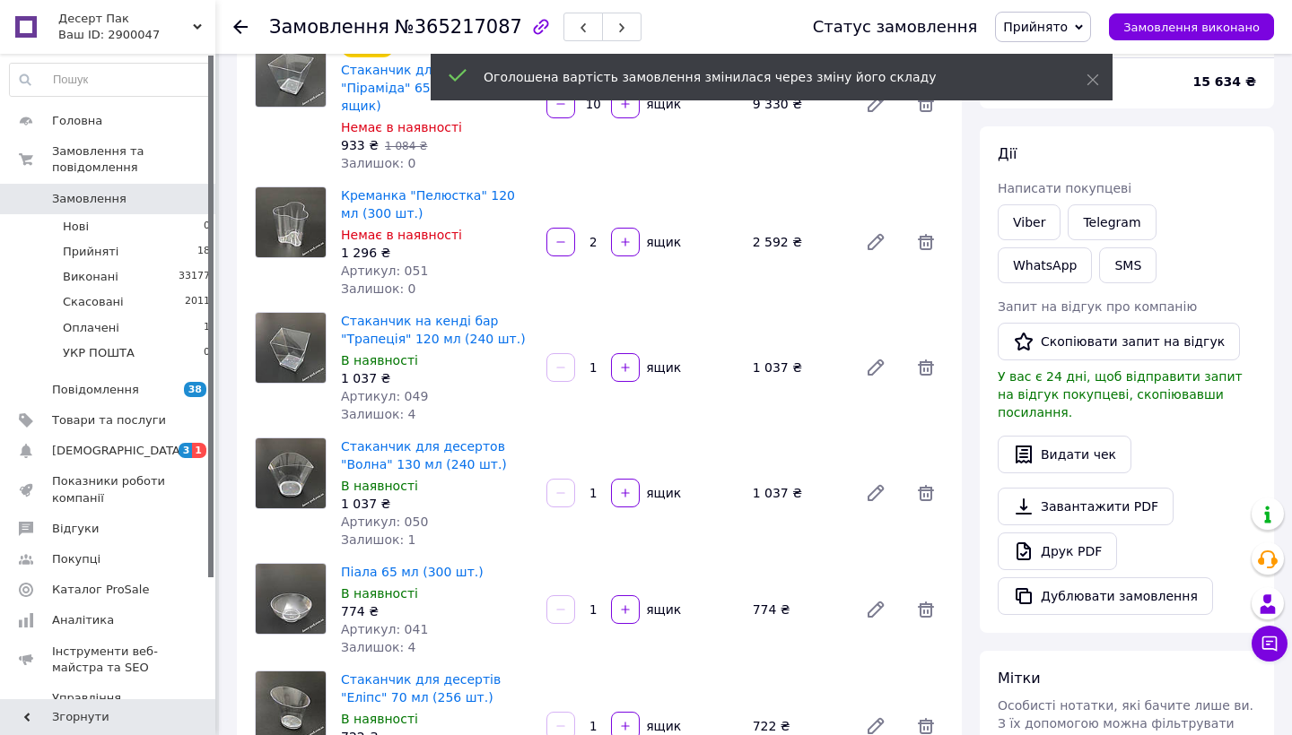
click at [601, 361] on input "1" at bounding box center [593, 367] width 29 height 13
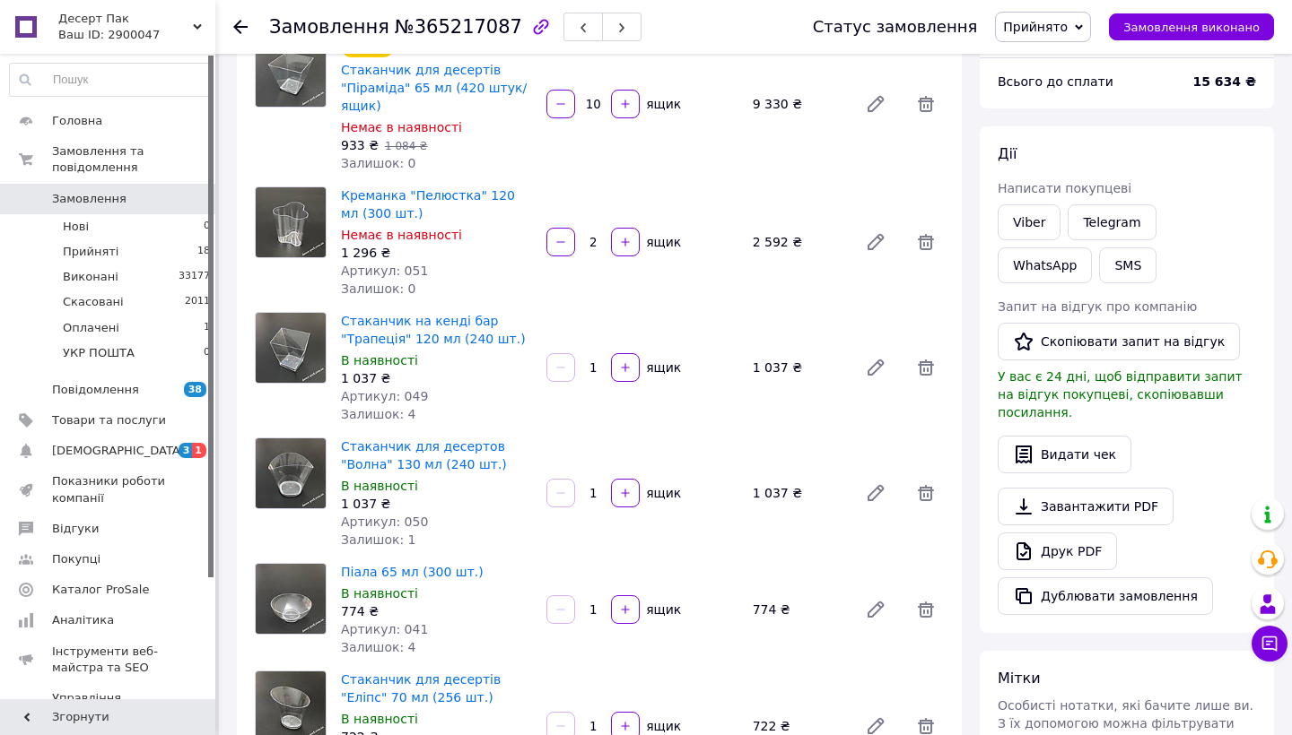
click at [601, 361] on input "1" at bounding box center [593, 367] width 29 height 13
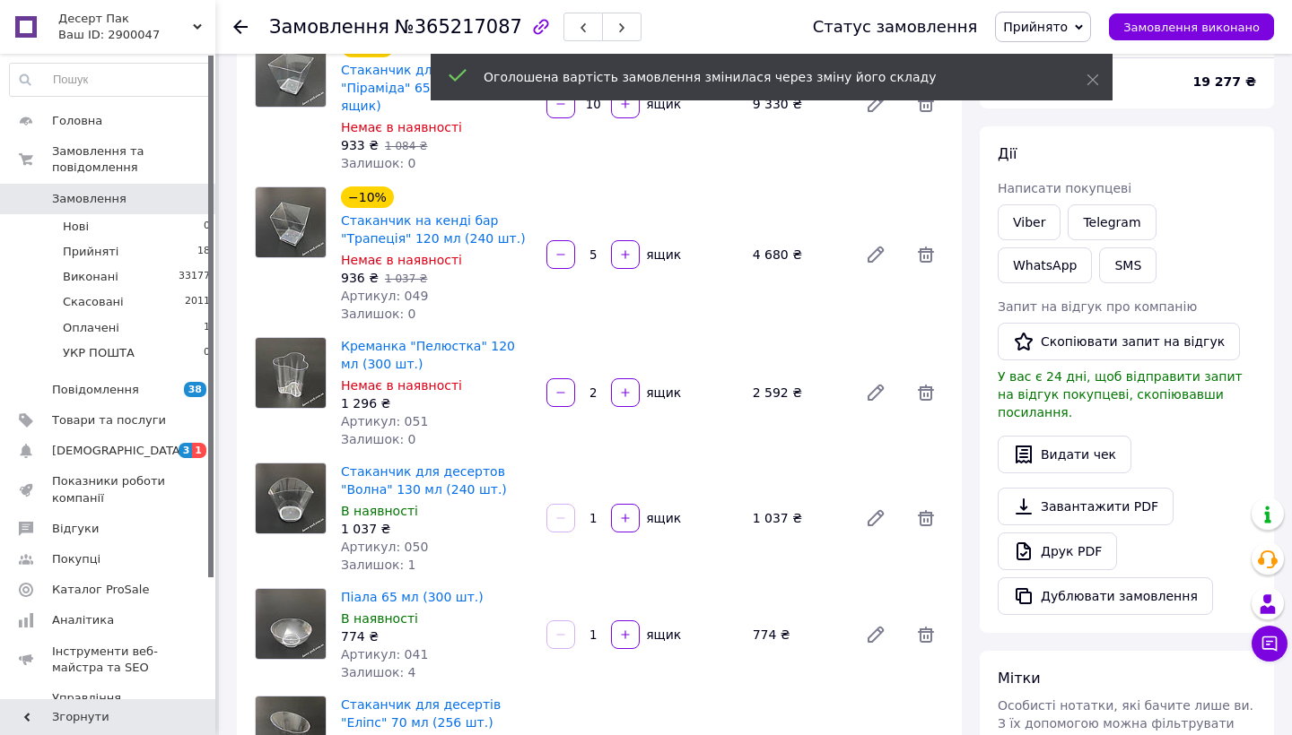
scroll to position [195, 0]
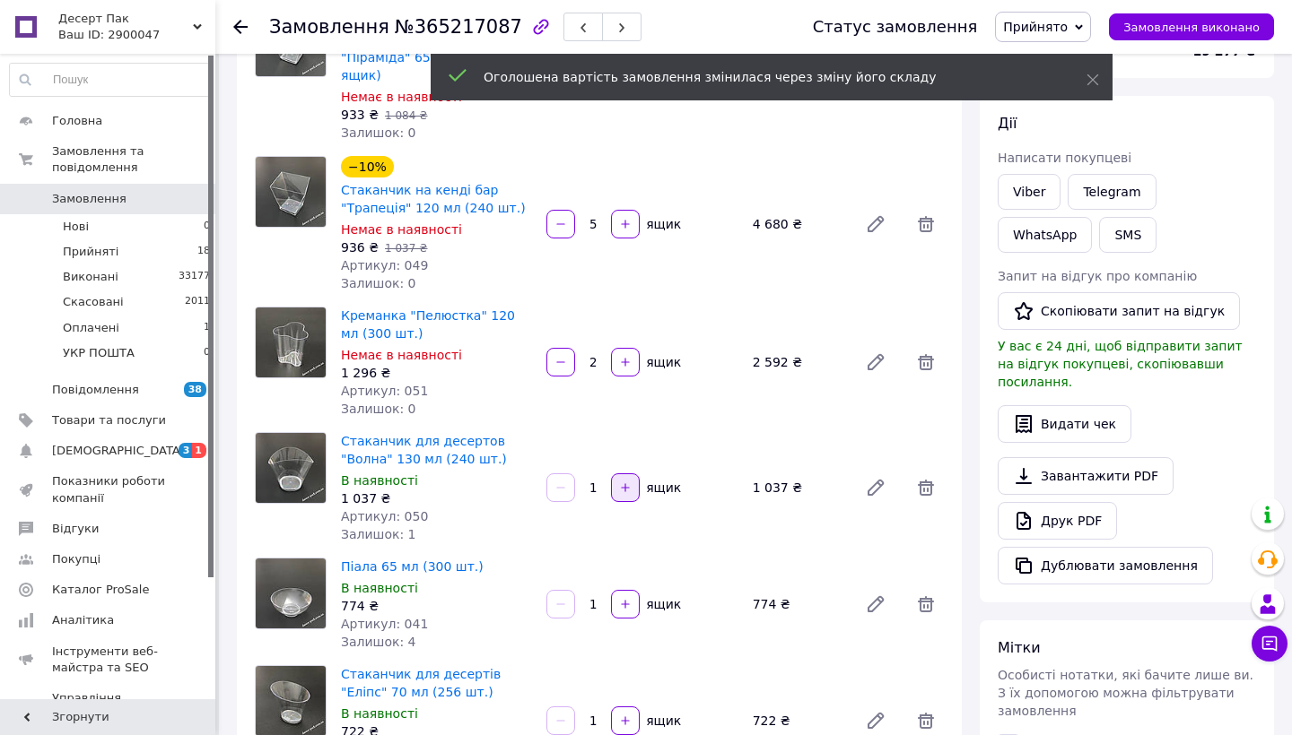
type input "5"
click at [629, 482] on icon "button" at bounding box center [625, 488] width 13 height 13
type input "2"
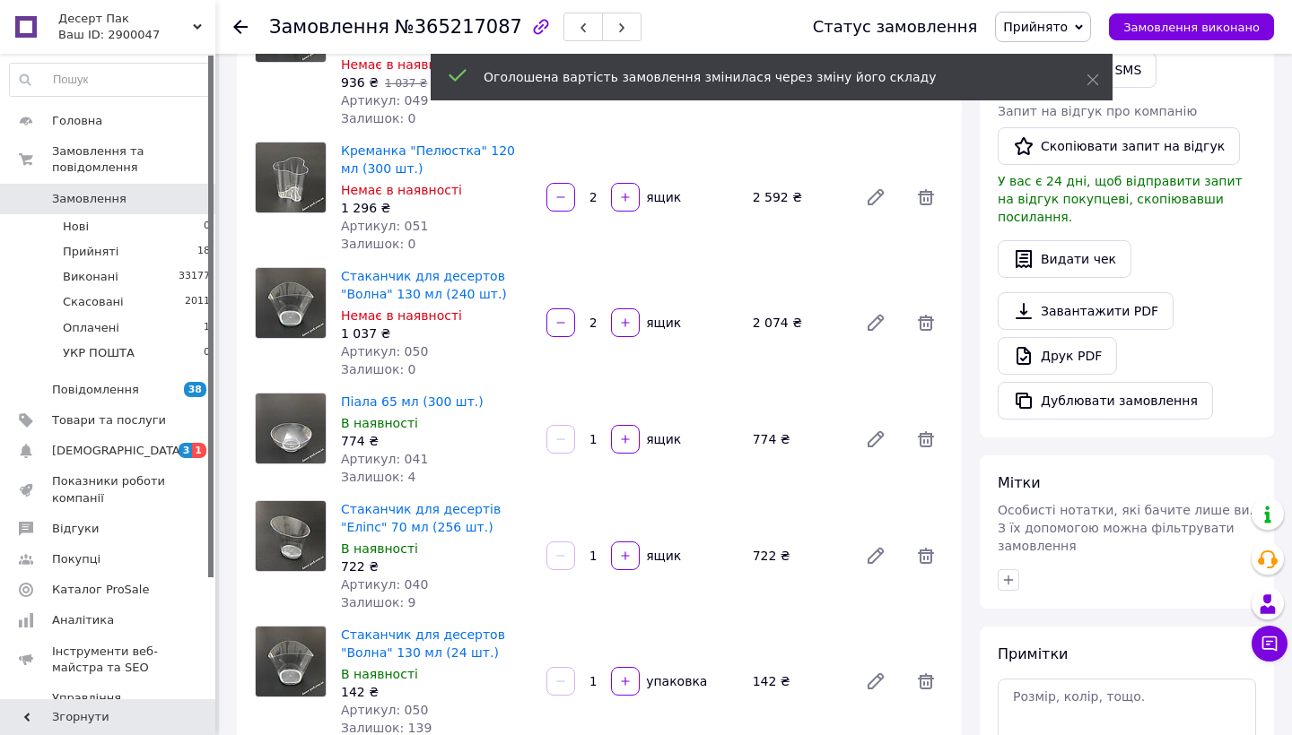
scroll to position [372, 0]
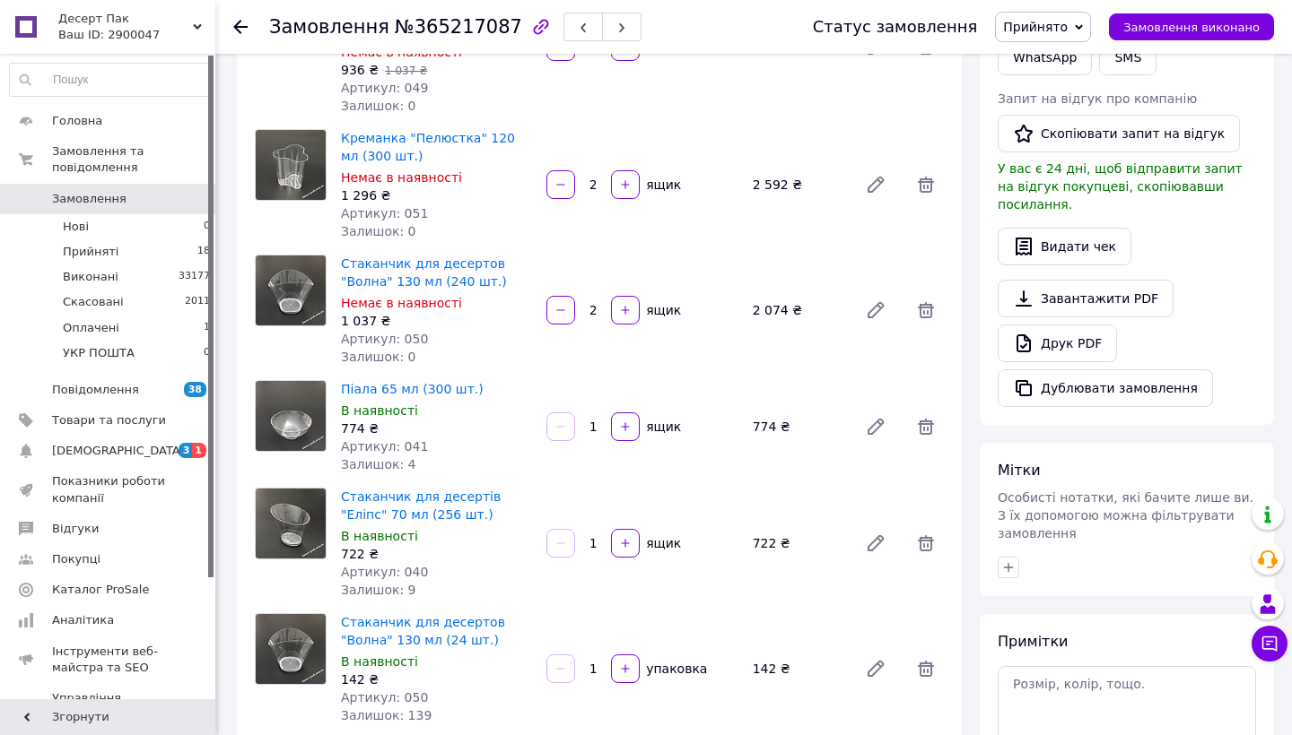
click at [597, 421] on input "1" at bounding box center [593, 427] width 29 height 13
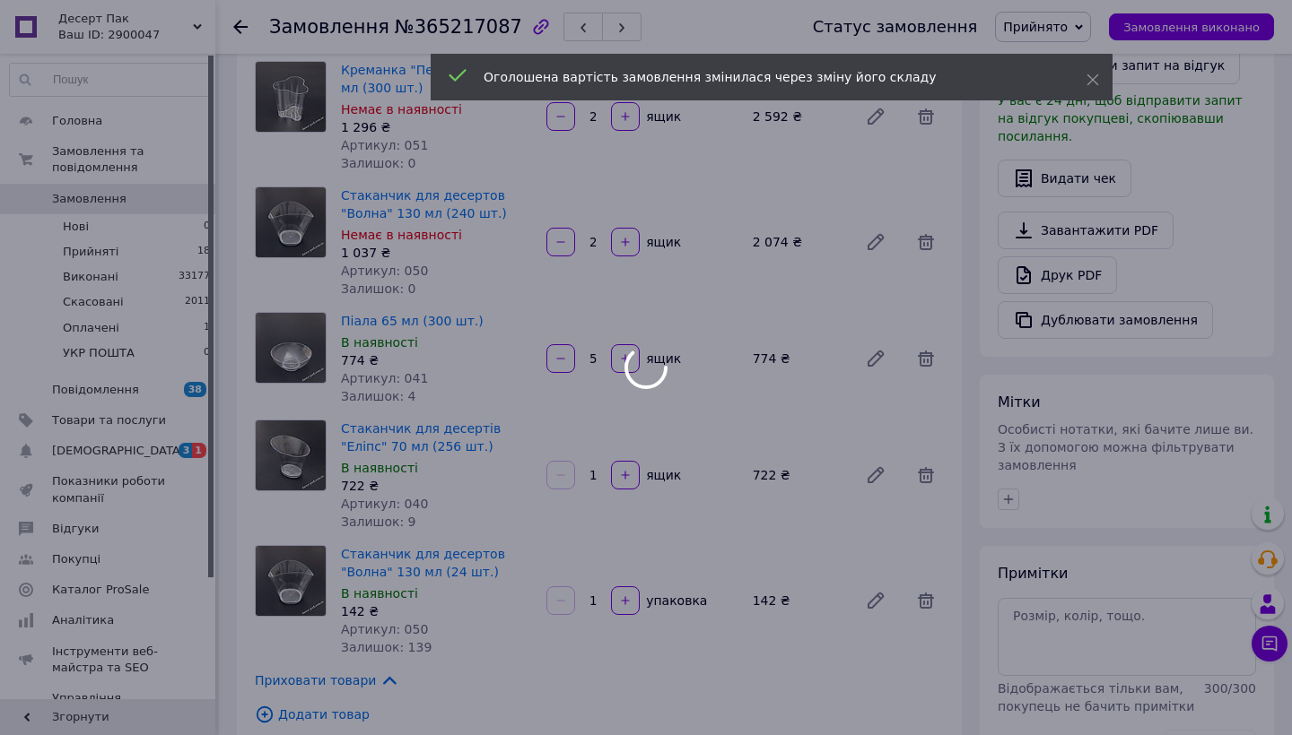
scroll to position [144, 0]
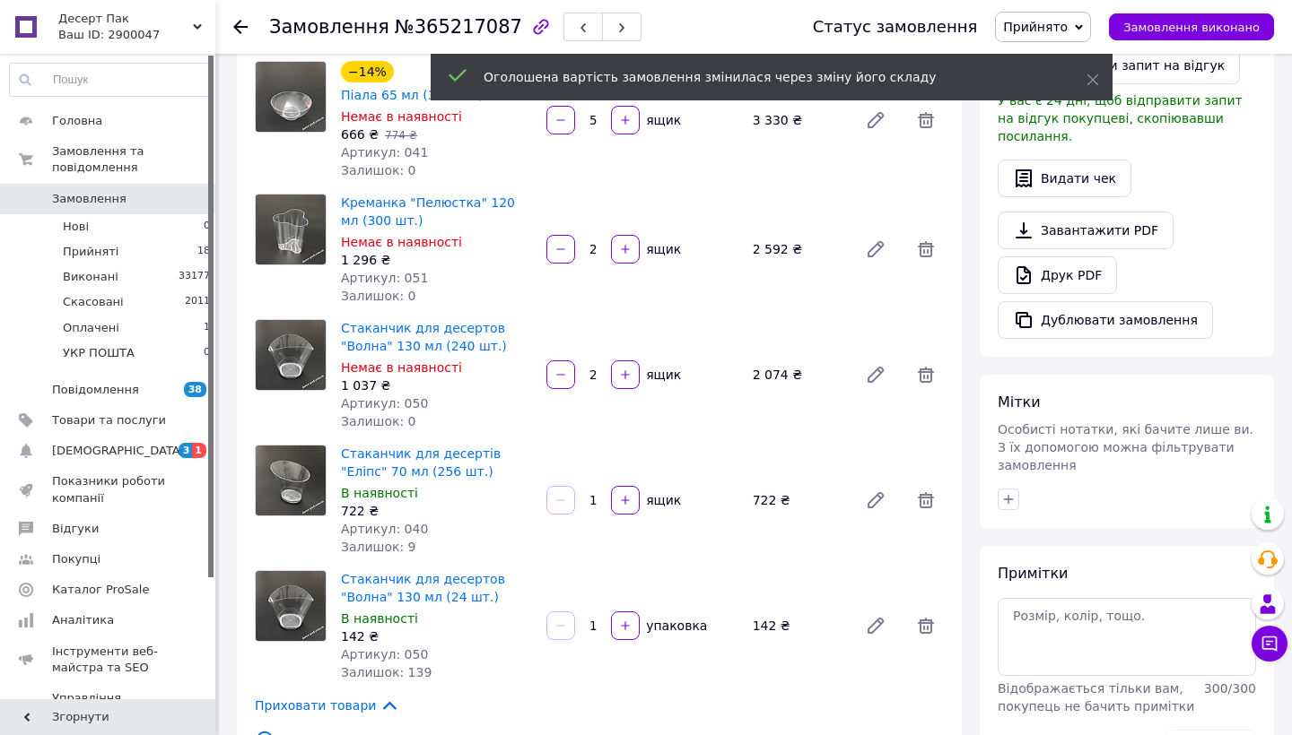
type input "5"
click at [596, 486] on div "1   ящик" at bounding box center [641, 500] width 195 height 29
click at [591, 494] on input "1" at bounding box center [593, 500] width 29 height 13
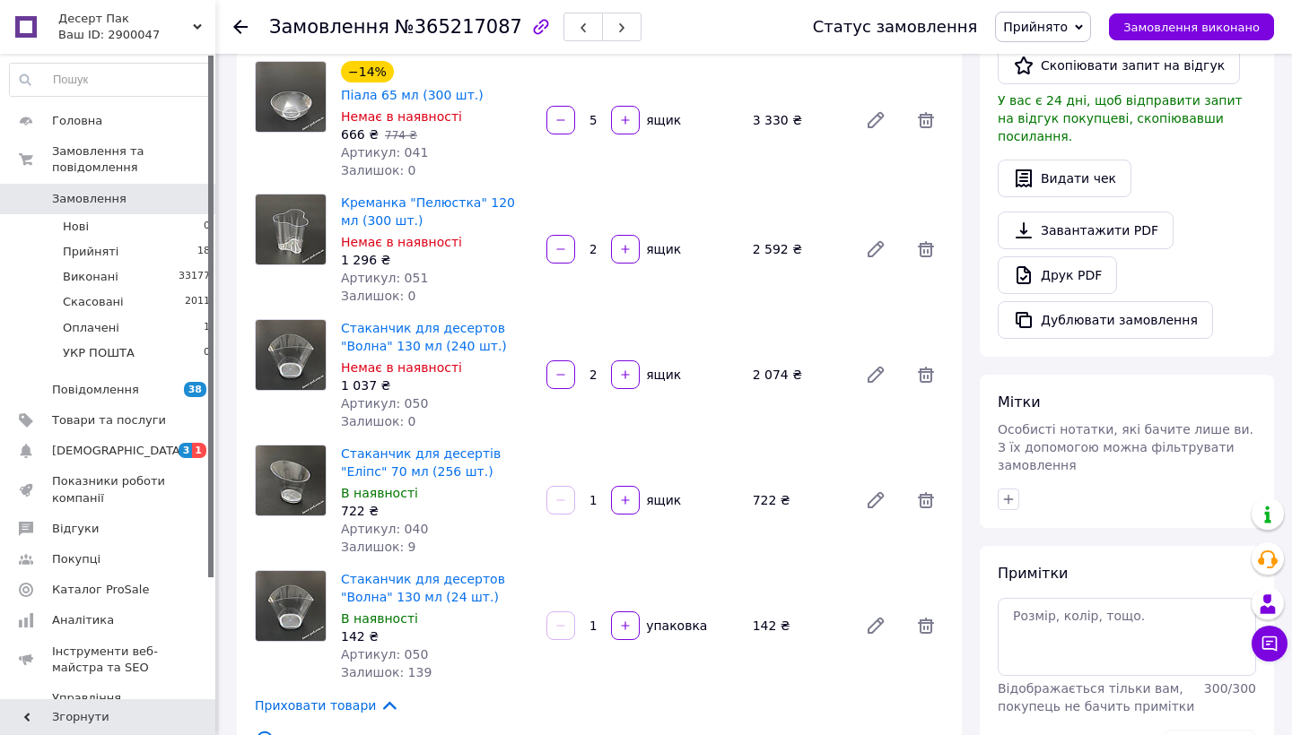
click at [591, 494] on input "1" at bounding box center [593, 500] width 29 height 13
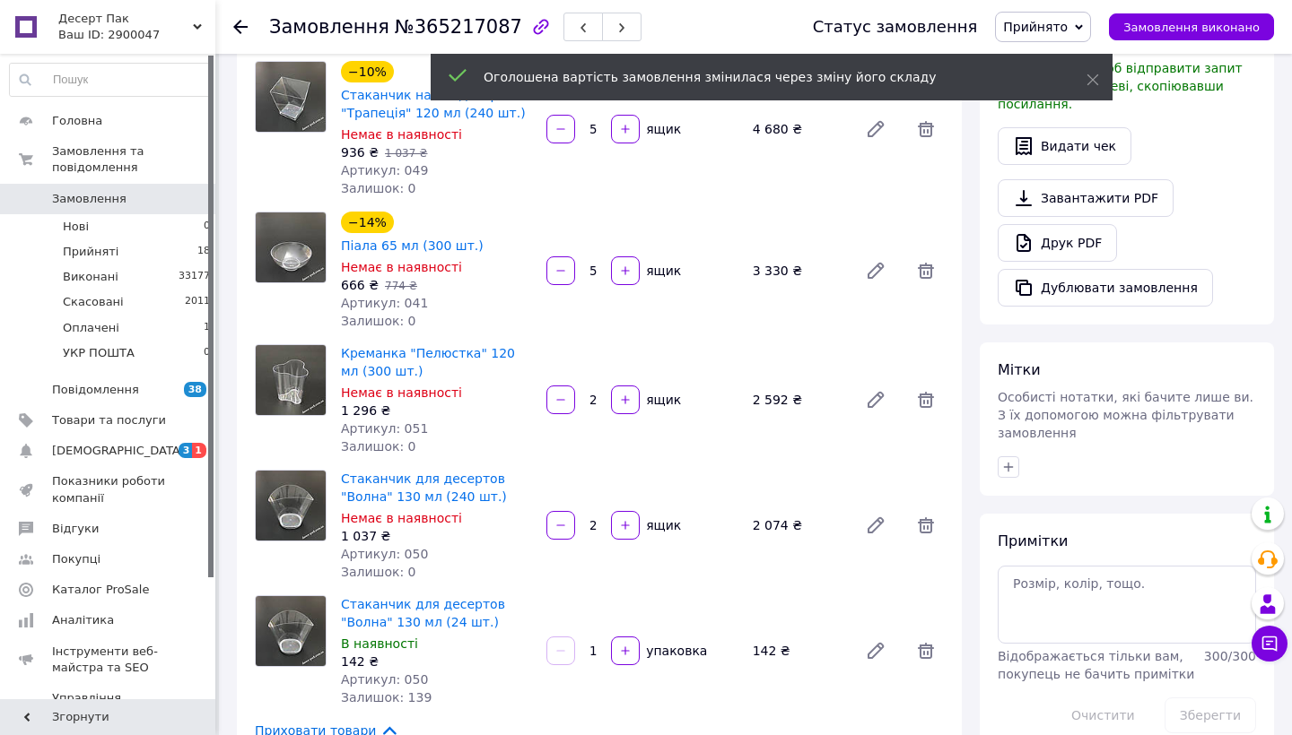
scroll to position [187, 0]
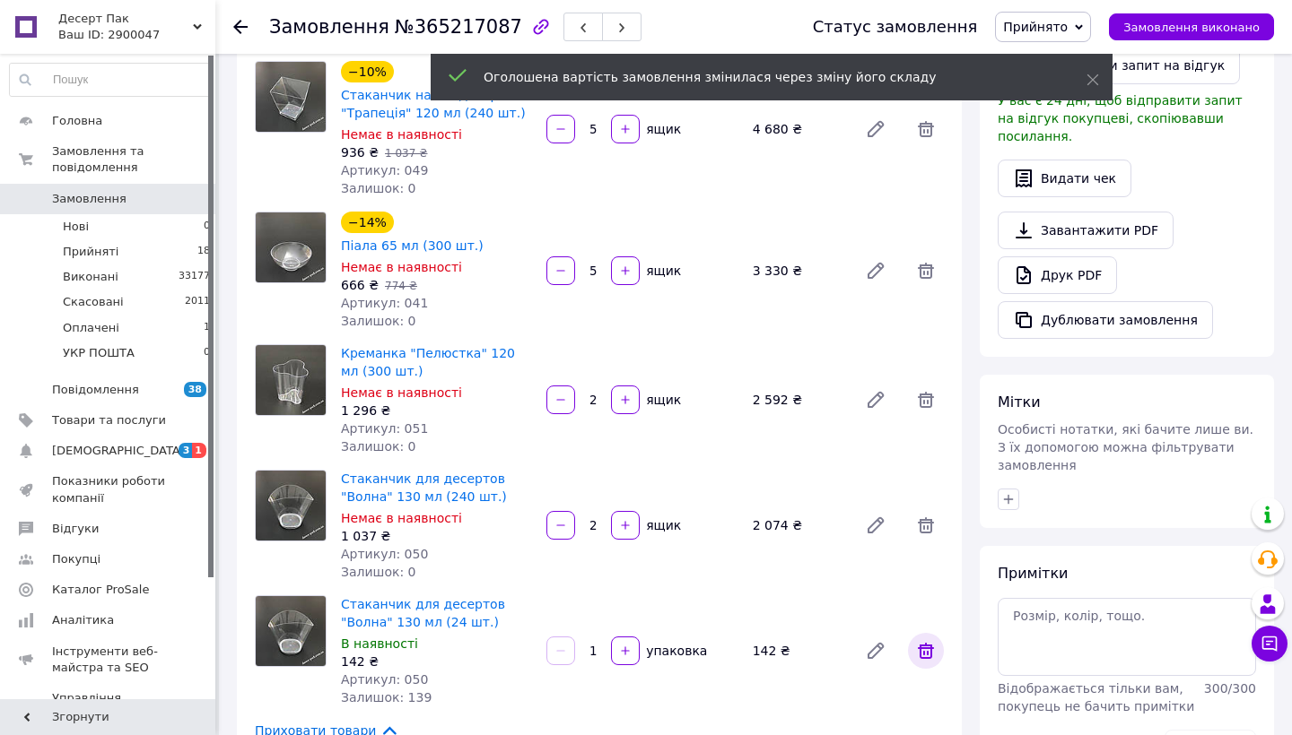
type input "10"
click at [922, 643] on icon at bounding box center [926, 651] width 16 height 16
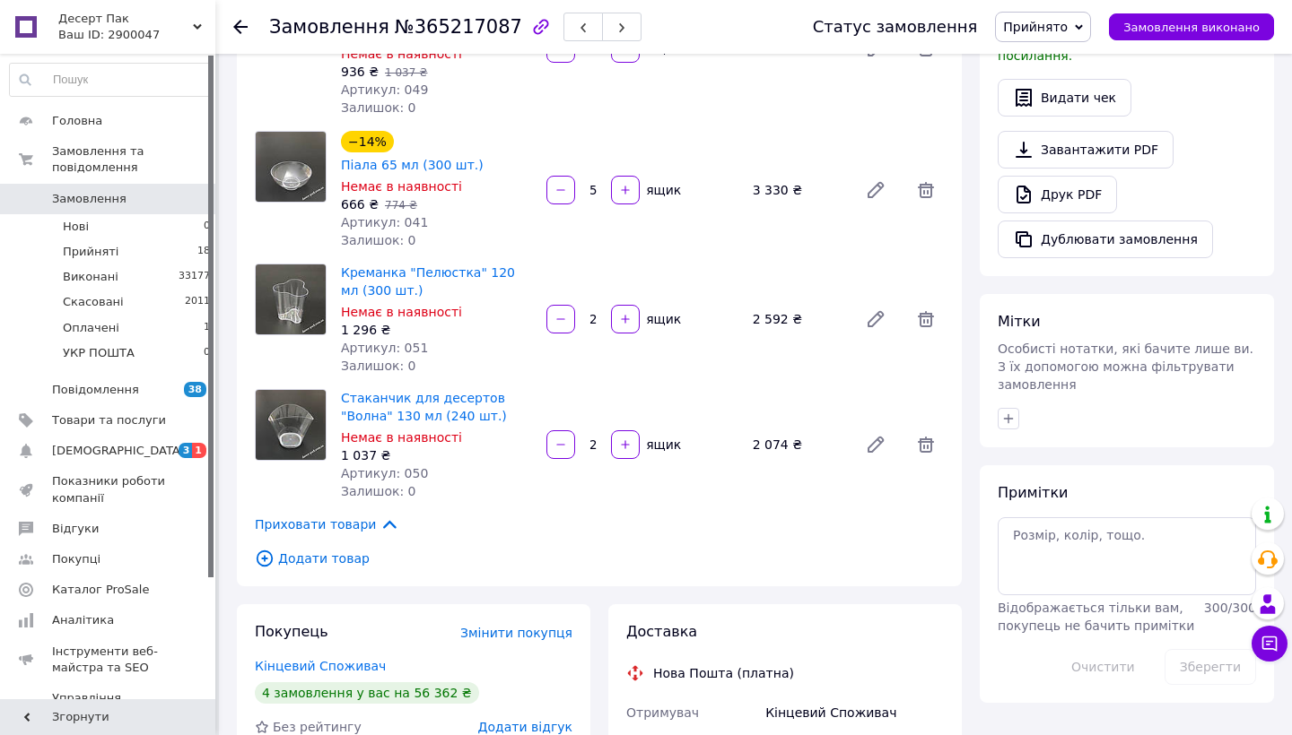
scroll to position [530, 0]
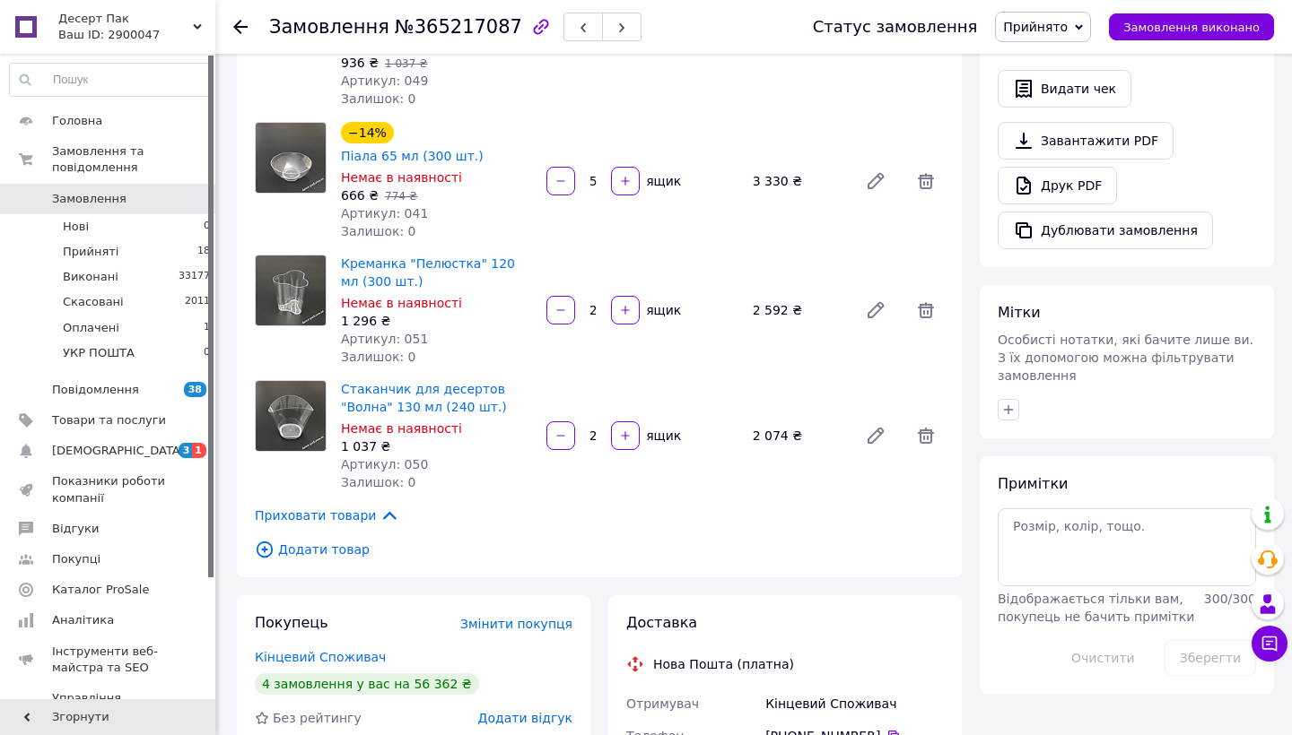
click at [1083, 26] on icon at bounding box center [1079, 26] width 8 height 5
click at [1079, 58] on li "Виконано" at bounding box center [1043, 62] width 94 height 27
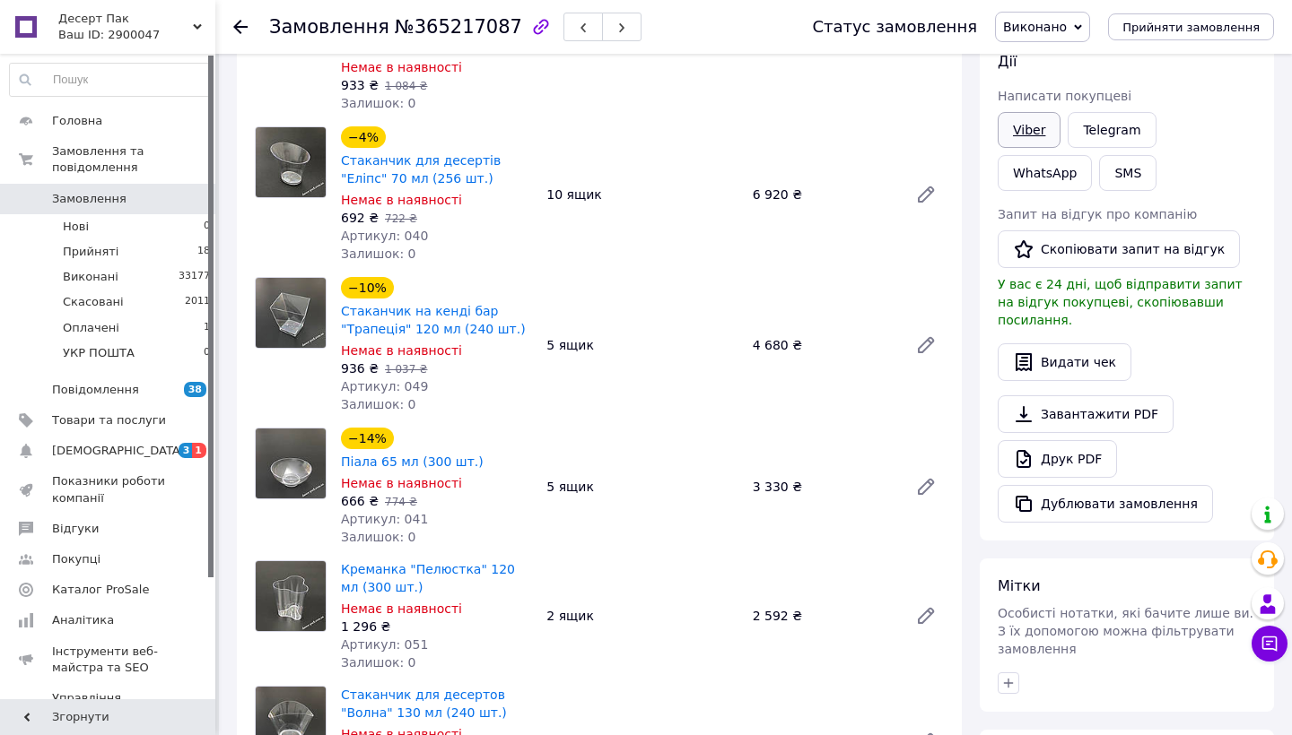
scroll to position [239, 0]
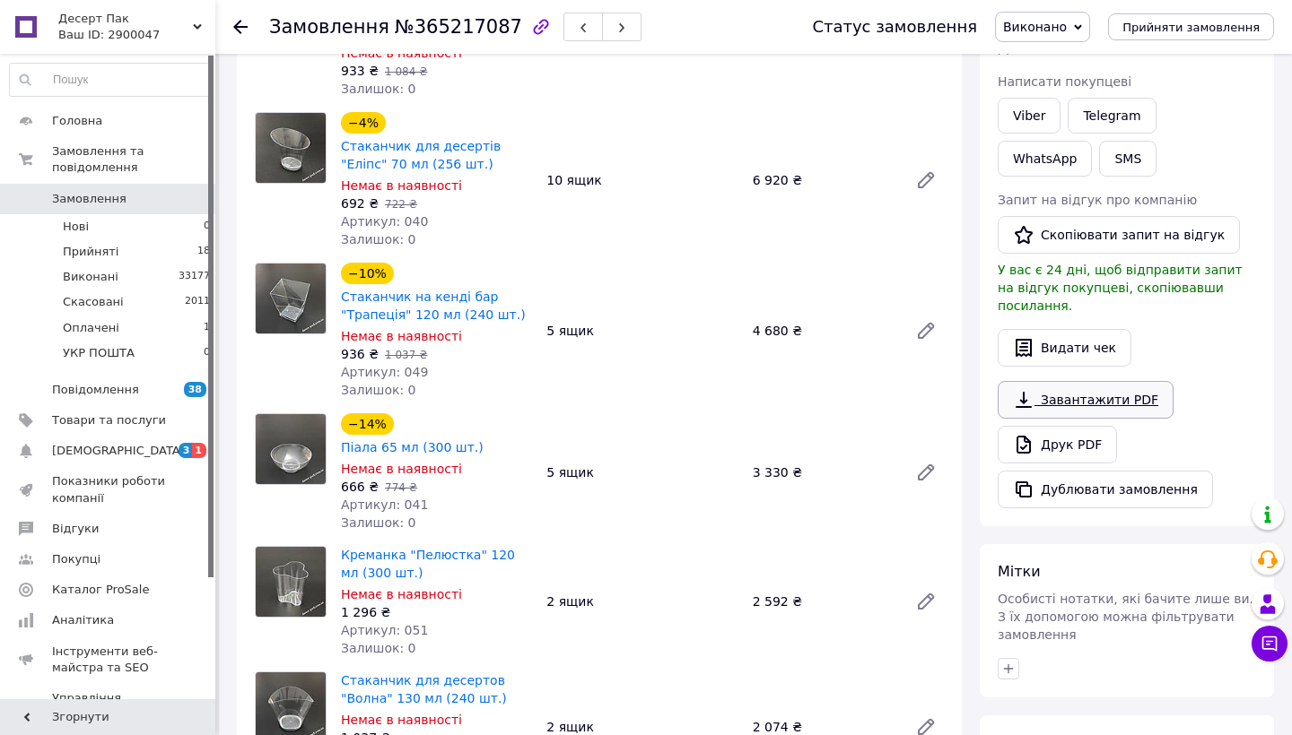
click at [1083, 381] on link "Завантажити PDF" at bounding box center [1085, 400] width 176 height 38
click at [1111, 384] on link "Завантажити PDF" at bounding box center [1085, 400] width 176 height 38
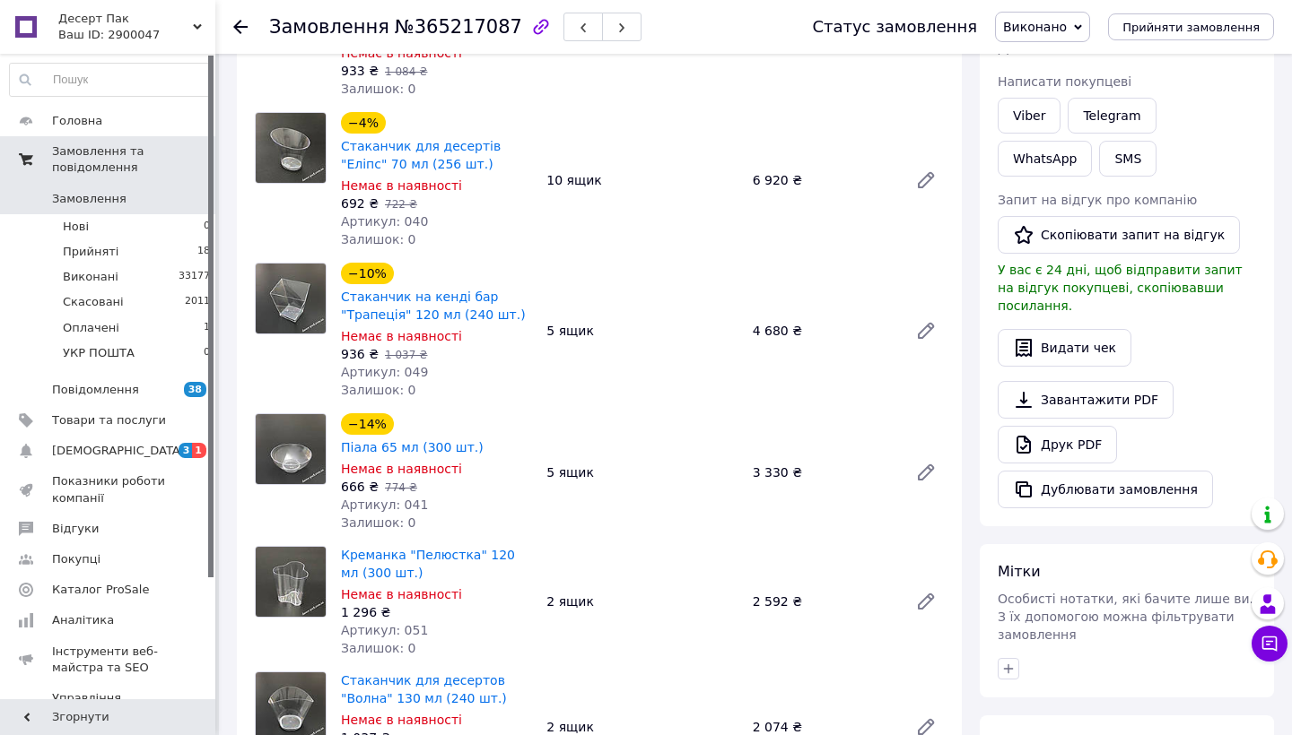
click at [135, 140] on link "Замовлення та повідомлення" at bounding box center [110, 159] width 221 height 47
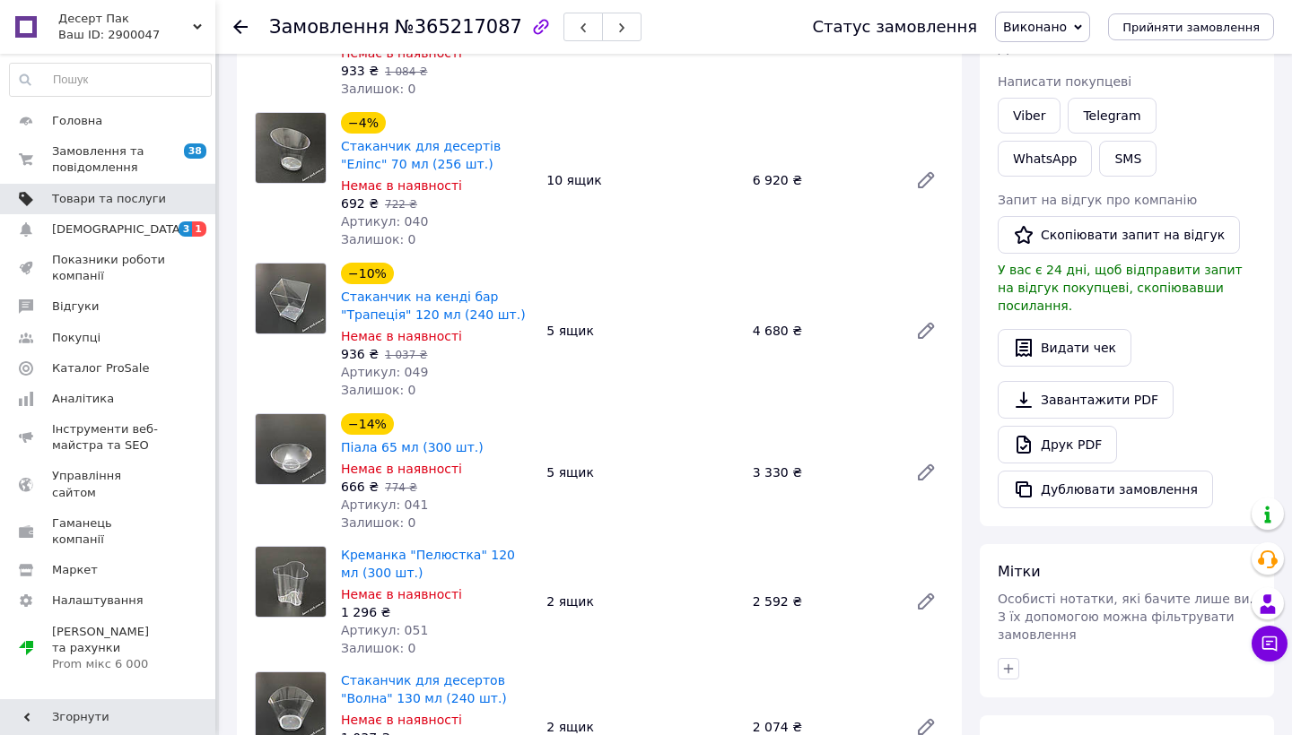
click at [117, 187] on link "Товари та послуги" at bounding box center [110, 199] width 221 height 30
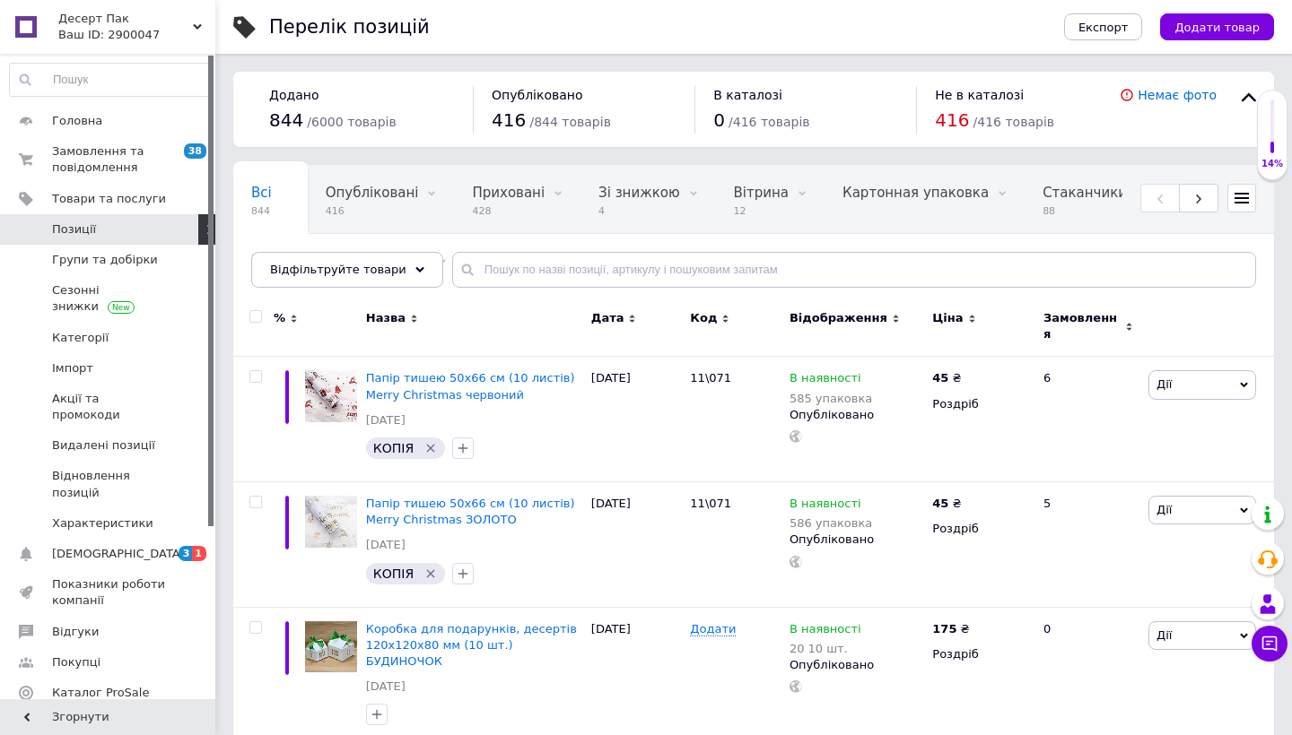
click at [104, 222] on span "Позиції" at bounding box center [109, 230] width 114 height 16
click at [112, 121] on span "Головна" at bounding box center [109, 121] width 114 height 16
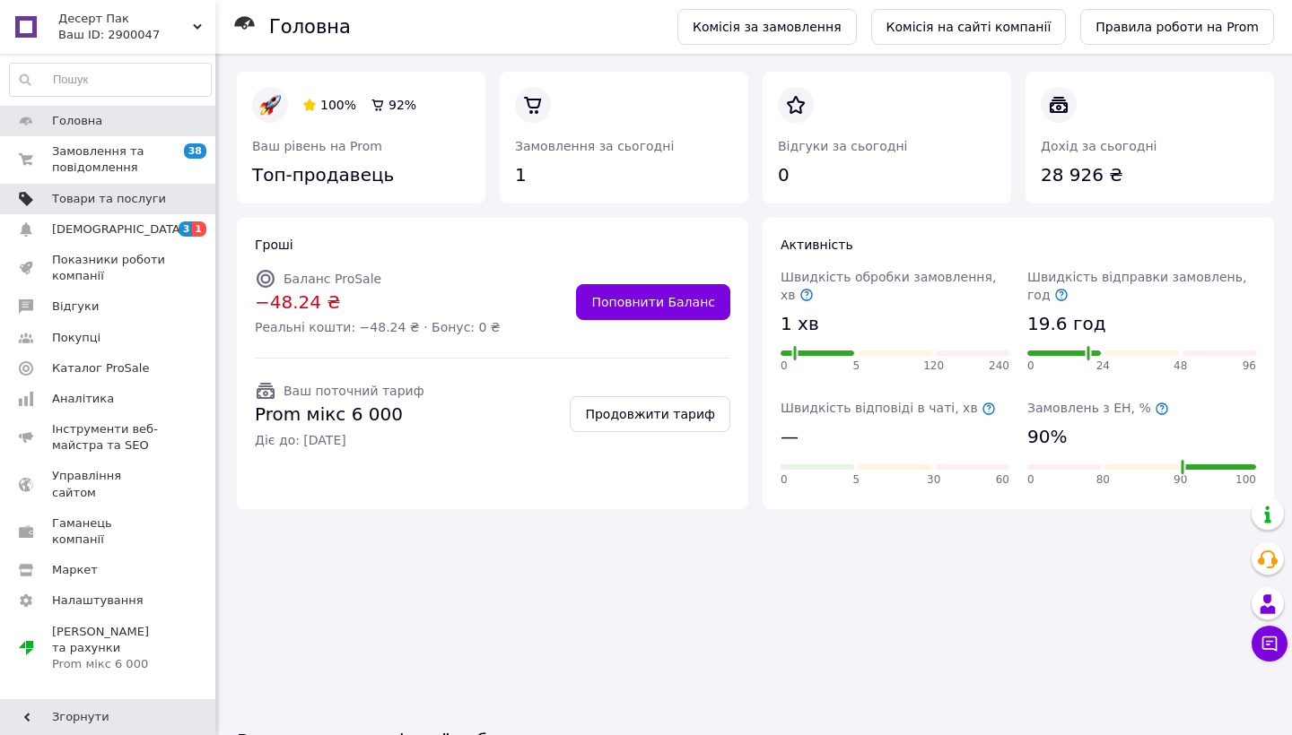
click at [121, 208] on link "Товари та послуги" at bounding box center [110, 199] width 221 height 30
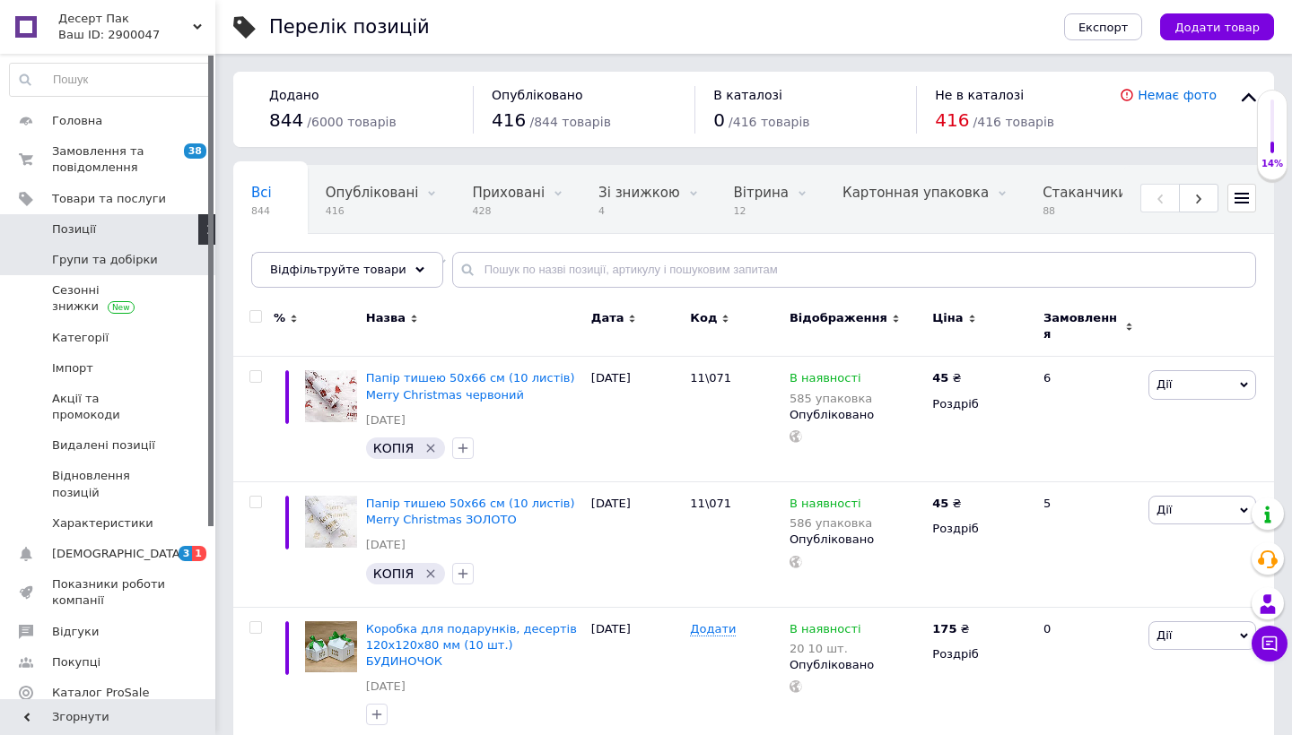
click at [108, 264] on span "Групи та добірки" at bounding box center [105, 260] width 106 height 16
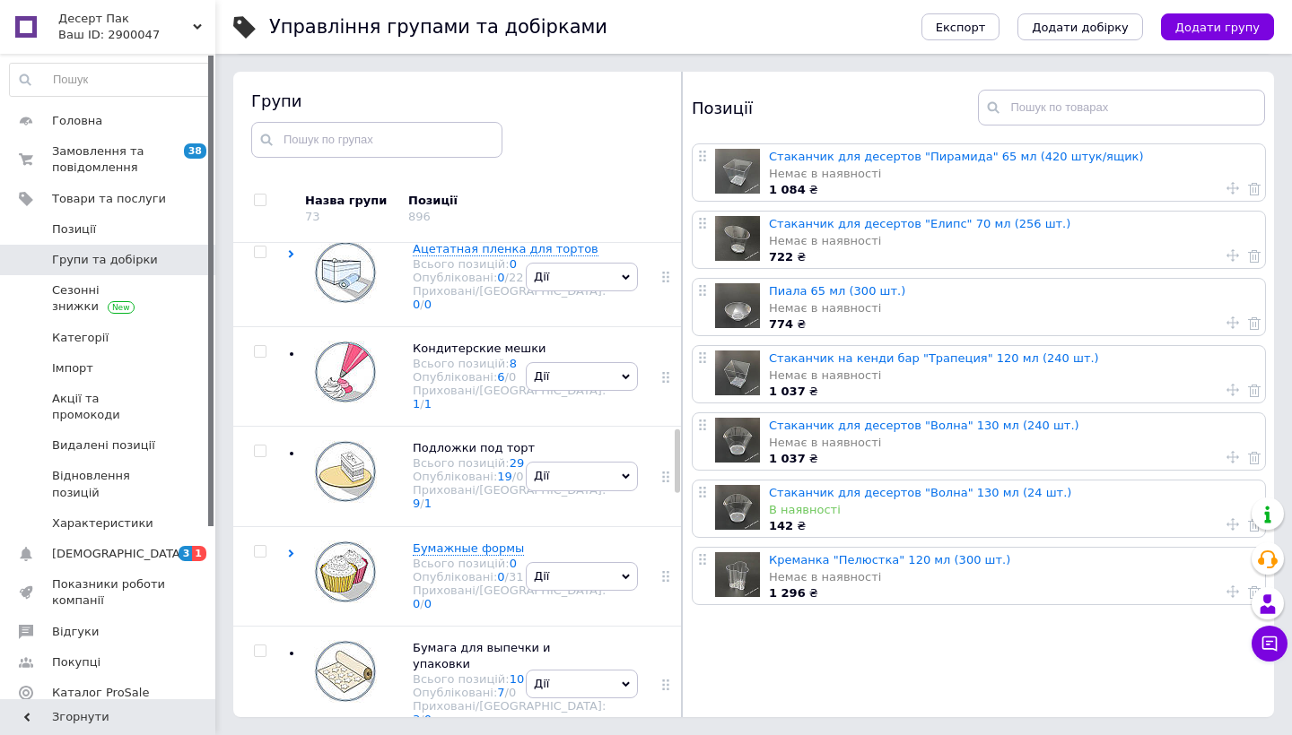
scroll to position [1387, 0]
click at [607, 74] on span "Дії" at bounding box center [582, 59] width 112 height 29
click at [597, 122] on li "Приховати групу" at bounding box center [581, 101] width 110 height 41
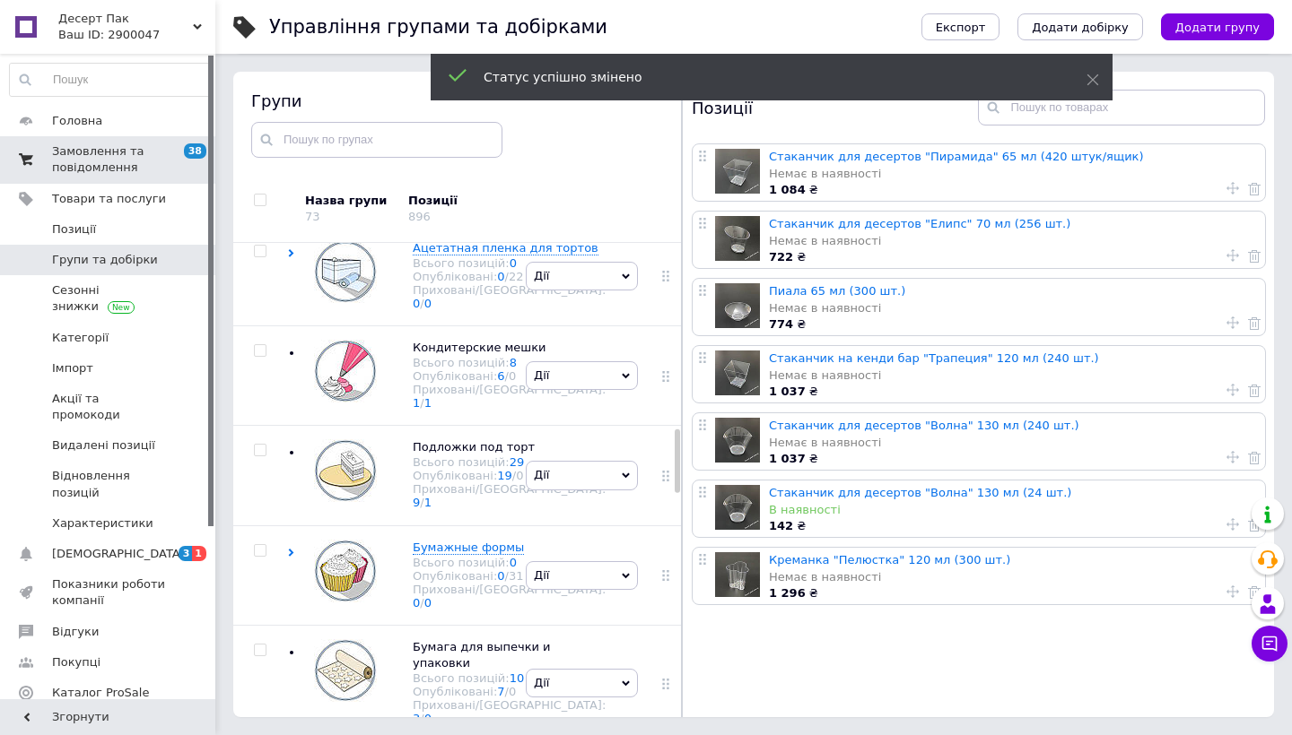
click at [160, 141] on link "Замовлення та повідомлення 38 0" at bounding box center [110, 159] width 221 height 47
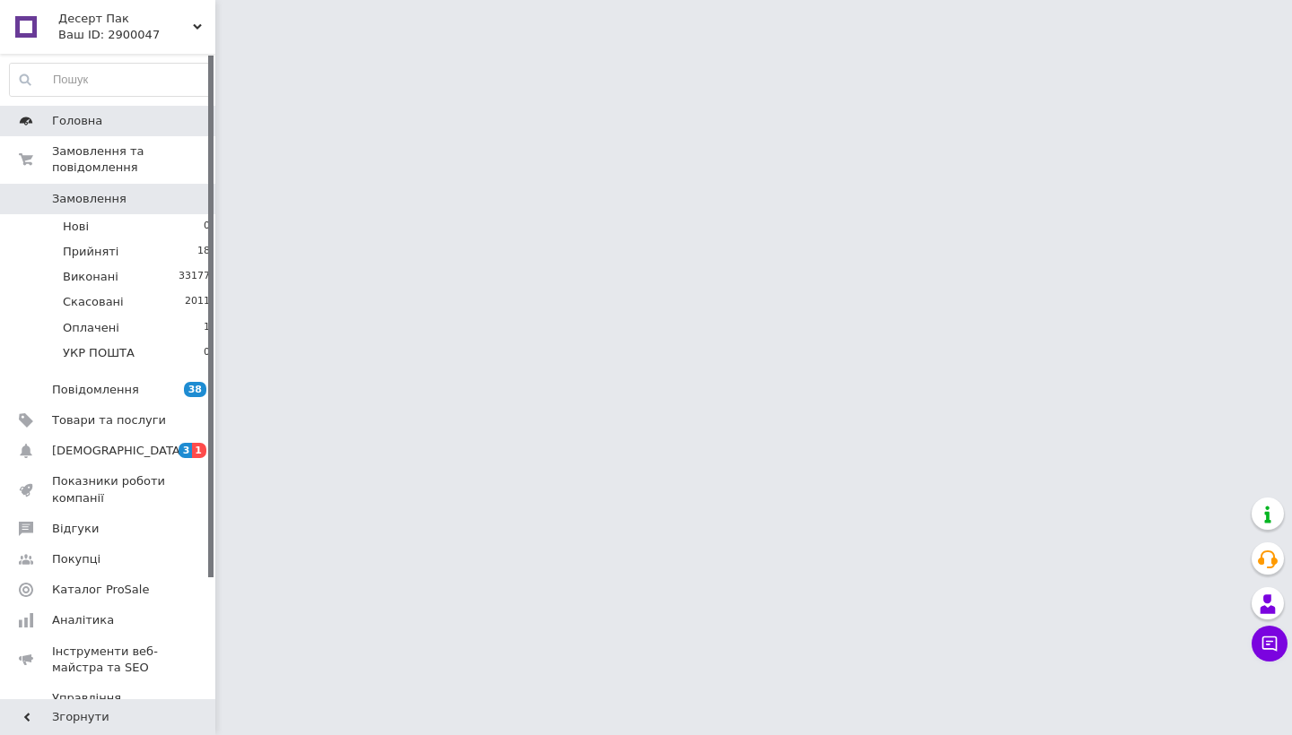
click at [157, 135] on link "Головна" at bounding box center [110, 121] width 221 height 30
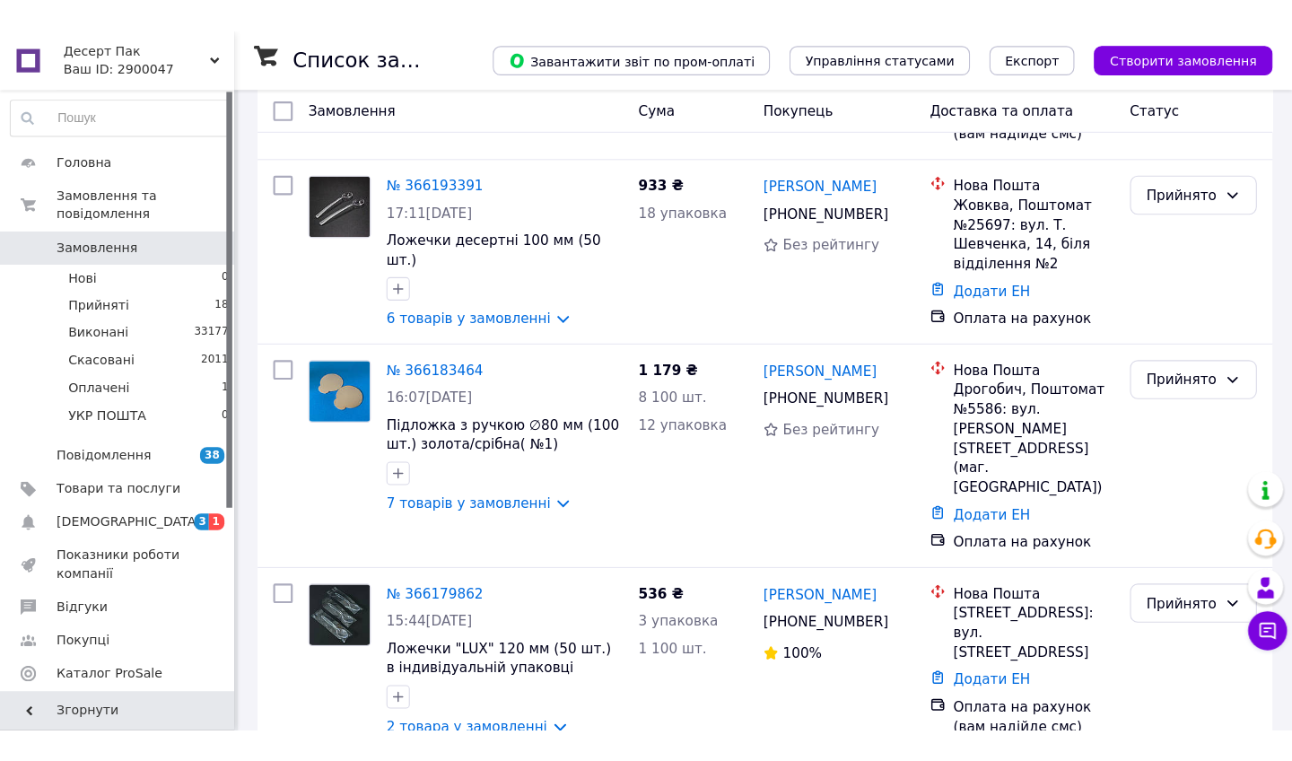
scroll to position [408, 0]
